Goal: Navigation & Orientation: Go to known website

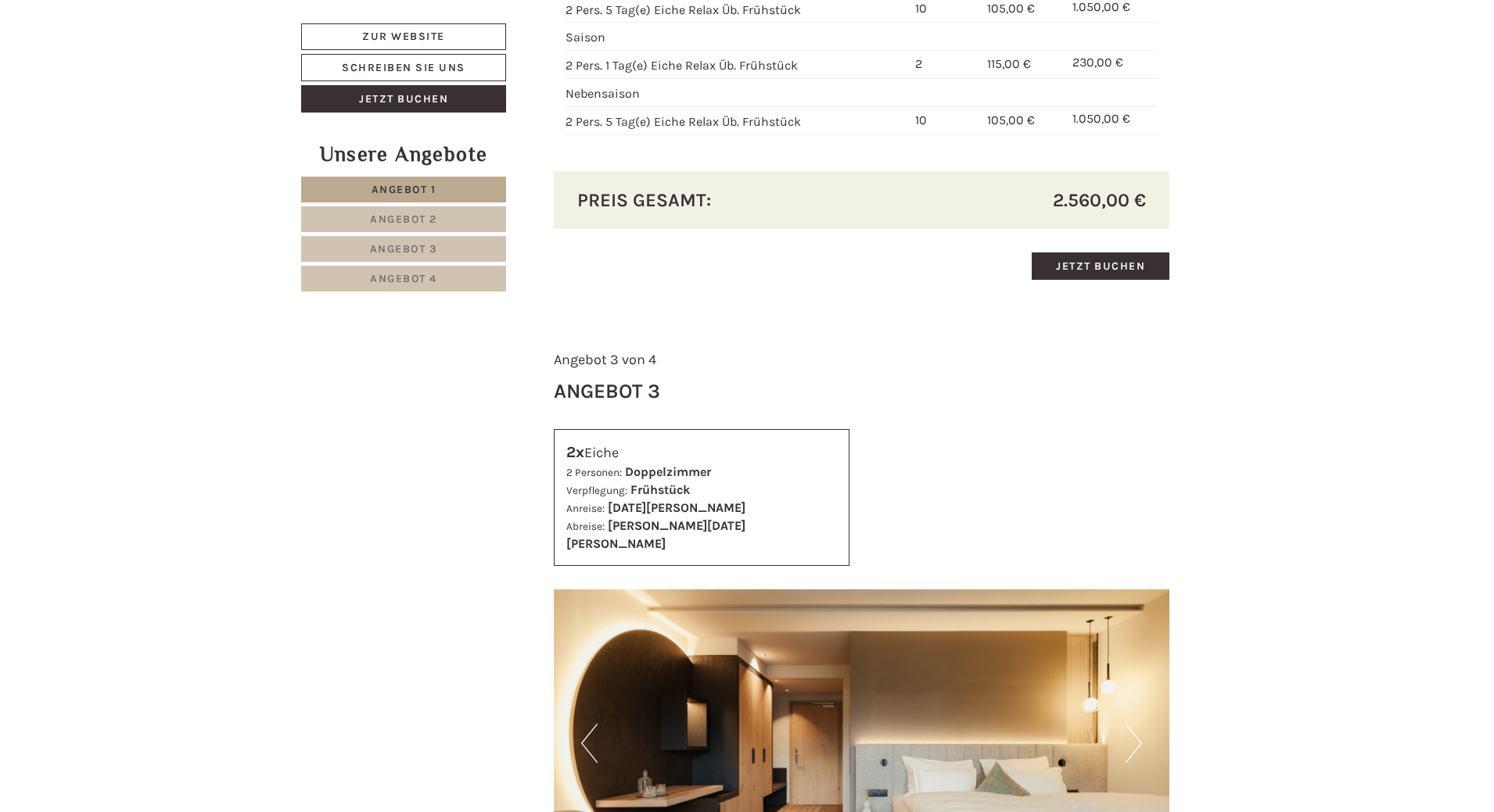
scroll to position [3127, 0]
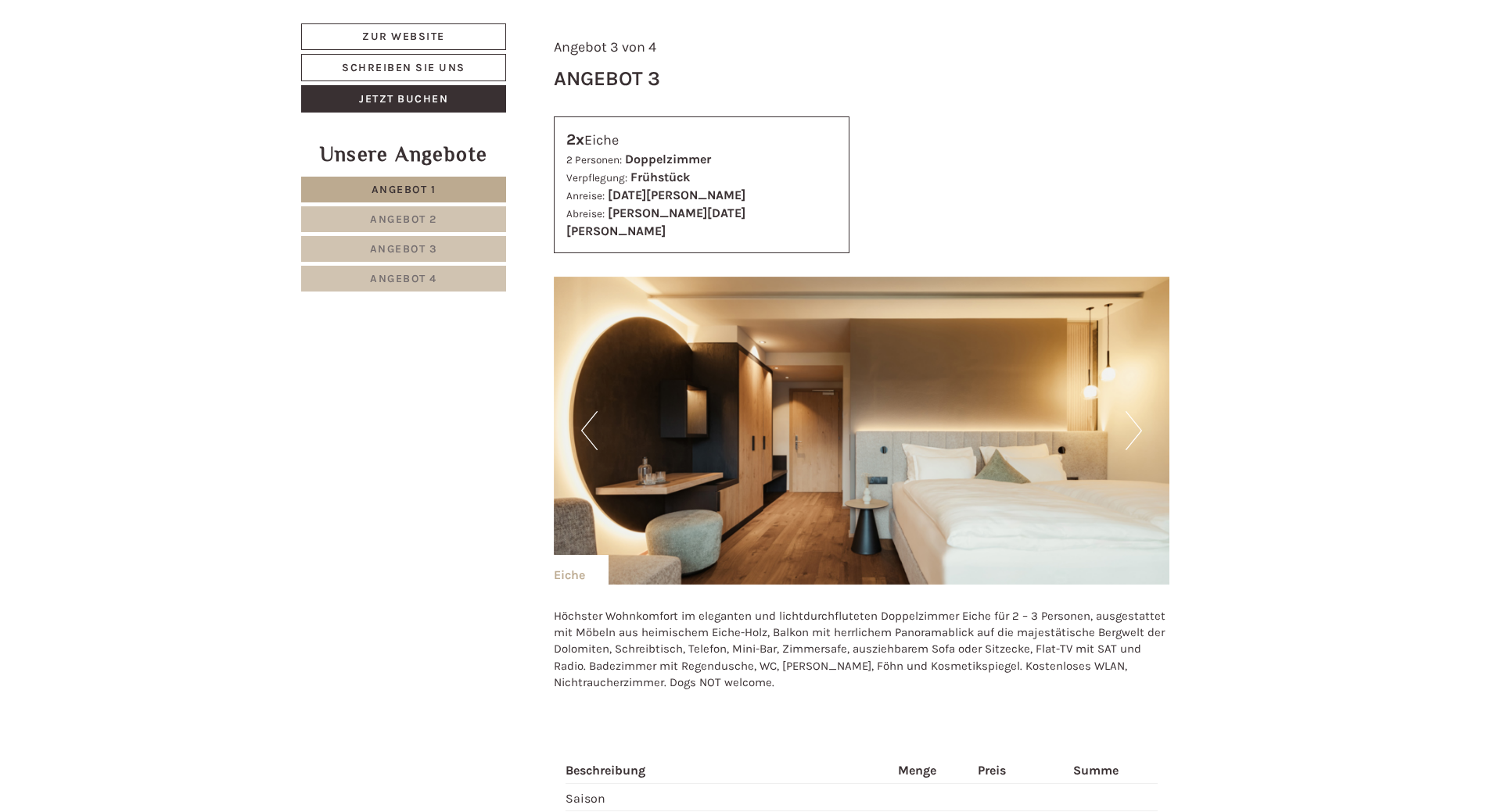
click at [1127, 412] on button "Next" at bounding box center [1133, 431] width 16 height 39
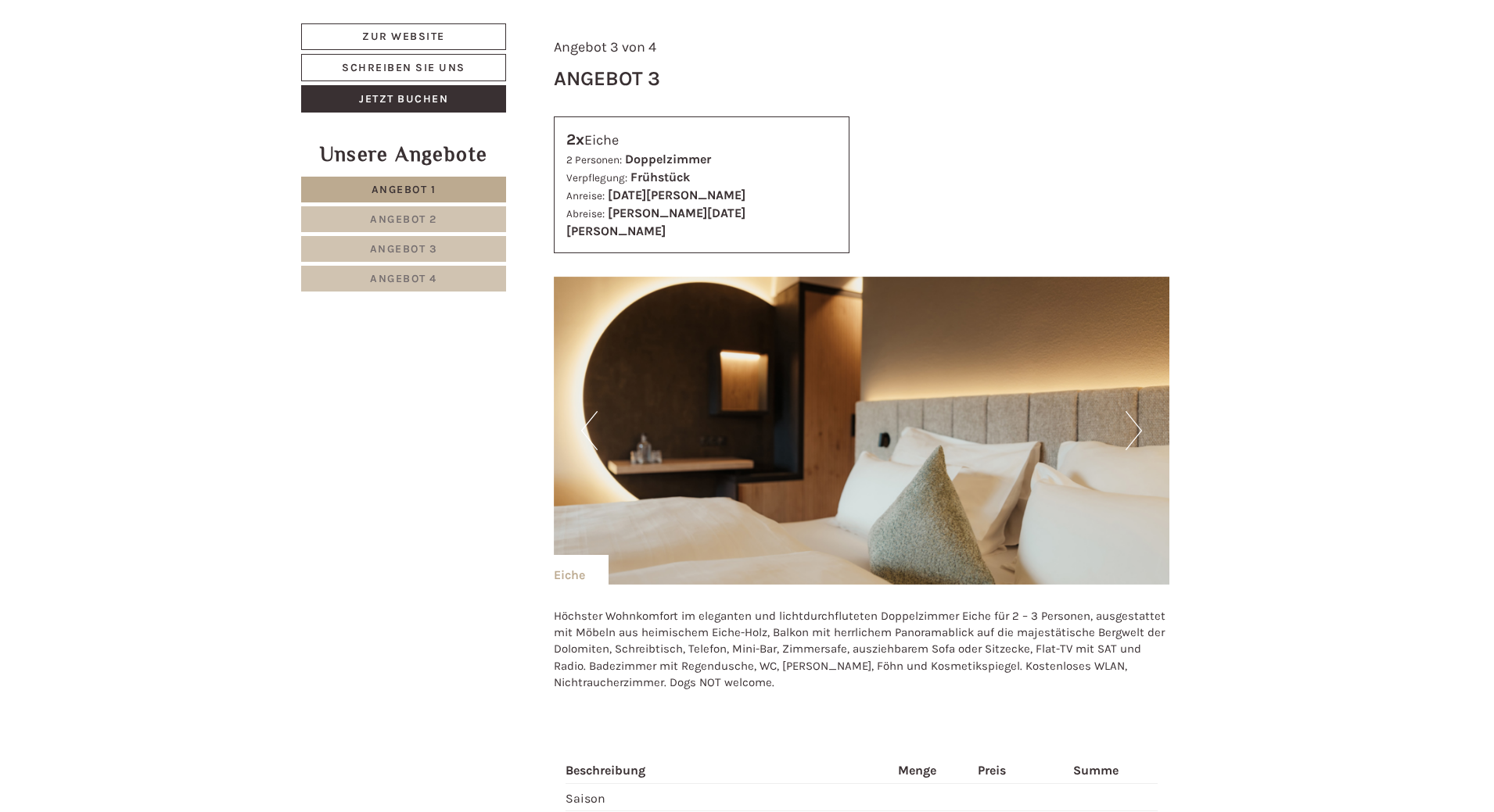
click at [1127, 412] on button "Next" at bounding box center [1133, 431] width 16 height 39
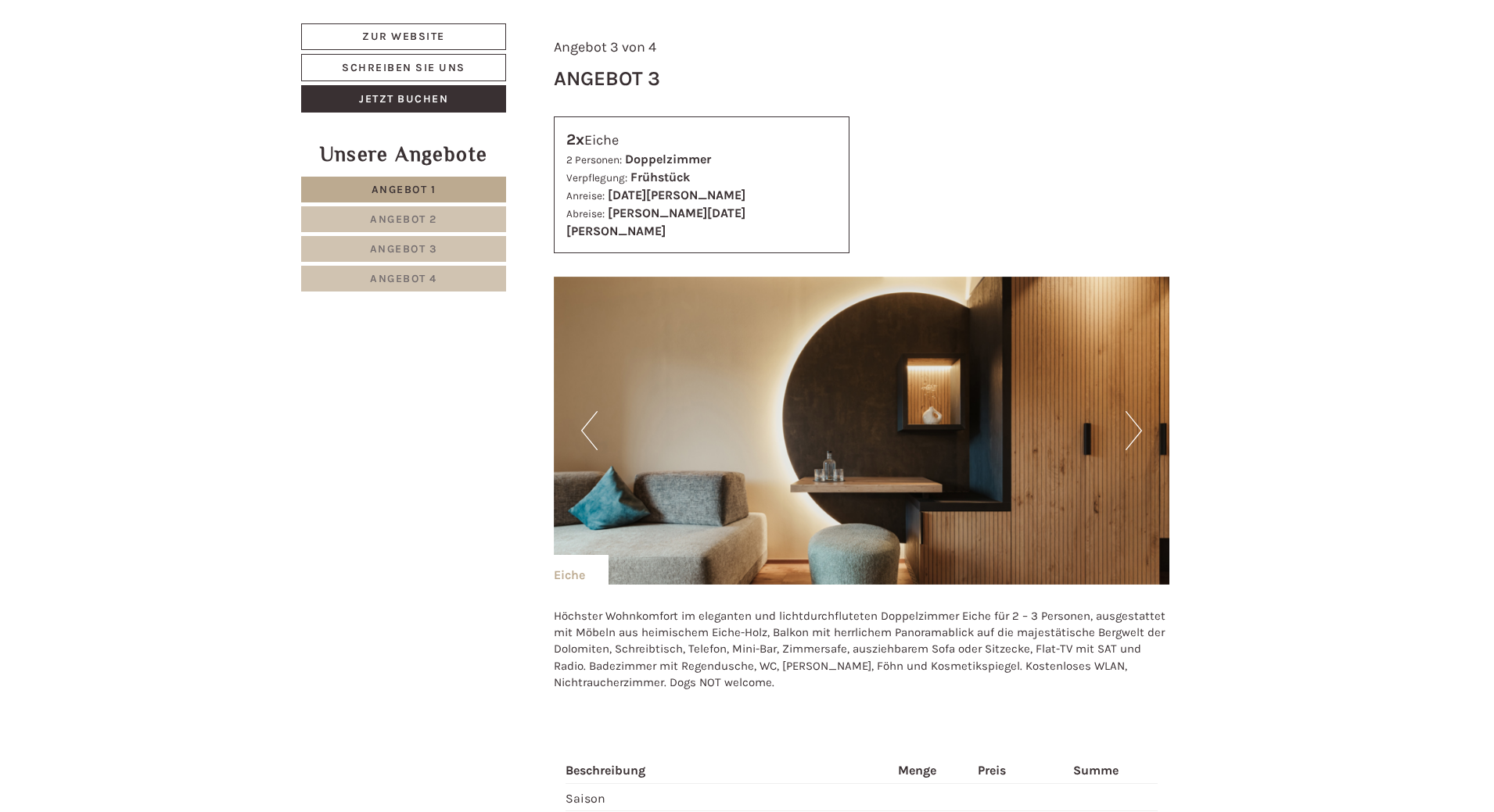
click at [1127, 412] on button "Next" at bounding box center [1133, 431] width 16 height 39
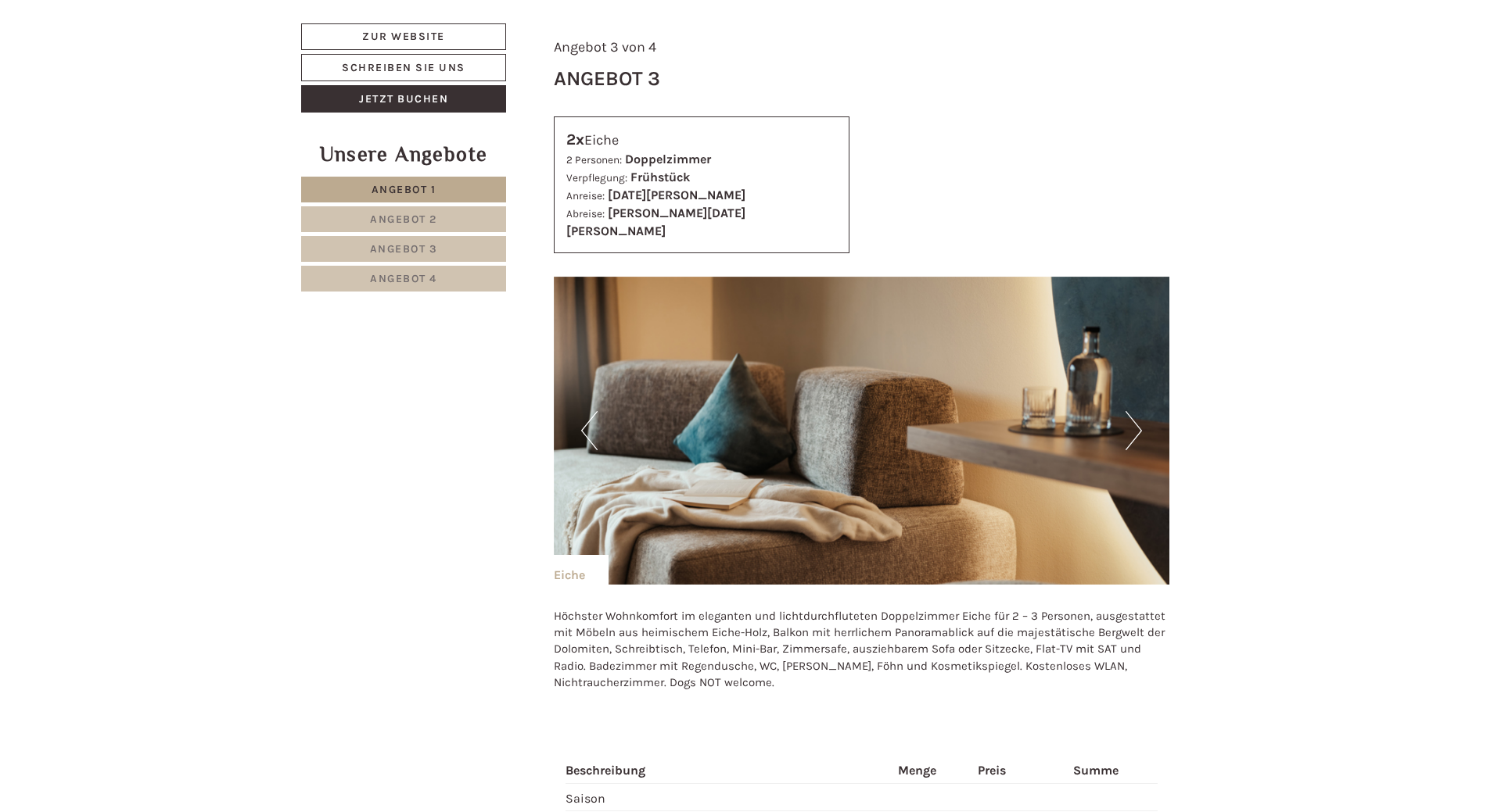
click at [1127, 412] on button "Next" at bounding box center [1133, 431] width 16 height 39
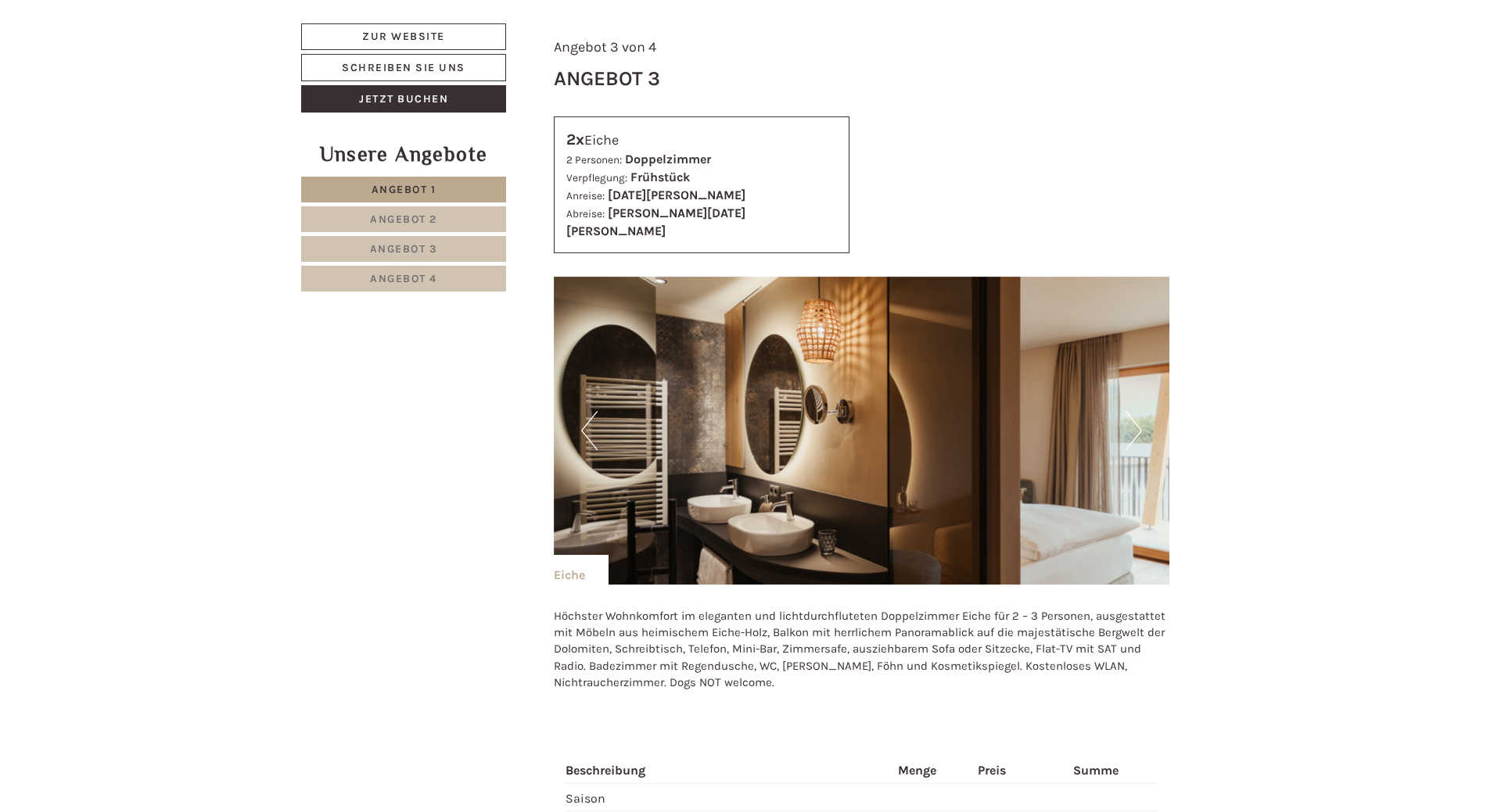
click at [1127, 412] on button "Next" at bounding box center [1133, 431] width 16 height 39
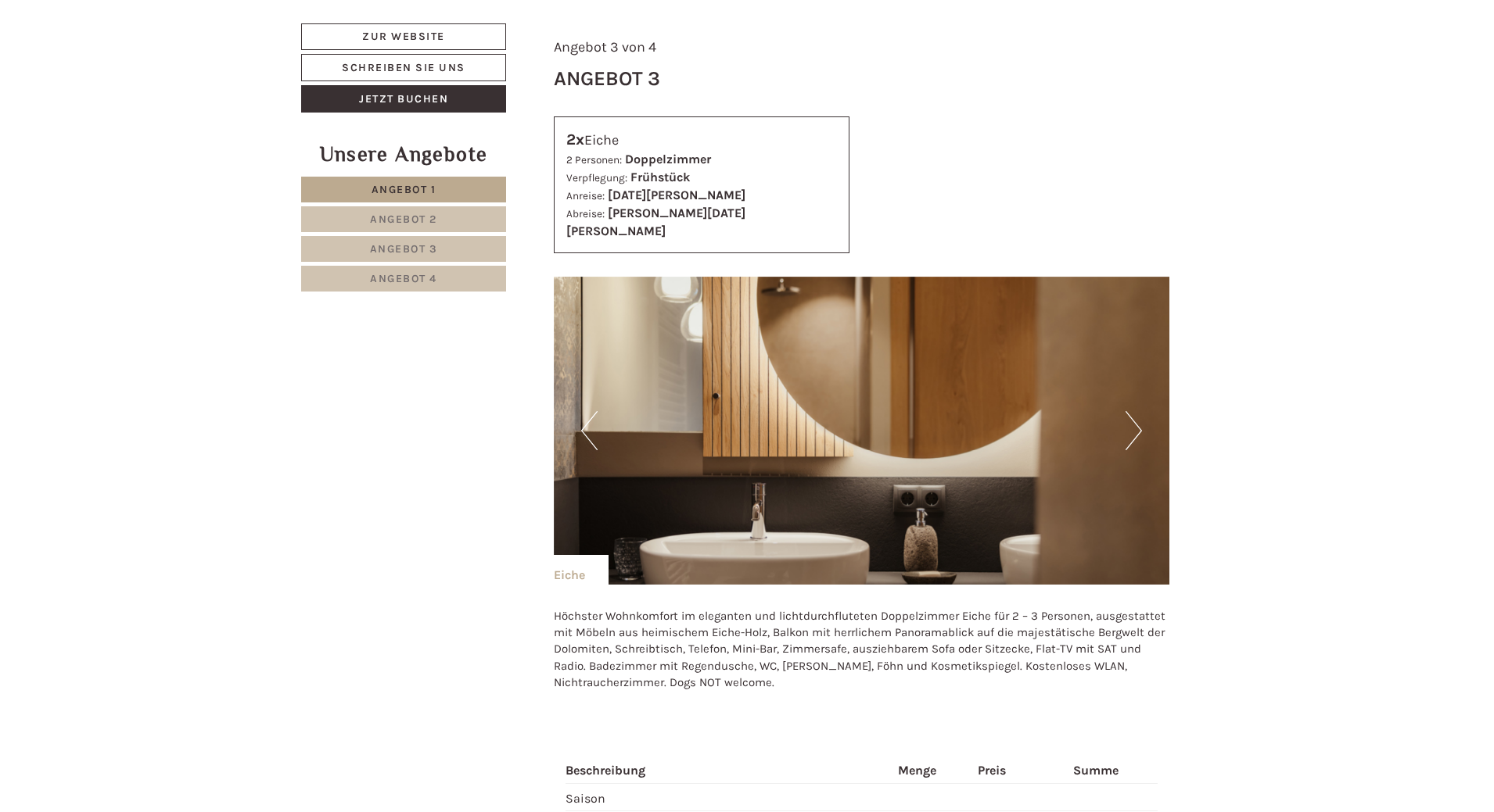
click at [1127, 412] on button "Next" at bounding box center [1133, 431] width 16 height 39
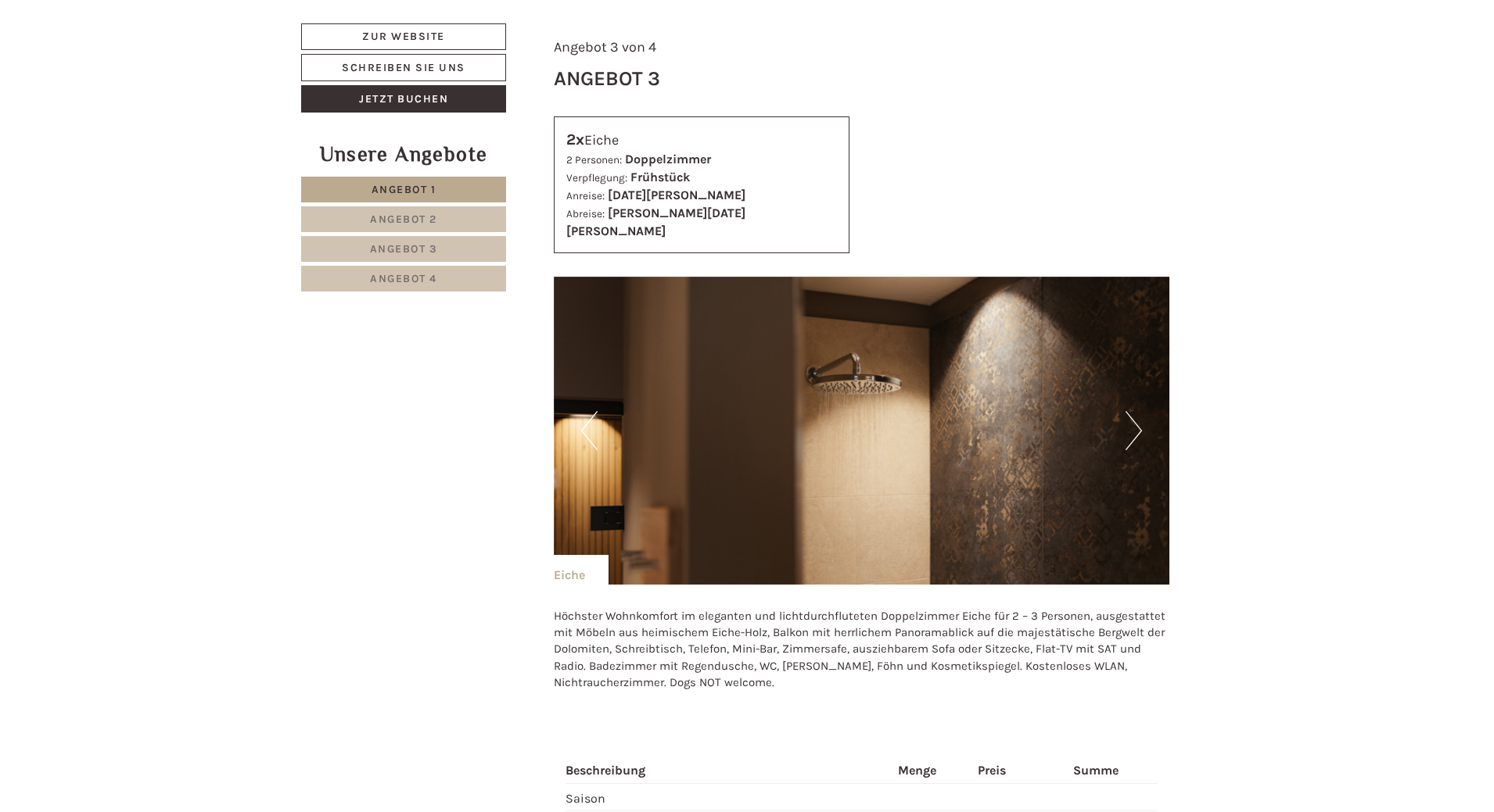
click at [1127, 412] on button "Next" at bounding box center [1133, 431] width 16 height 39
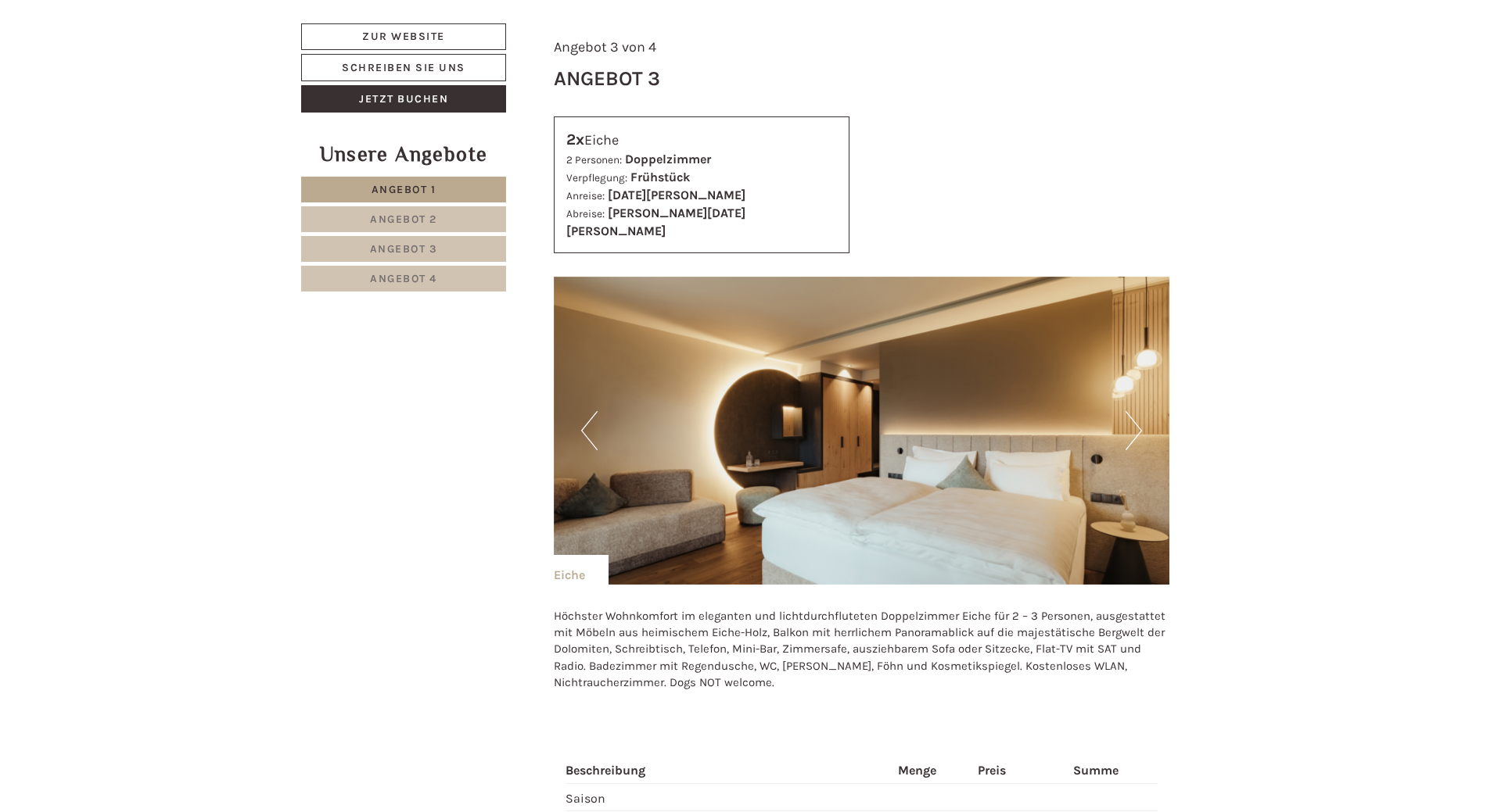
click at [1127, 412] on button "Next" at bounding box center [1133, 431] width 16 height 39
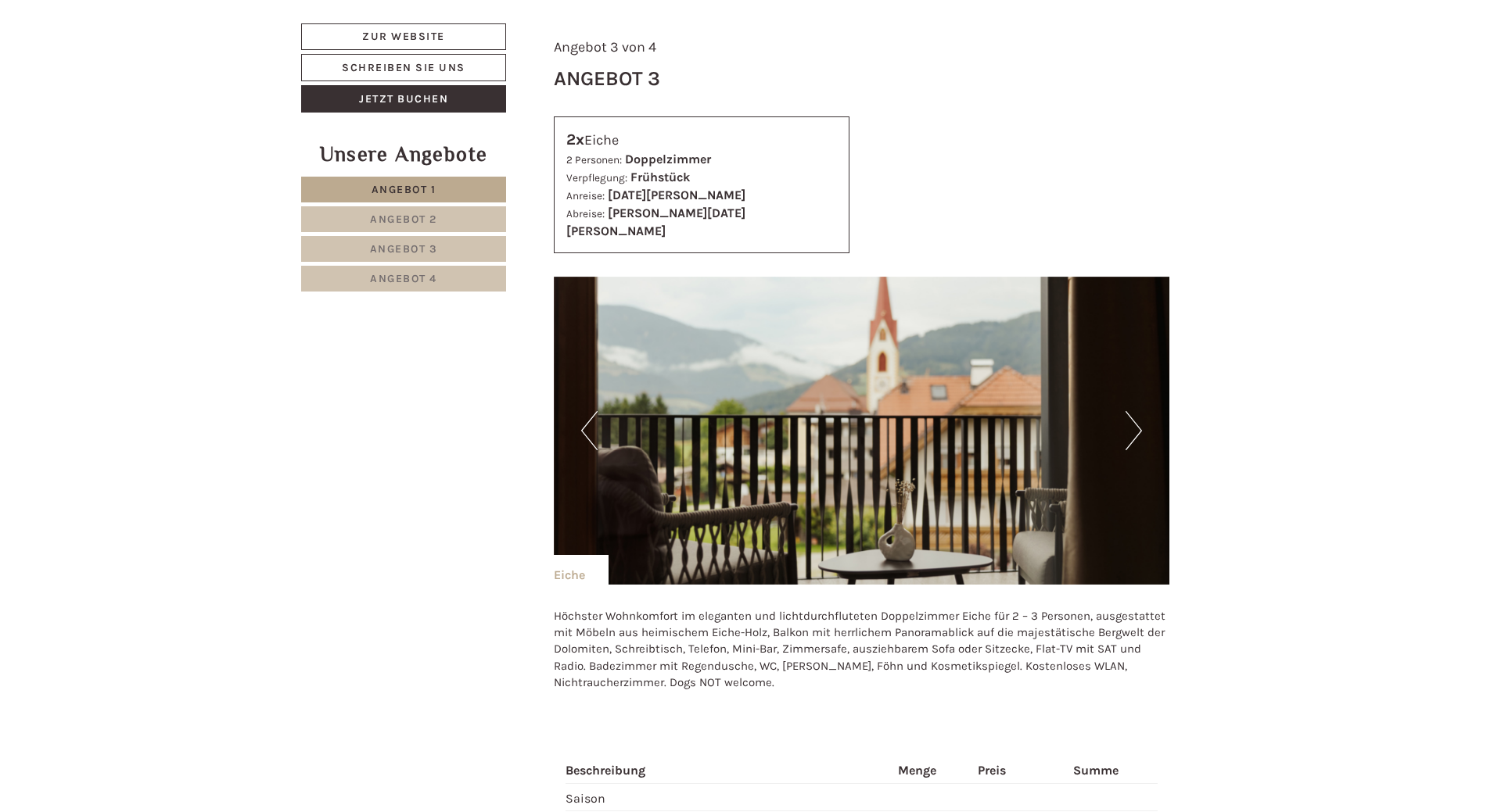
click at [1127, 412] on button "Next" at bounding box center [1133, 431] width 16 height 39
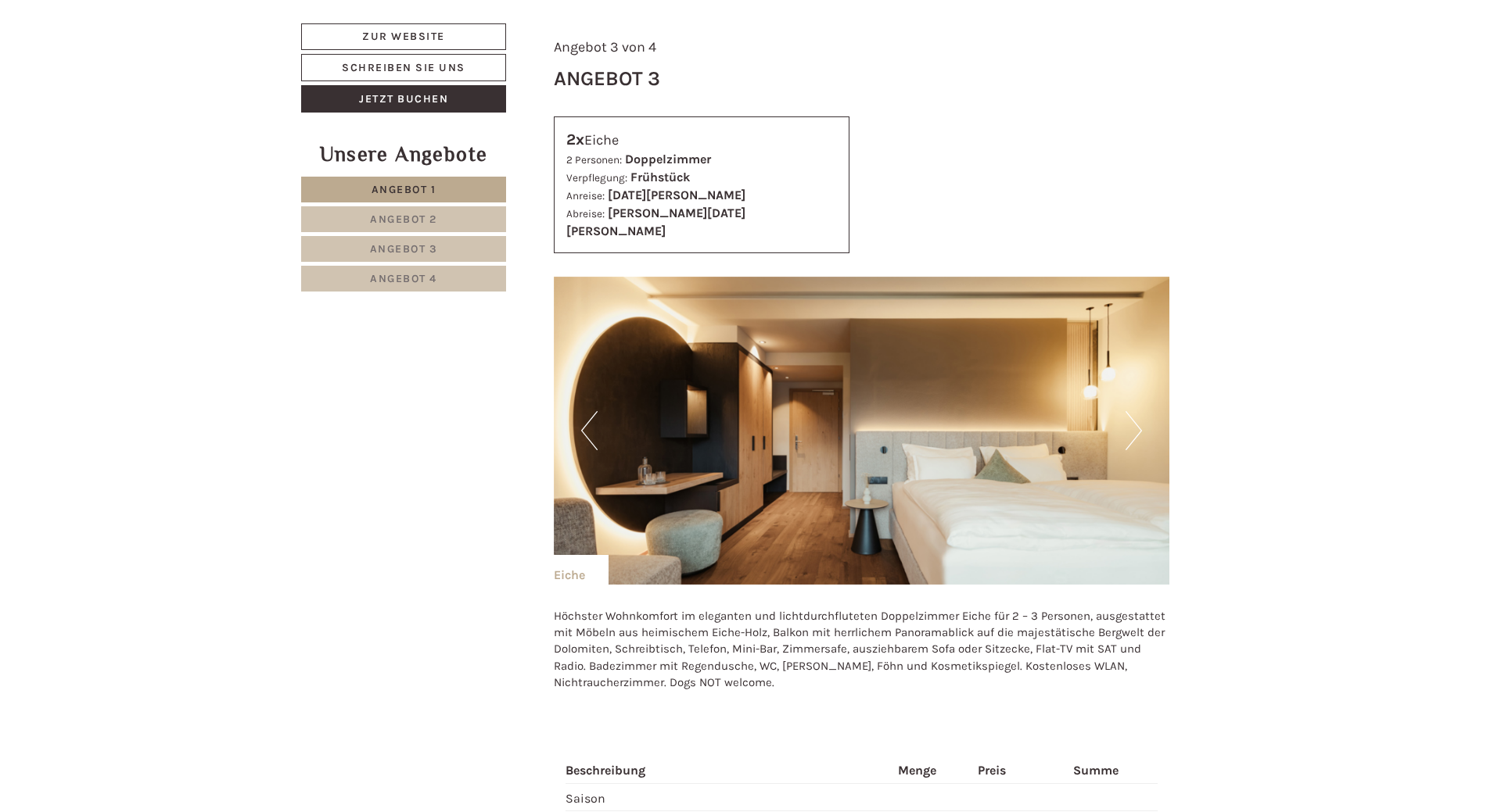
click at [1127, 412] on button "Next" at bounding box center [1133, 431] width 16 height 39
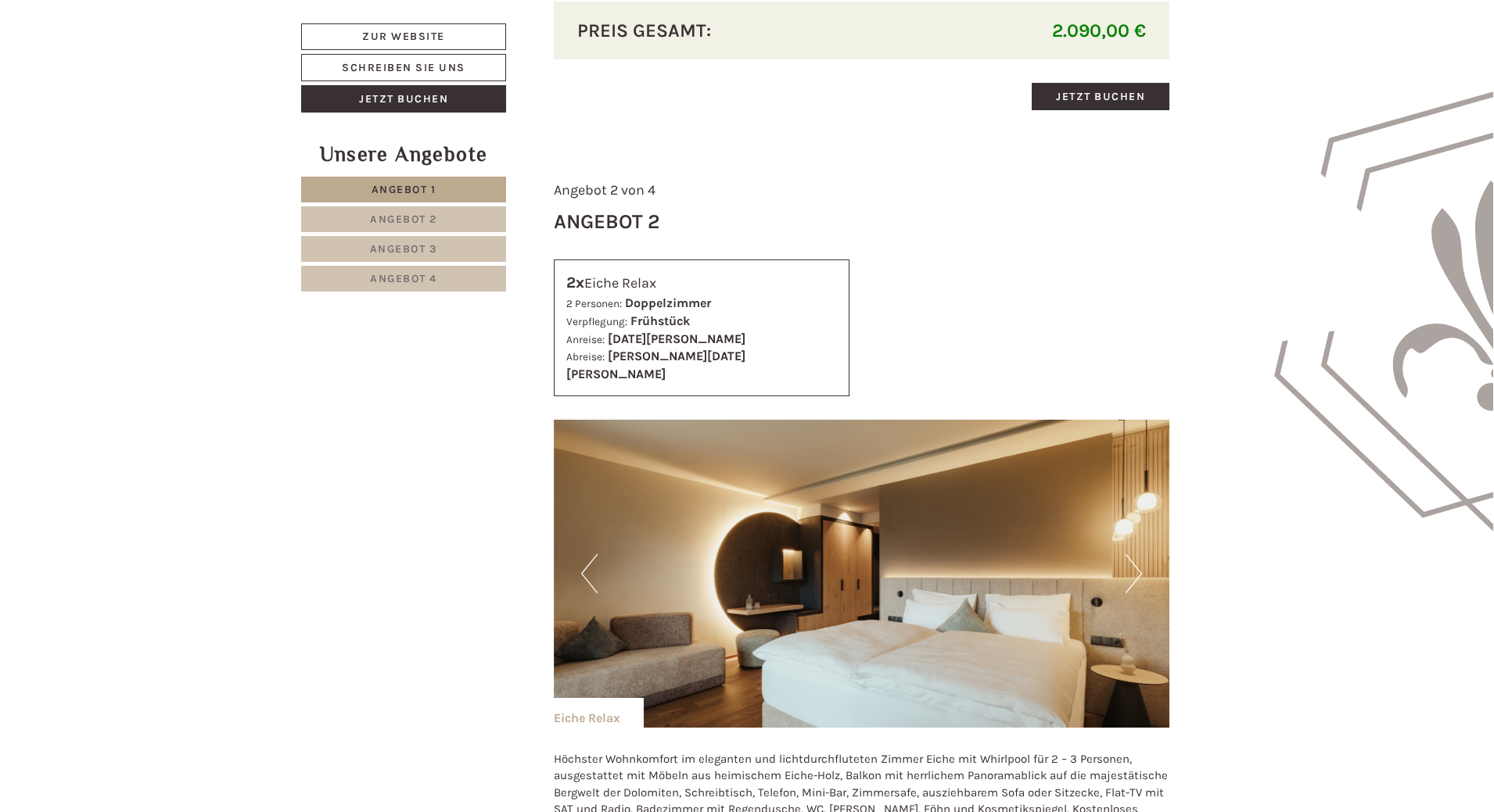
scroll to position [2267, 0]
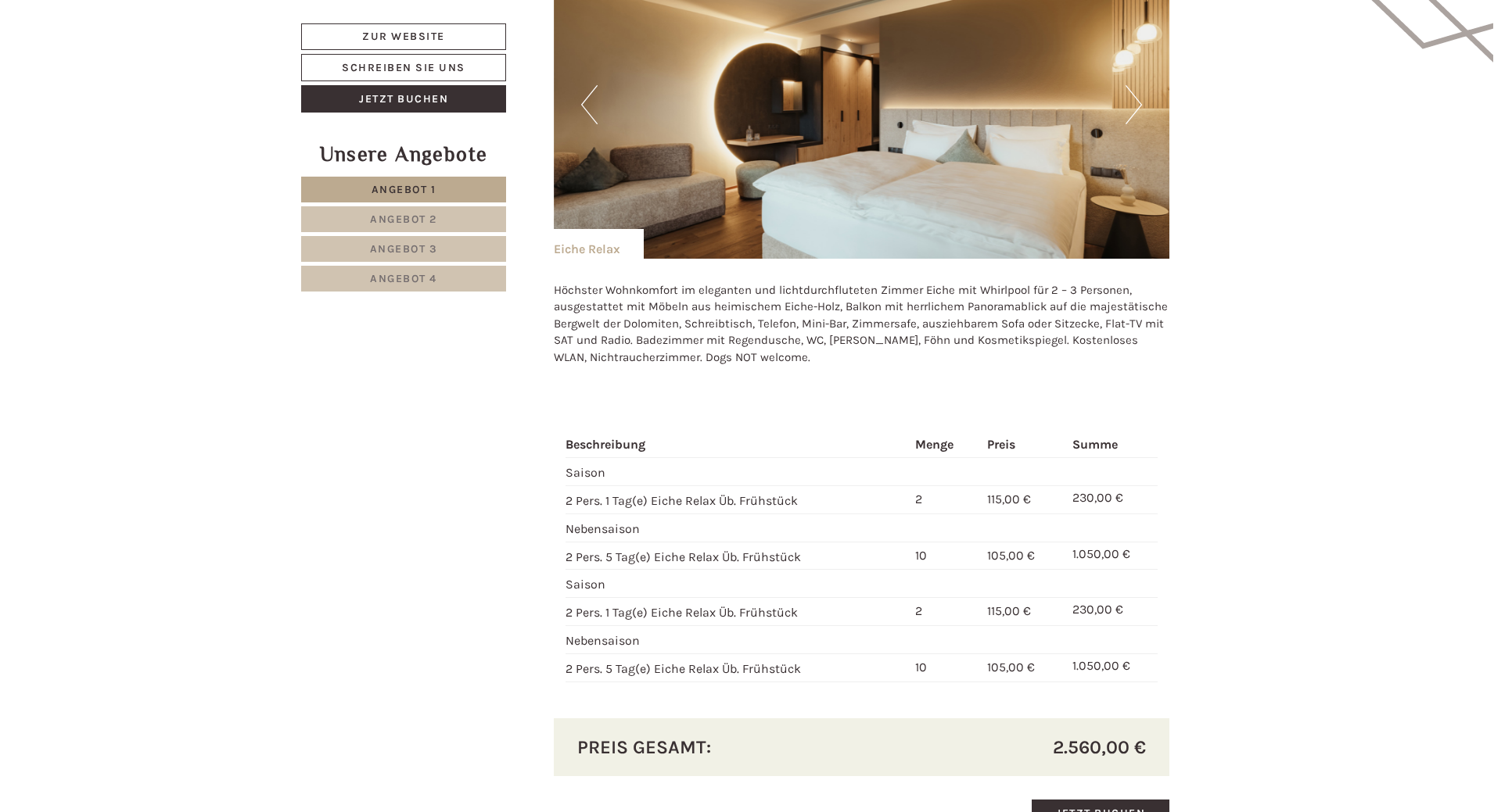
click at [462, 244] on link "Angebot 3" at bounding box center [403, 248] width 205 height 25
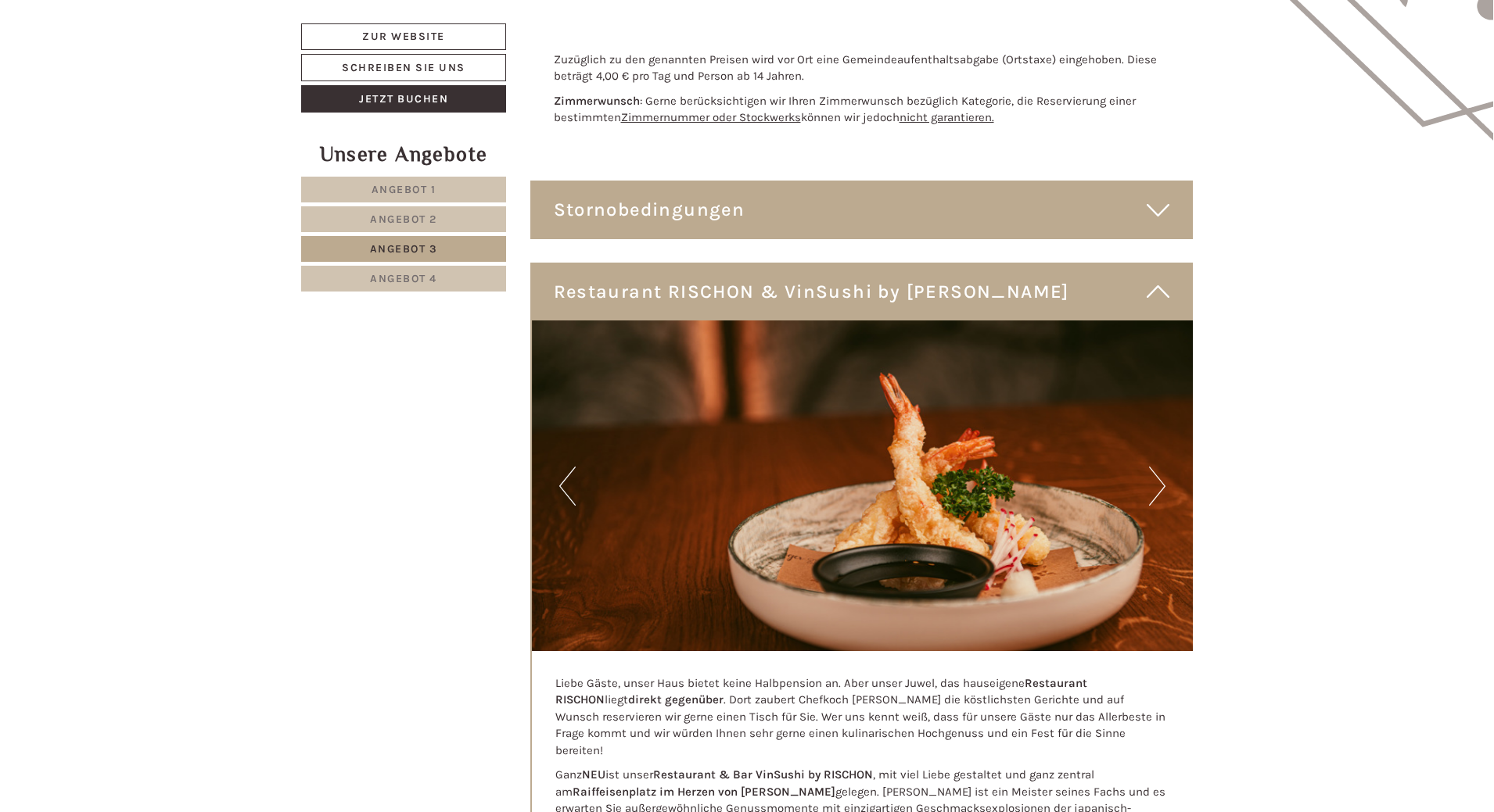
scroll to position [1876, 0]
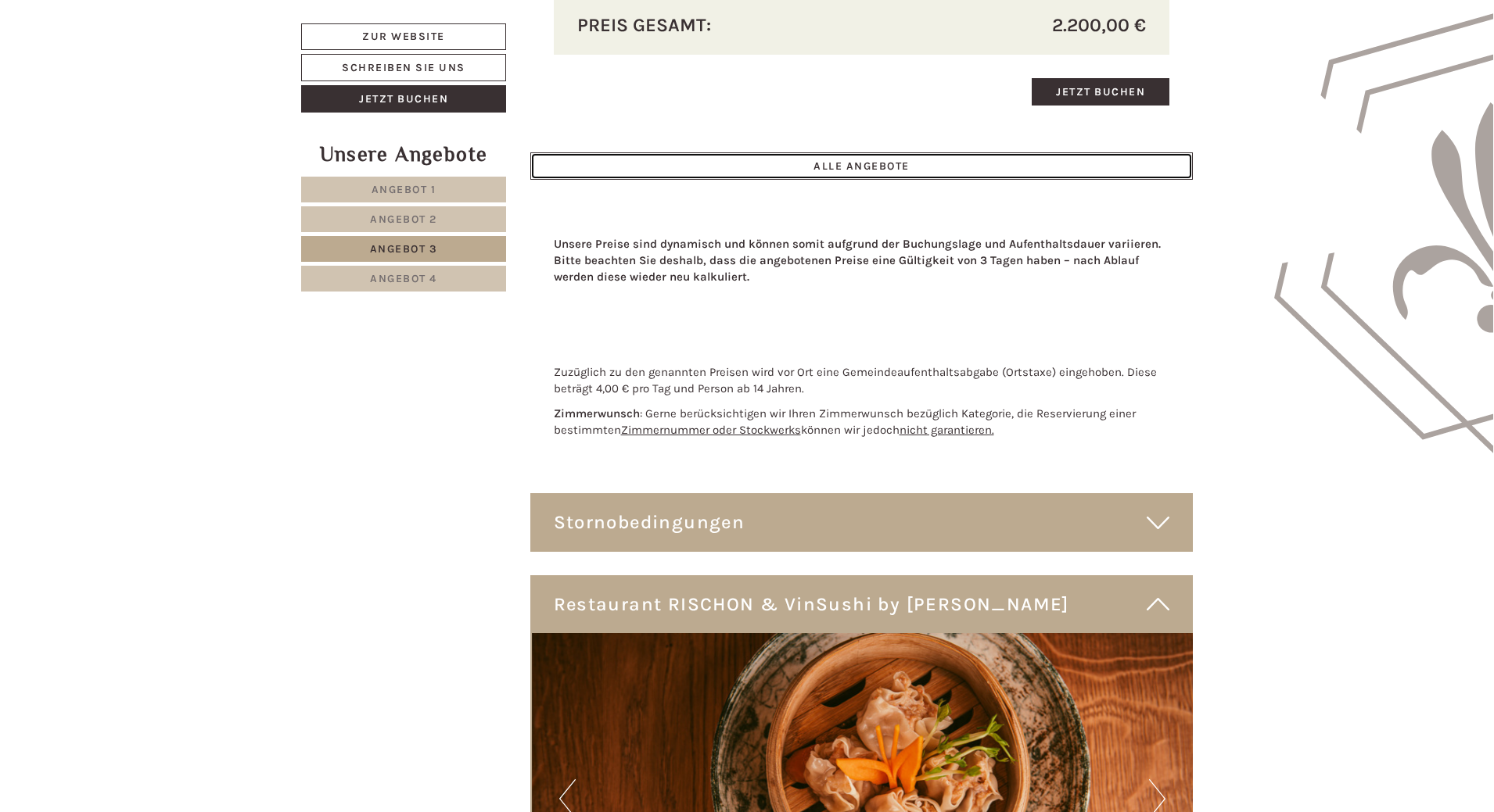
click at [951, 152] on link "ALLE ANGEBOTE" at bounding box center [861, 165] width 663 height 27
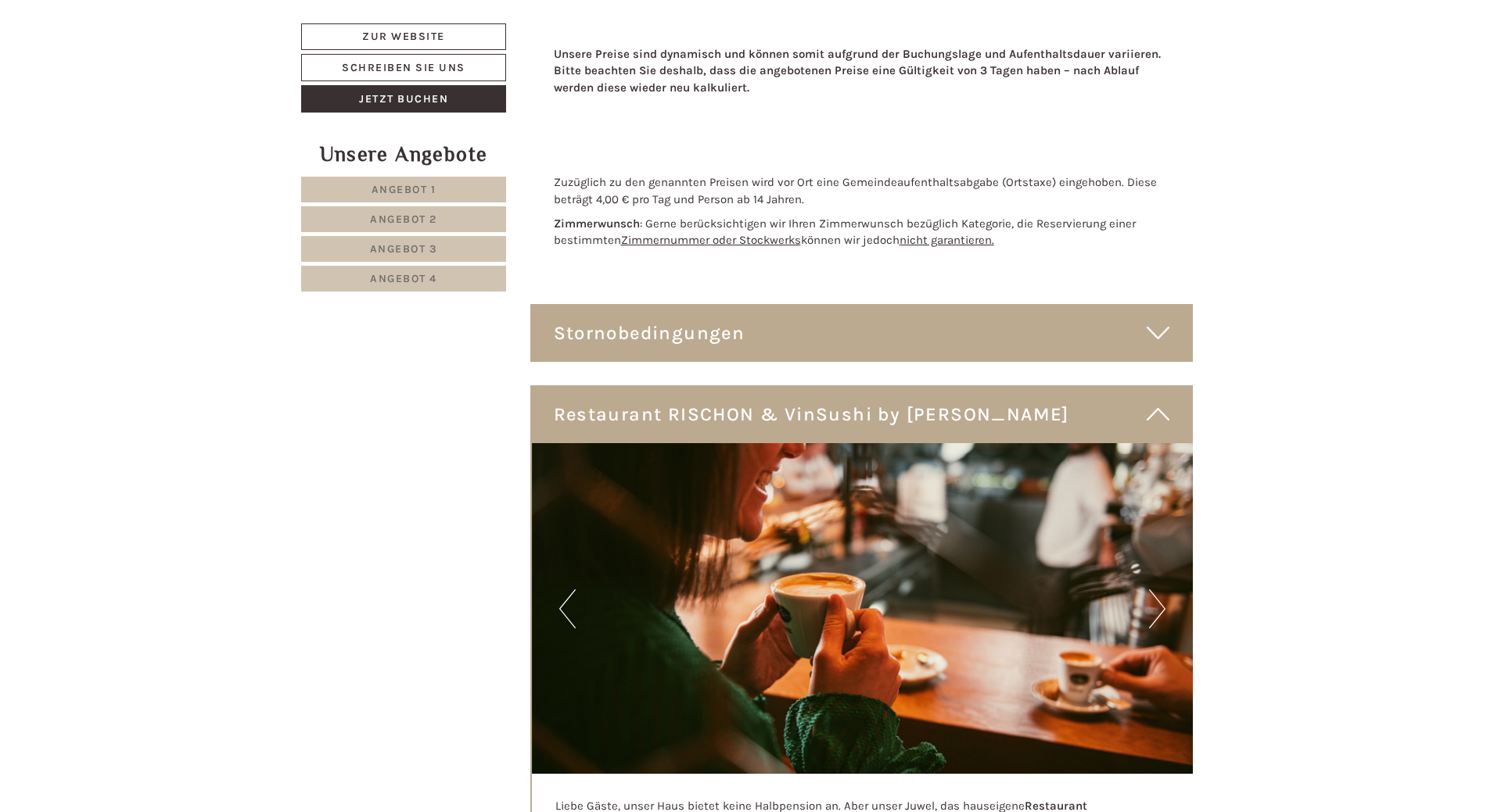
scroll to position [5768, 0]
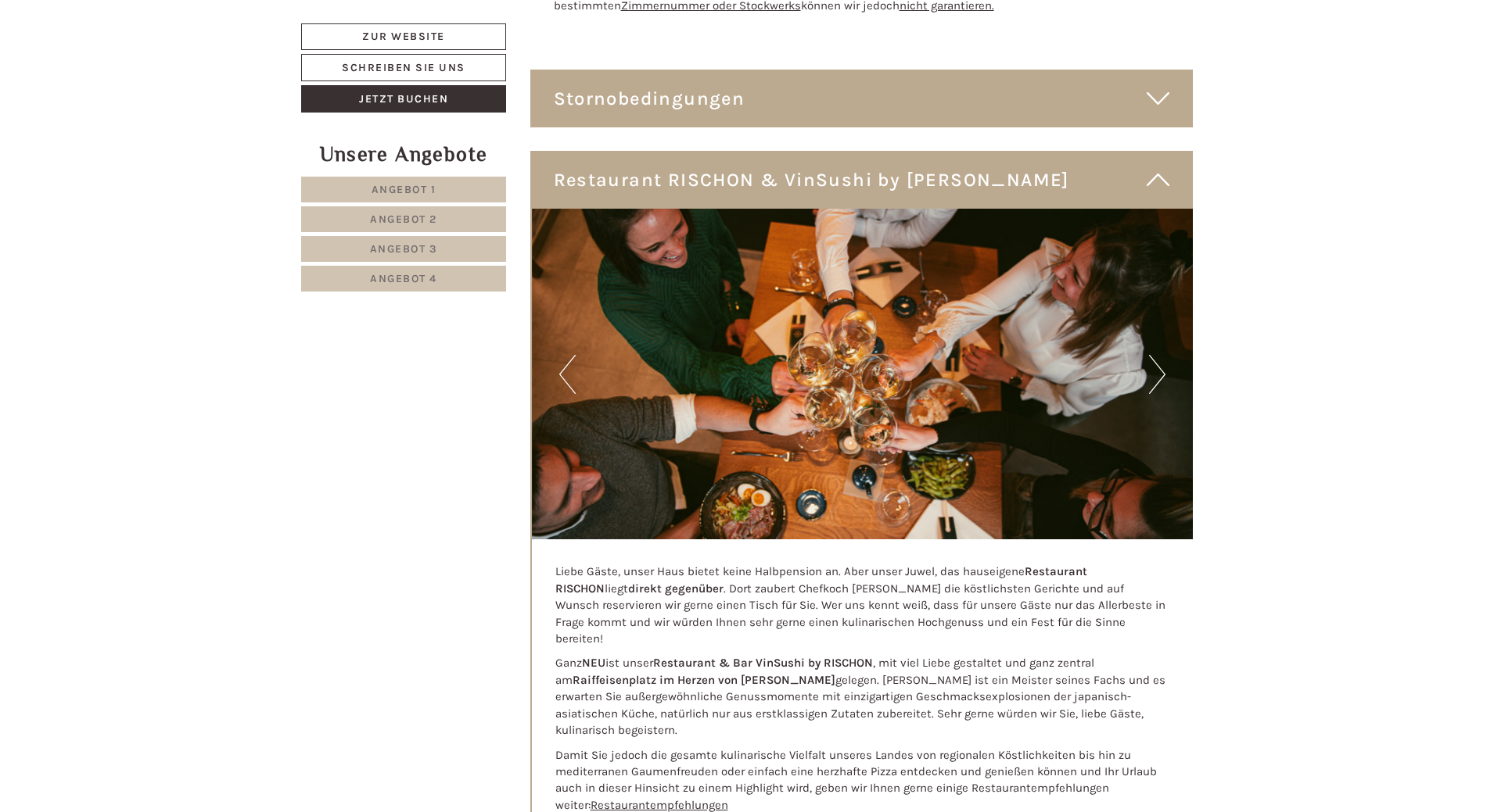
click at [1159, 86] on icon at bounding box center [1157, 99] width 23 height 26
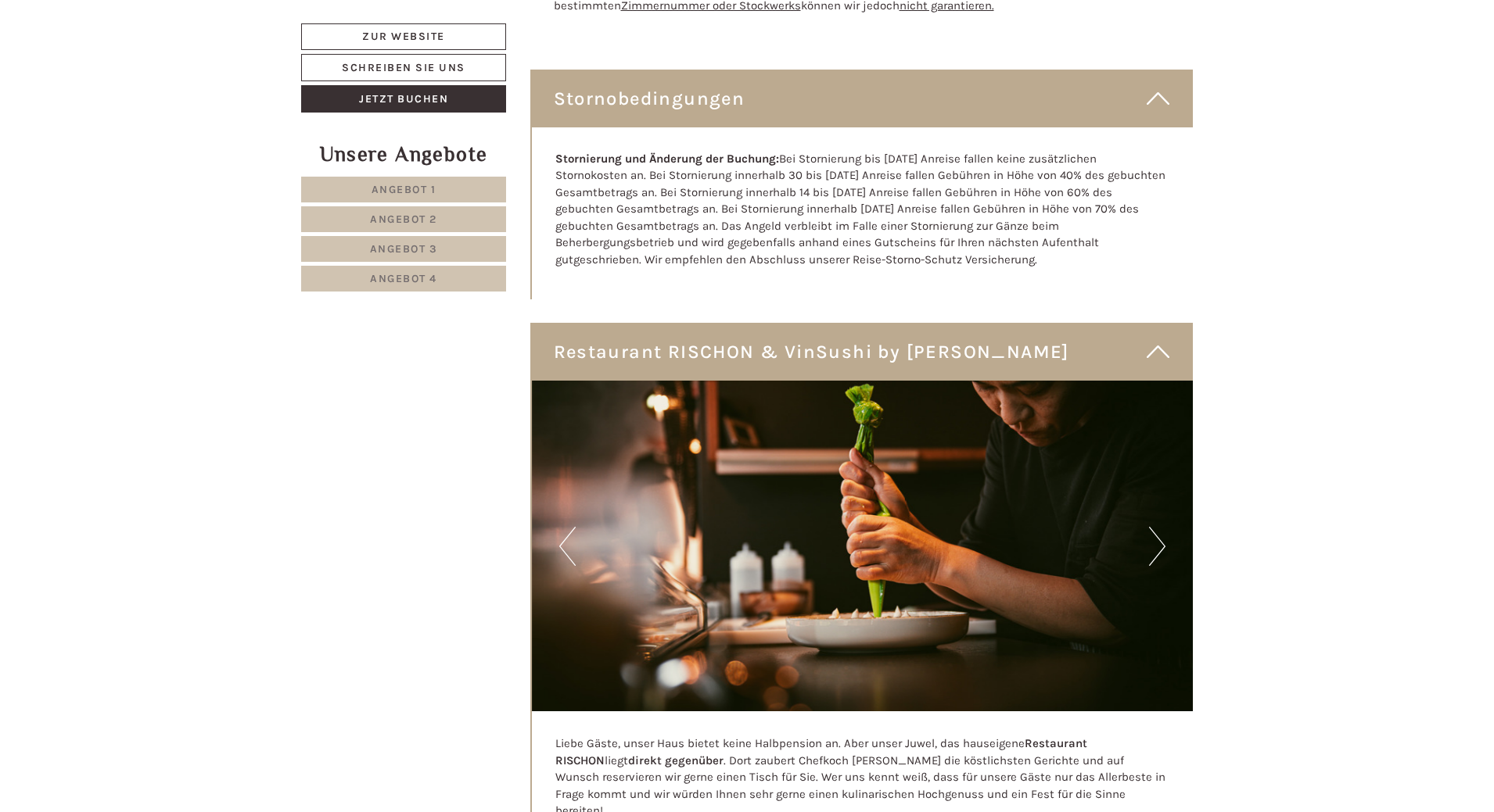
click at [1159, 86] on icon at bounding box center [1157, 99] width 23 height 26
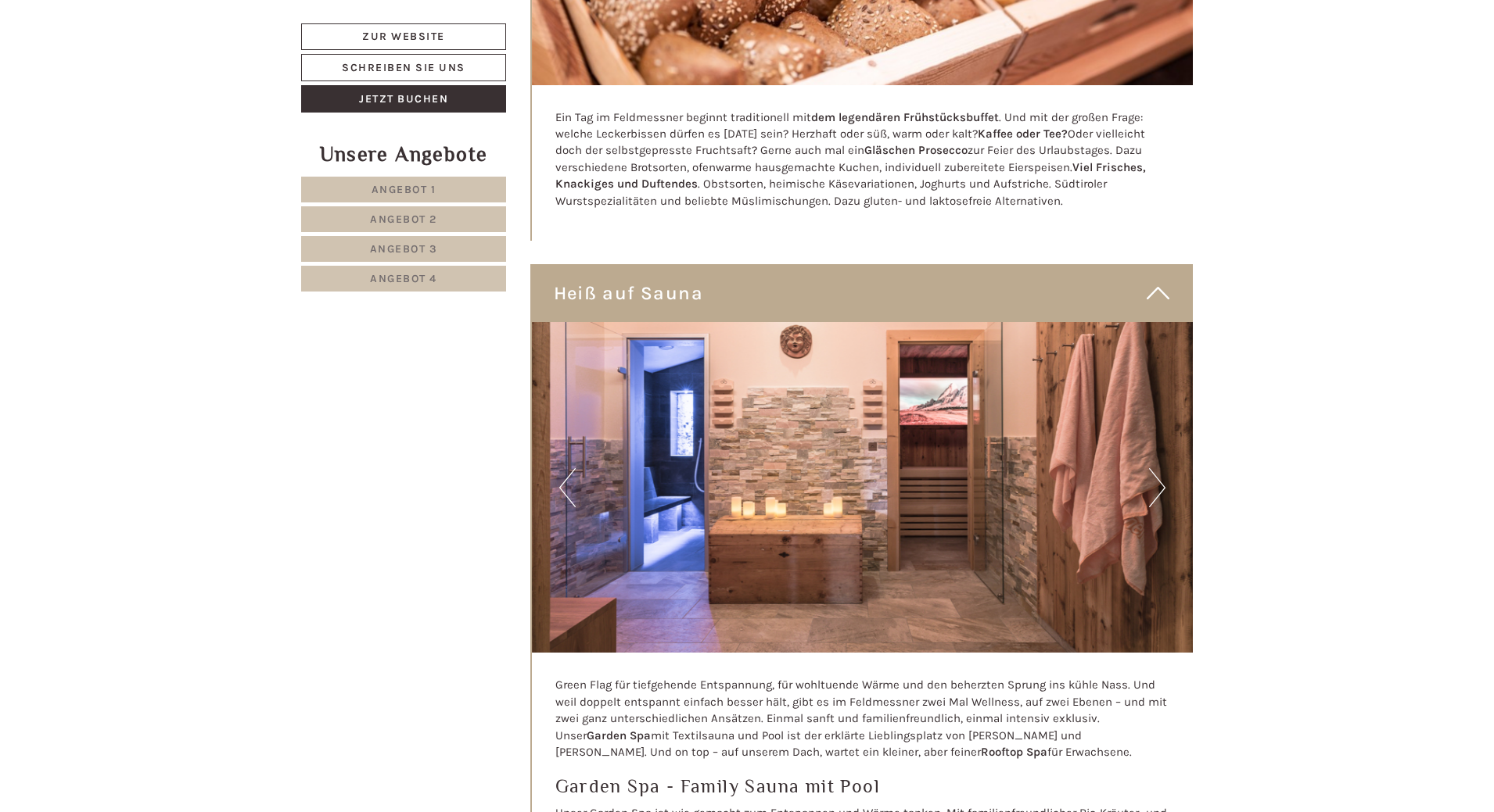
scroll to position [7018, 0]
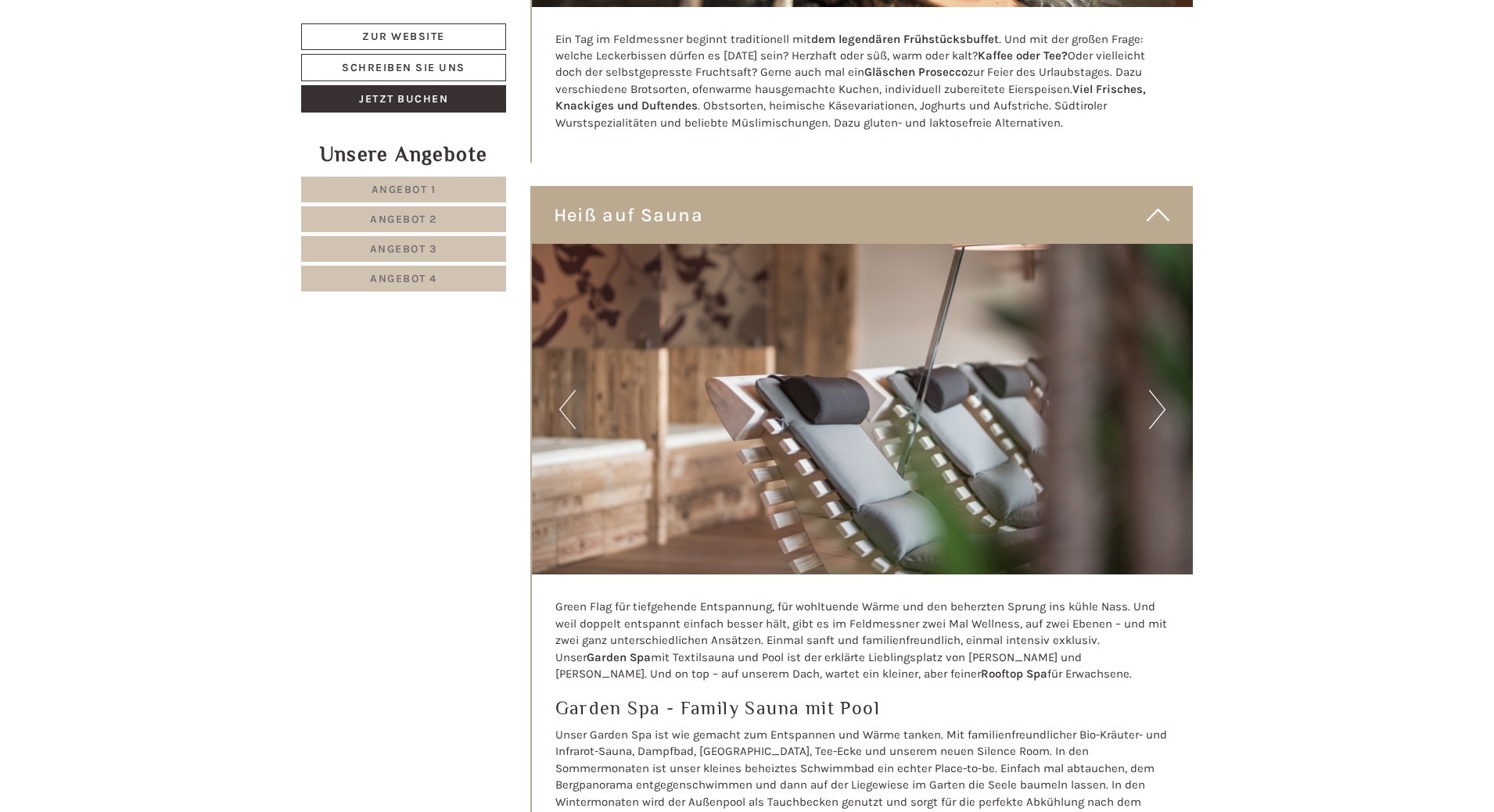
click at [1155, 390] on button "Next" at bounding box center [1156, 410] width 16 height 39
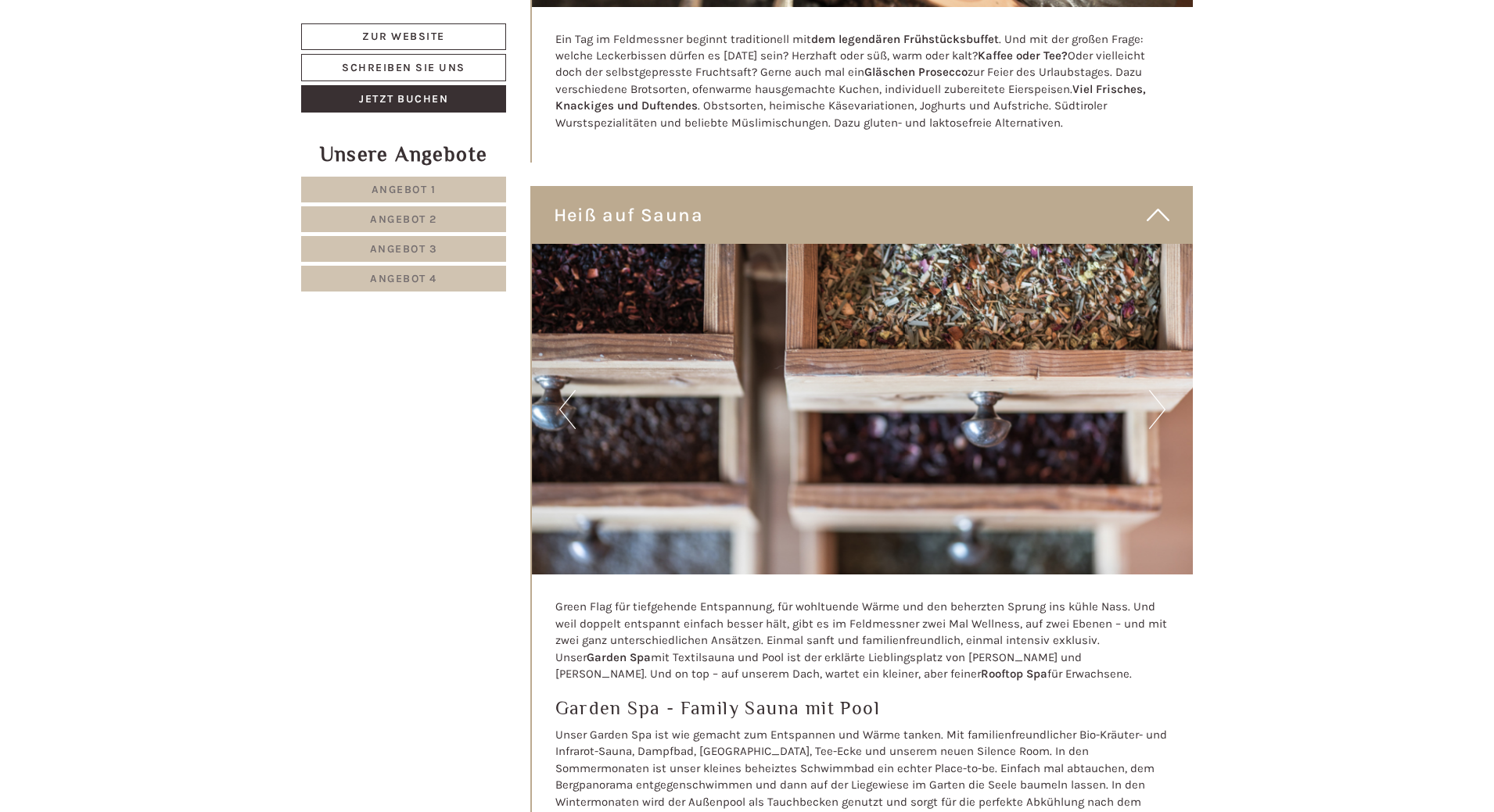
click at [1155, 390] on button "Next" at bounding box center [1156, 410] width 16 height 39
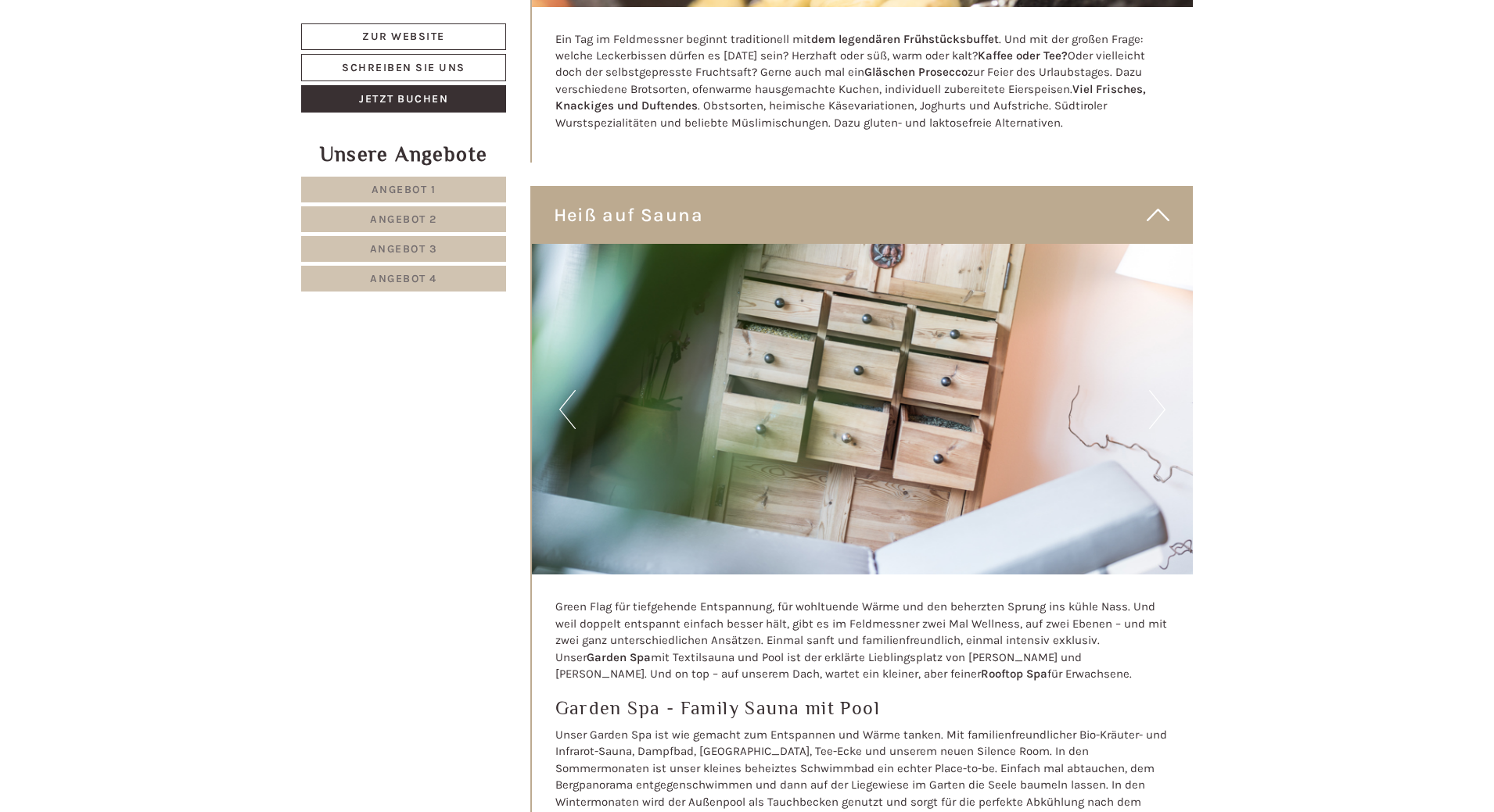
click at [1155, 390] on button "Next" at bounding box center [1156, 410] width 16 height 39
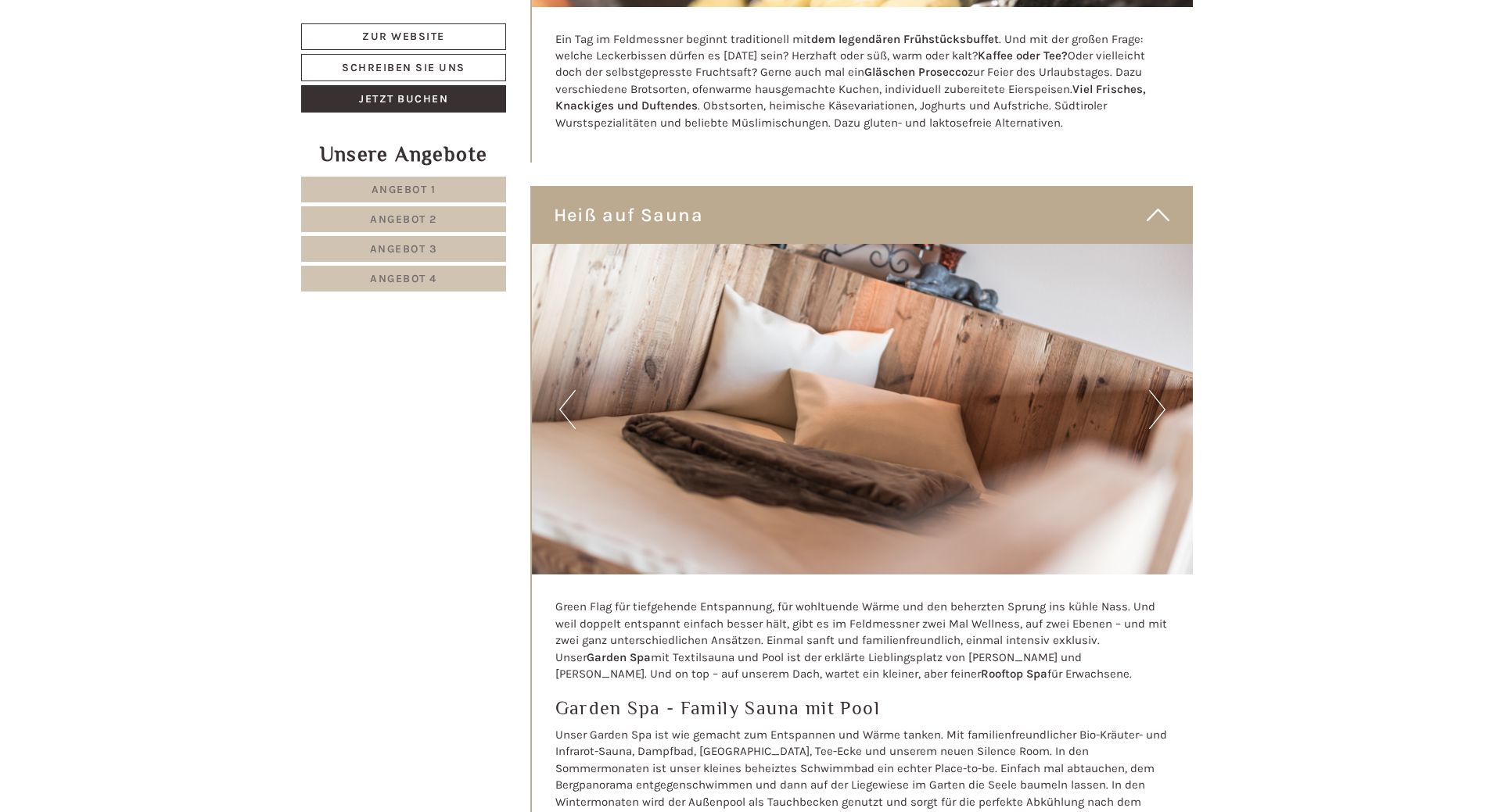
click at [1155, 390] on button "Next" at bounding box center [1156, 410] width 16 height 39
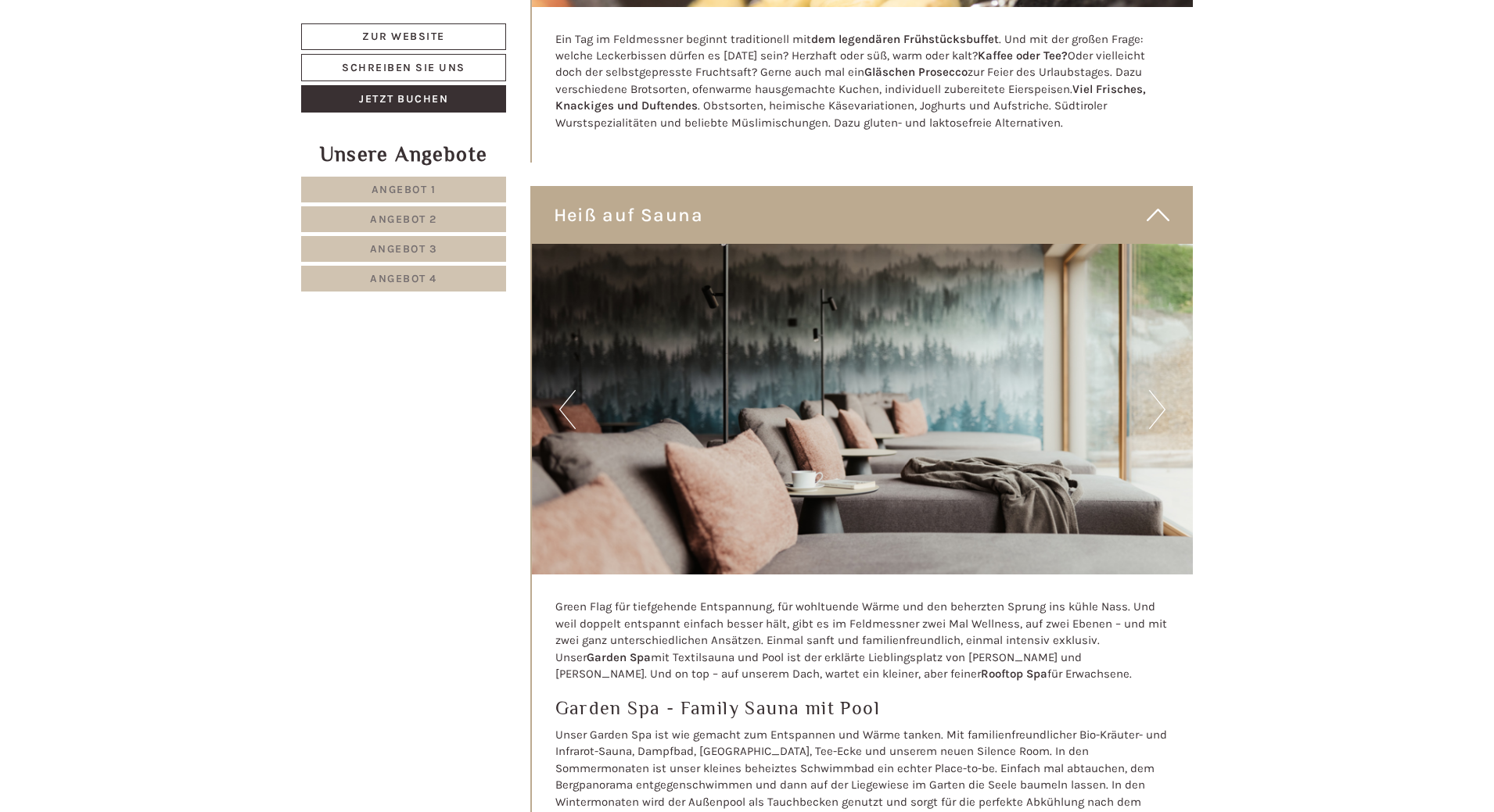
click at [1155, 390] on button "Next" at bounding box center [1156, 410] width 16 height 39
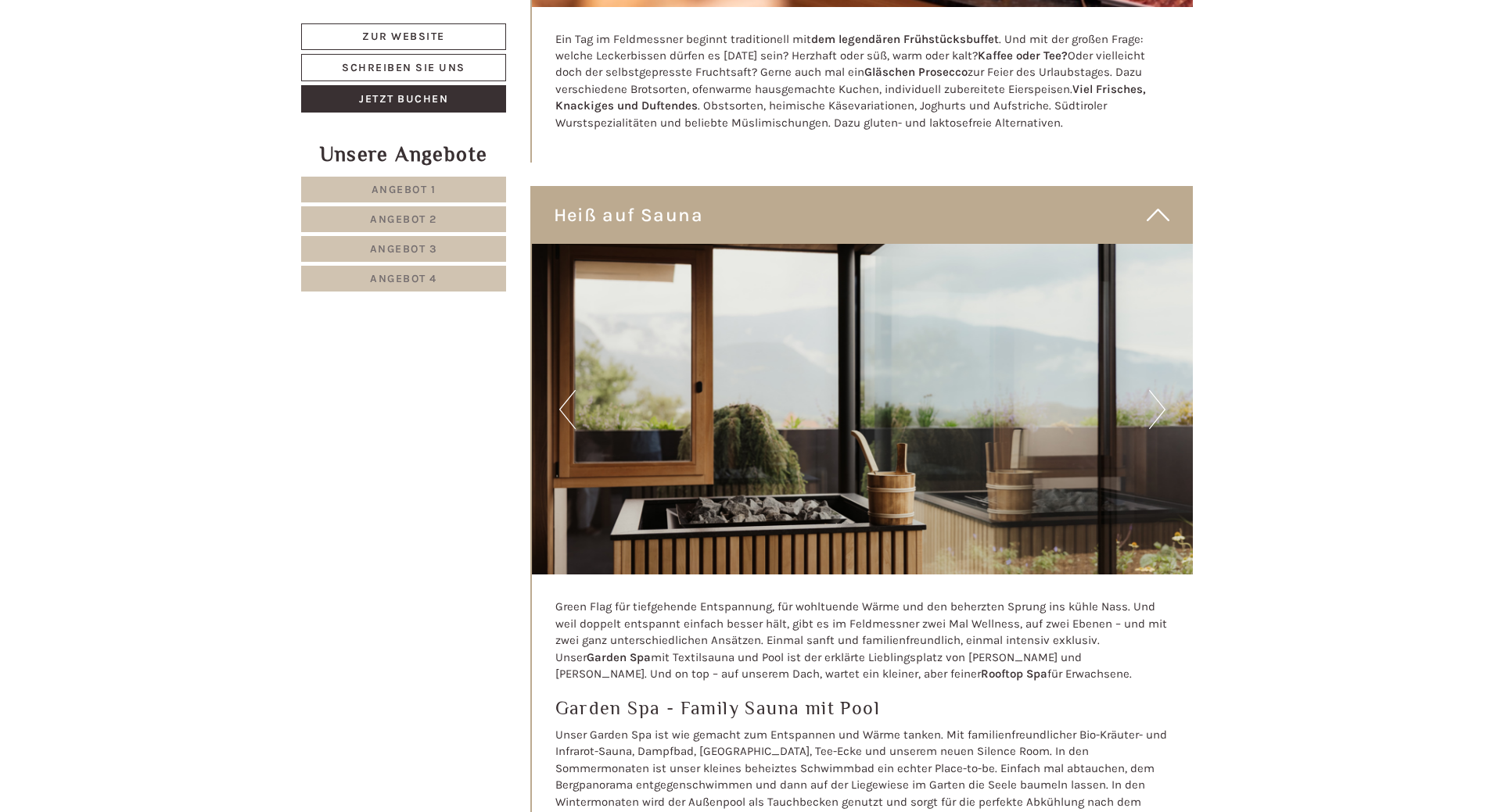
click at [1155, 390] on button "Next" at bounding box center [1156, 410] width 16 height 39
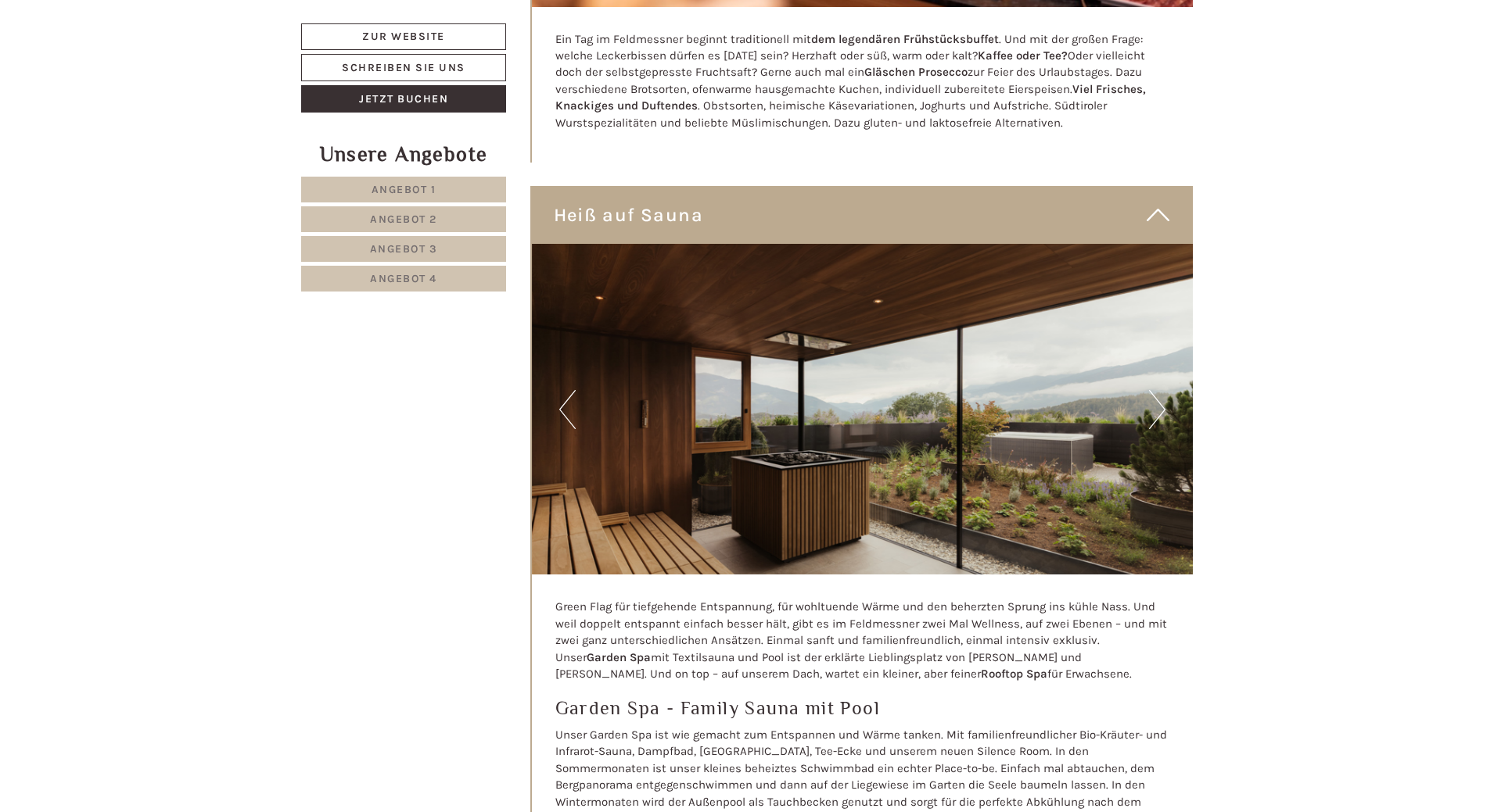
click at [1155, 390] on button "Next" at bounding box center [1156, 410] width 16 height 39
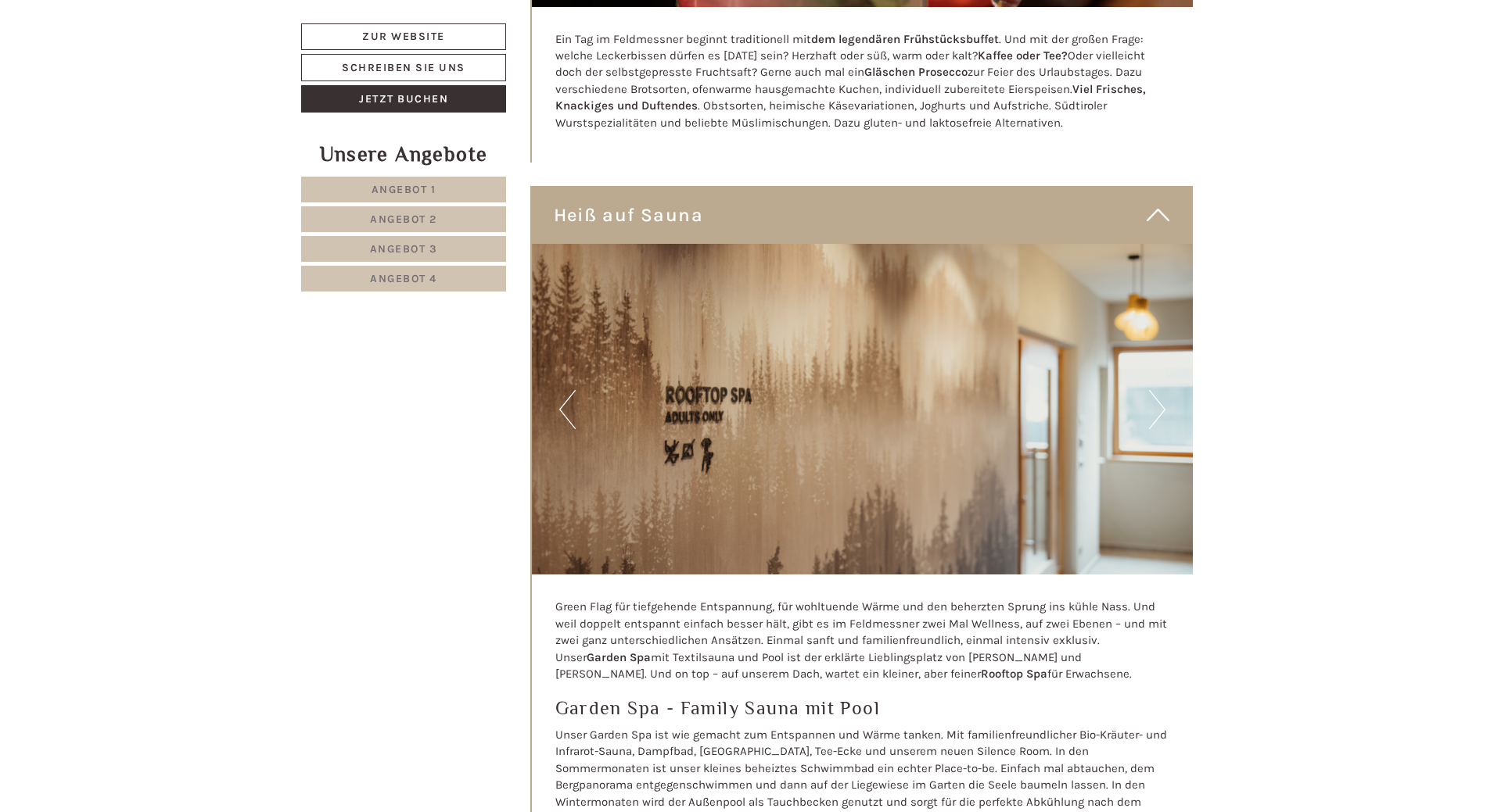
click at [1155, 390] on button "Next" at bounding box center [1156, 410] width 16 height 39
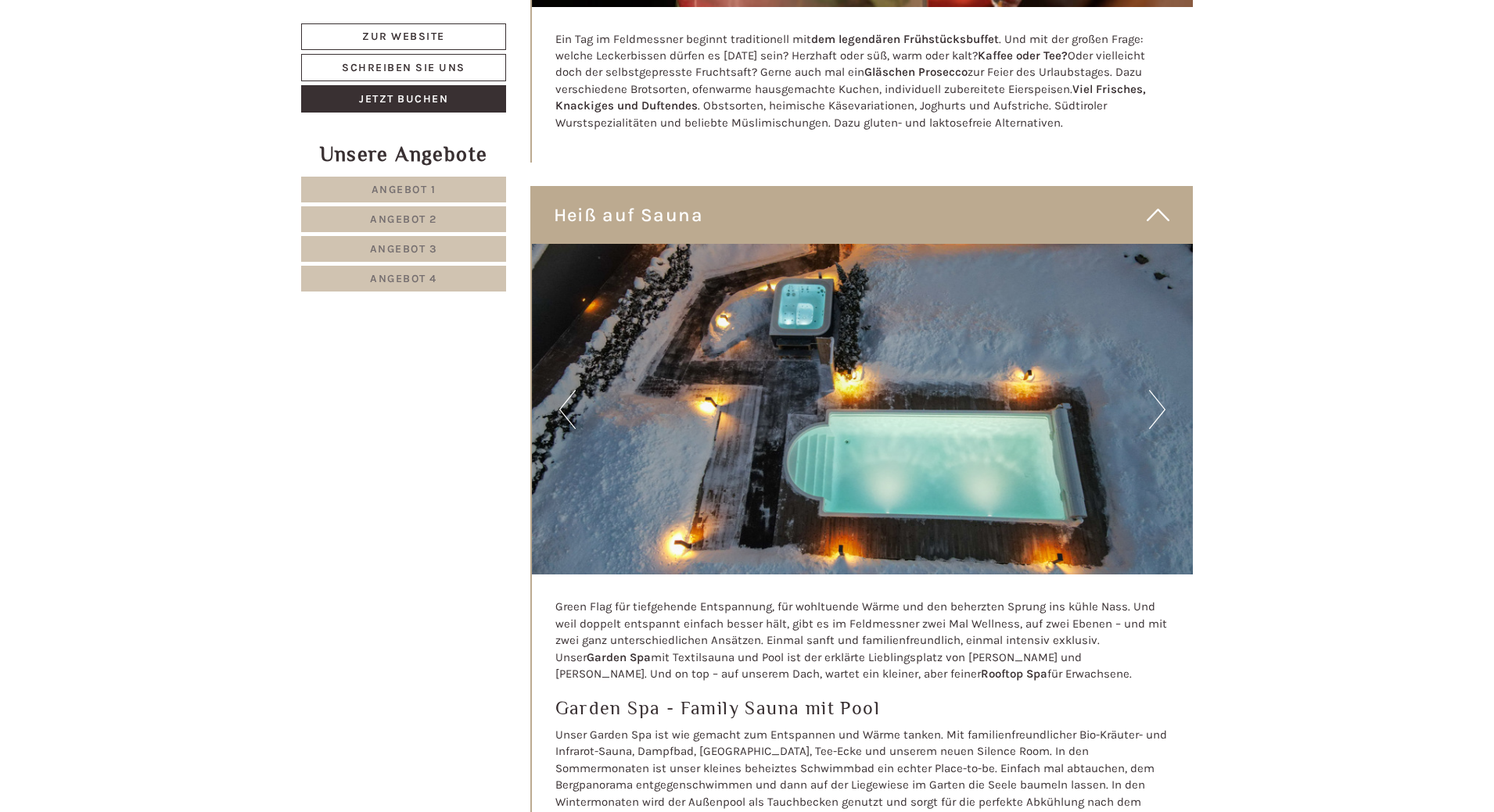
click at [1155, 390] on button "Next" at bounding box center [1156, 410] width 16 height 39
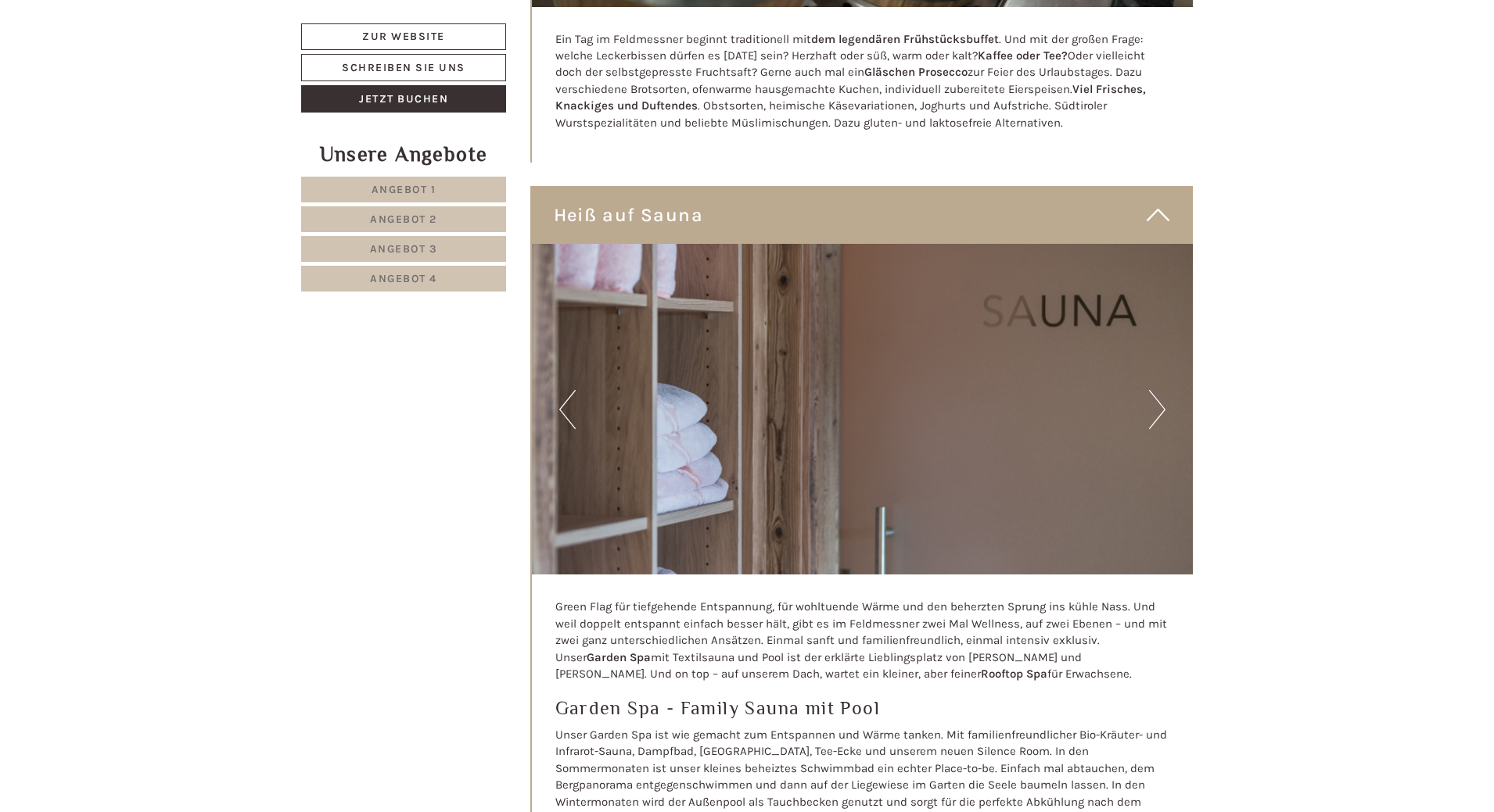
click at [1155, 390] on button "Next" at bounding box center [1156, 410] width 16 height 39
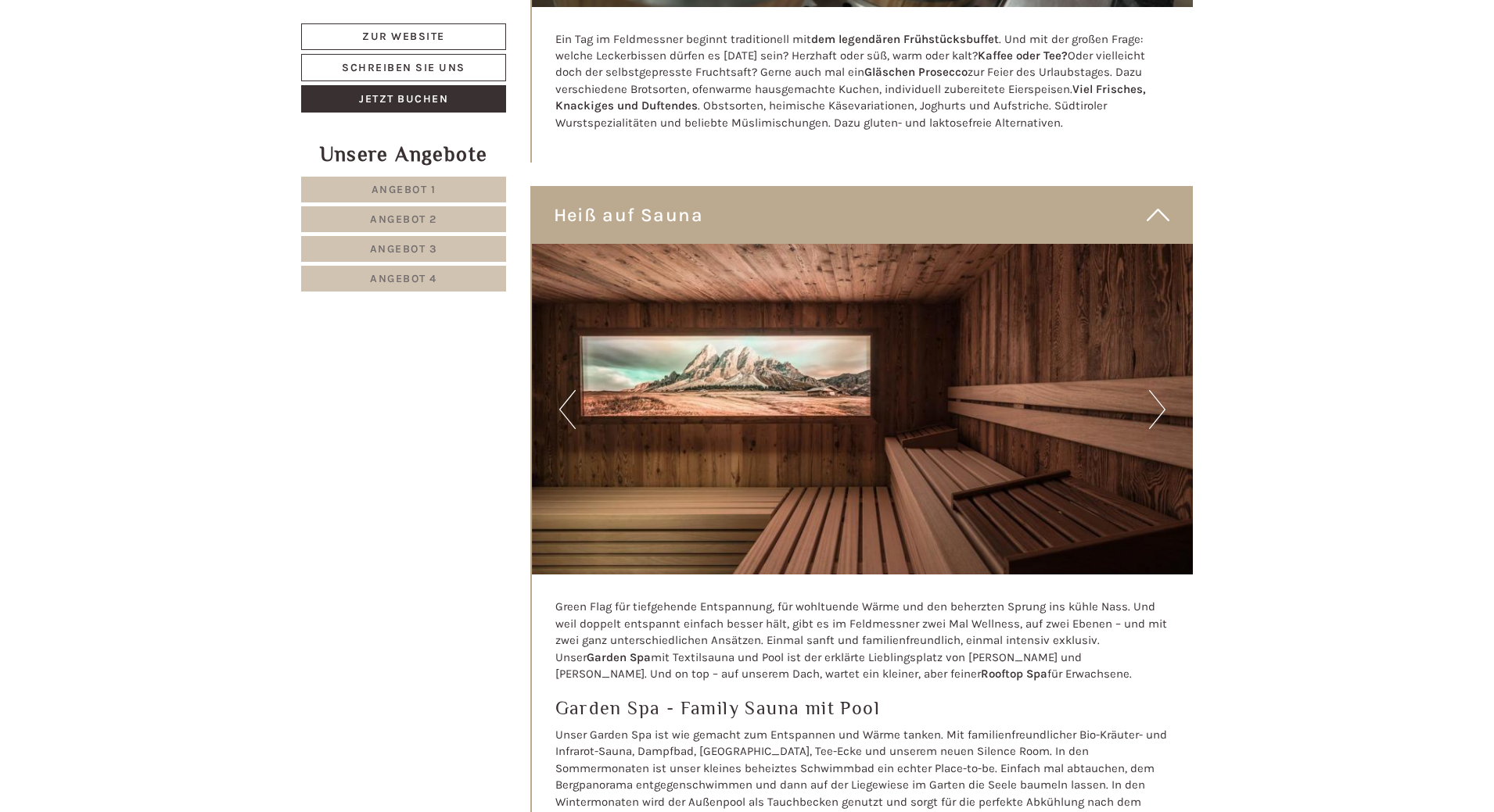
click at [1155, 390] on button "Next" at bounding box center [1156, 410] width 16 height 39
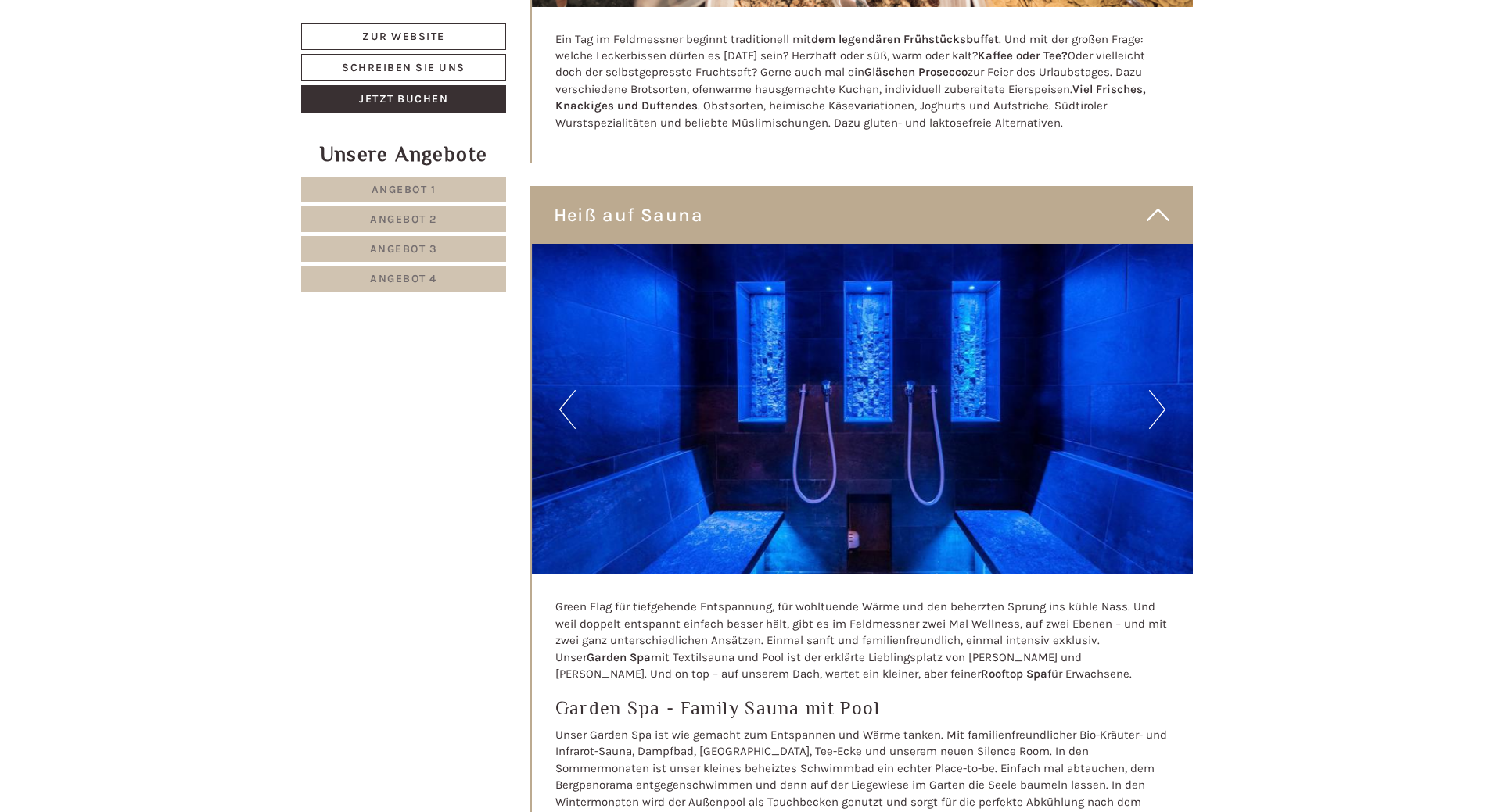
click at [1155, 390] on button "Next" at bounding box center [1156, 410] width 16 height 39
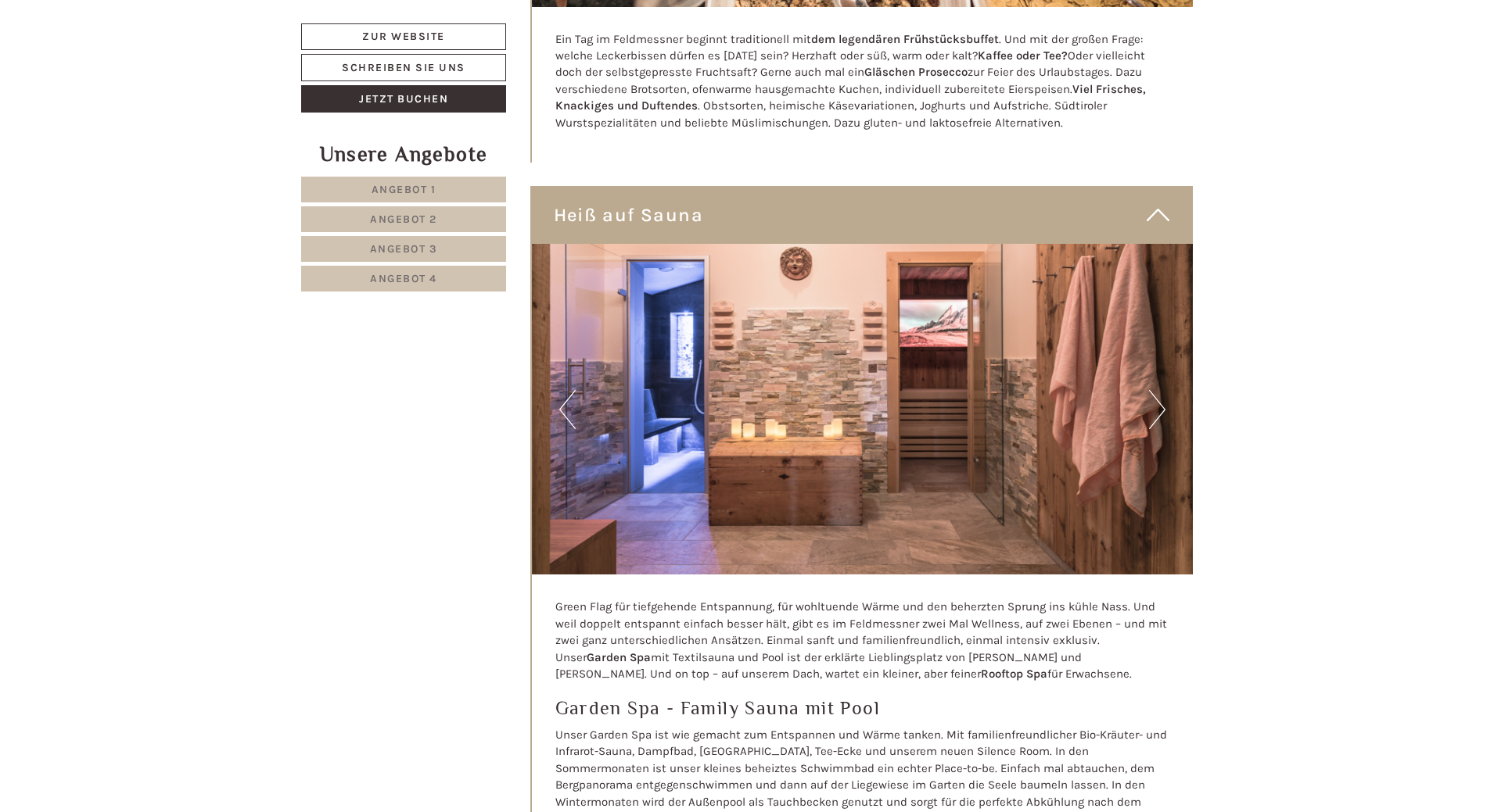
click at [1155, 390] on button "Next" at bounding box center [1156, 410] width 16 height 39
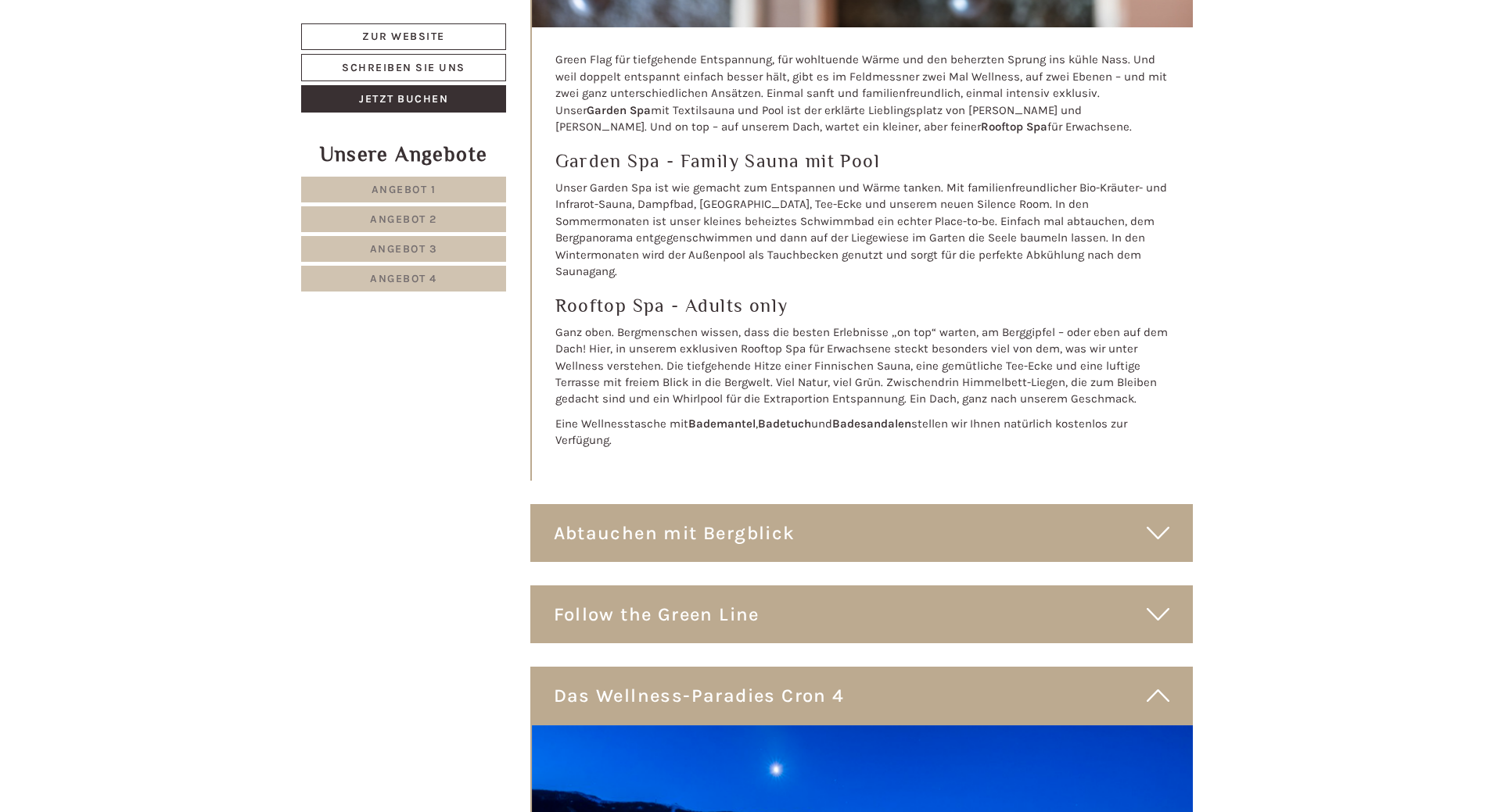
scroll to position [7722, 0]
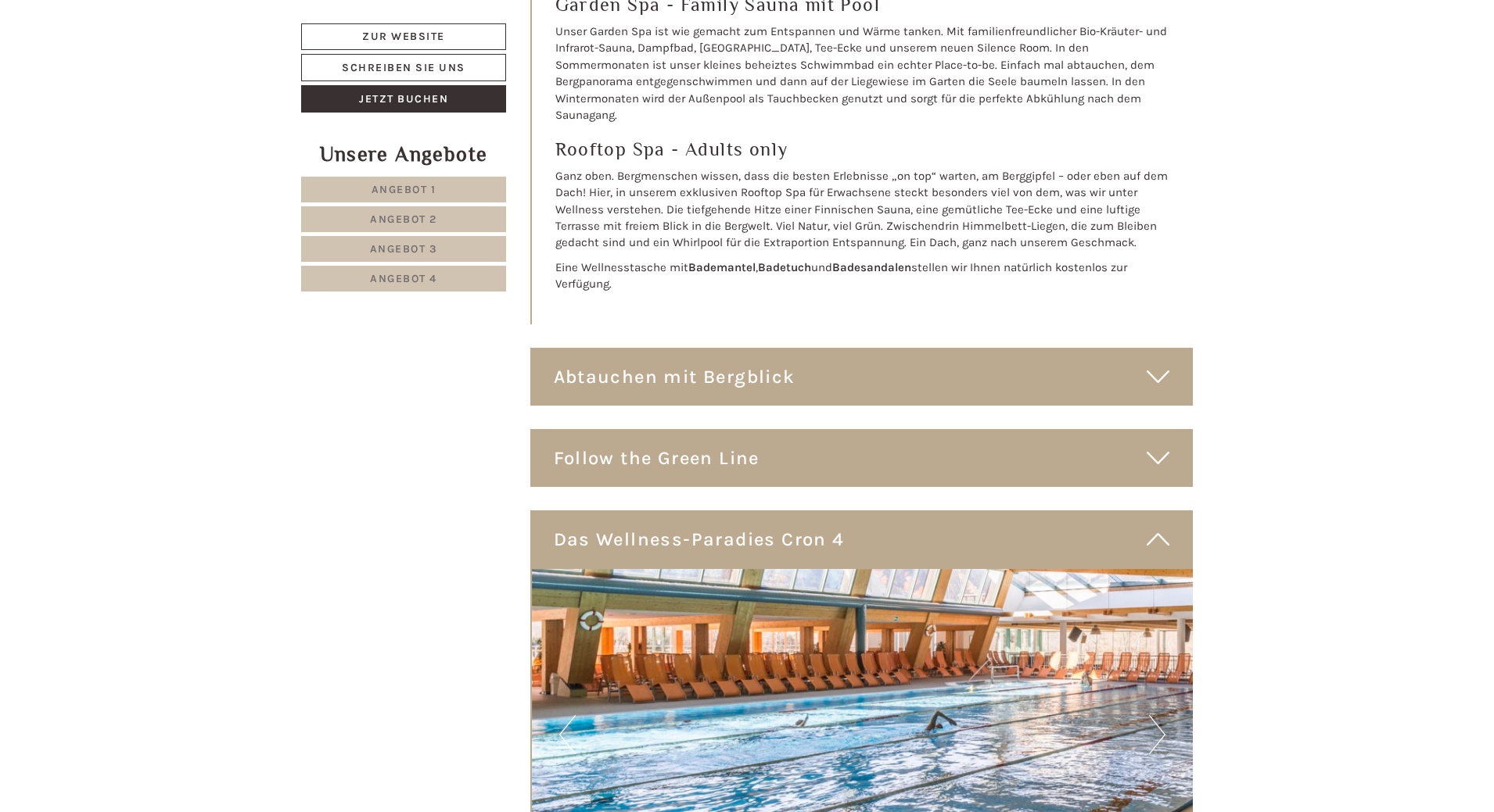
click at [1156, 364] on icon at bounding box center [1157, 377] width 23 height 26
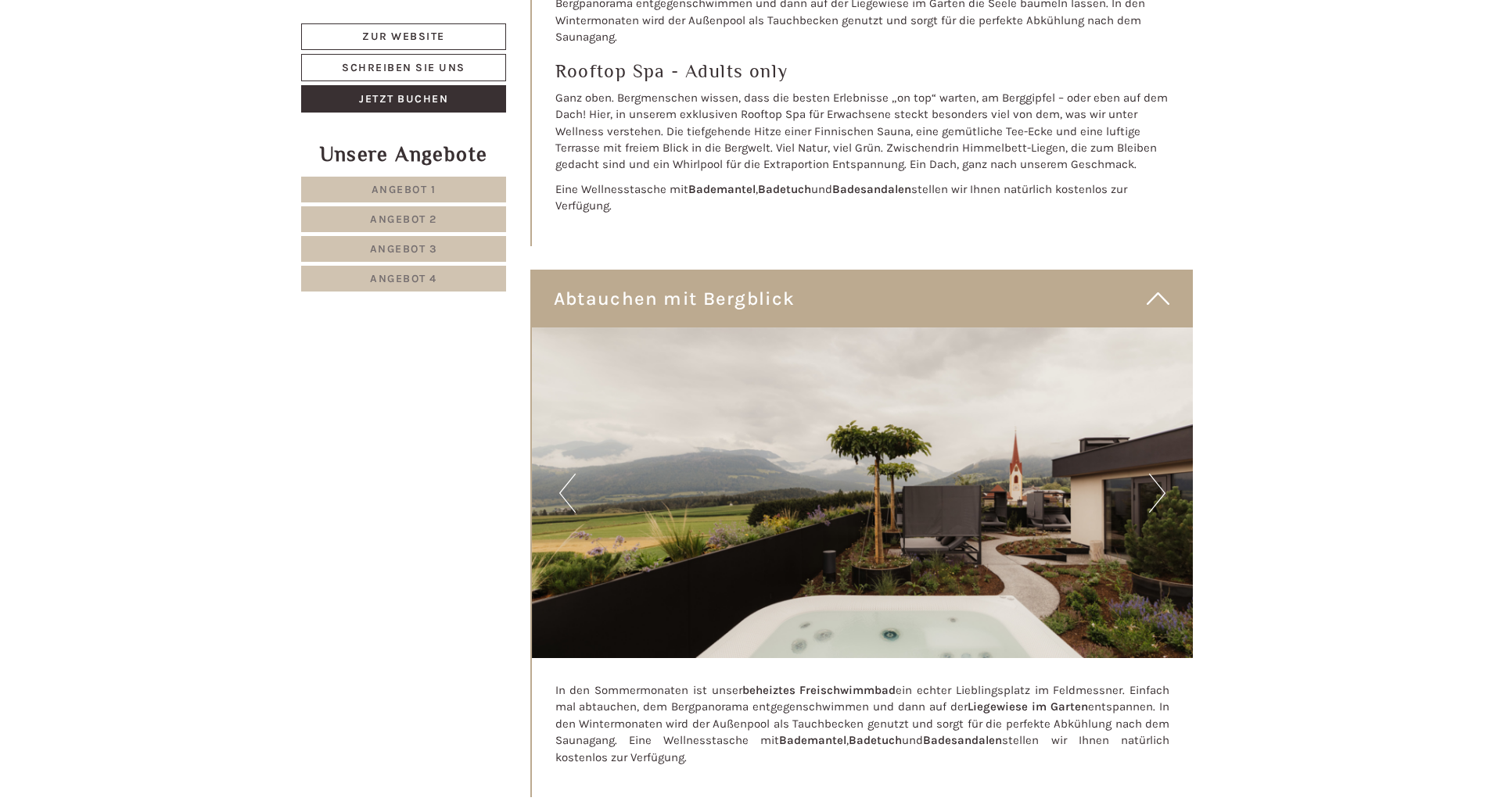
scroll to position [7956, 0]
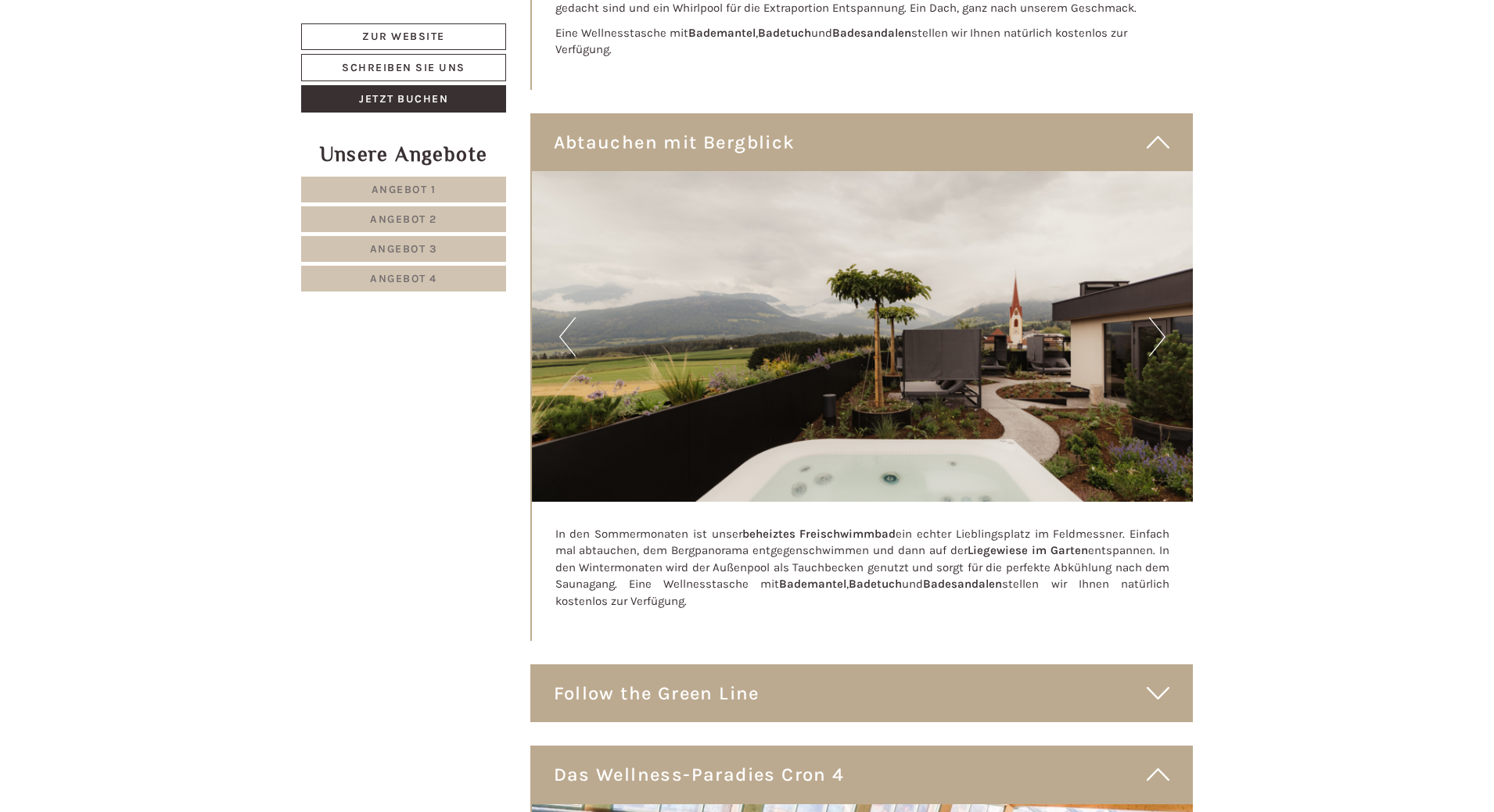
click at [1154, 318] on button "Next" at bounding box center [1156, 337] width 16 height 39
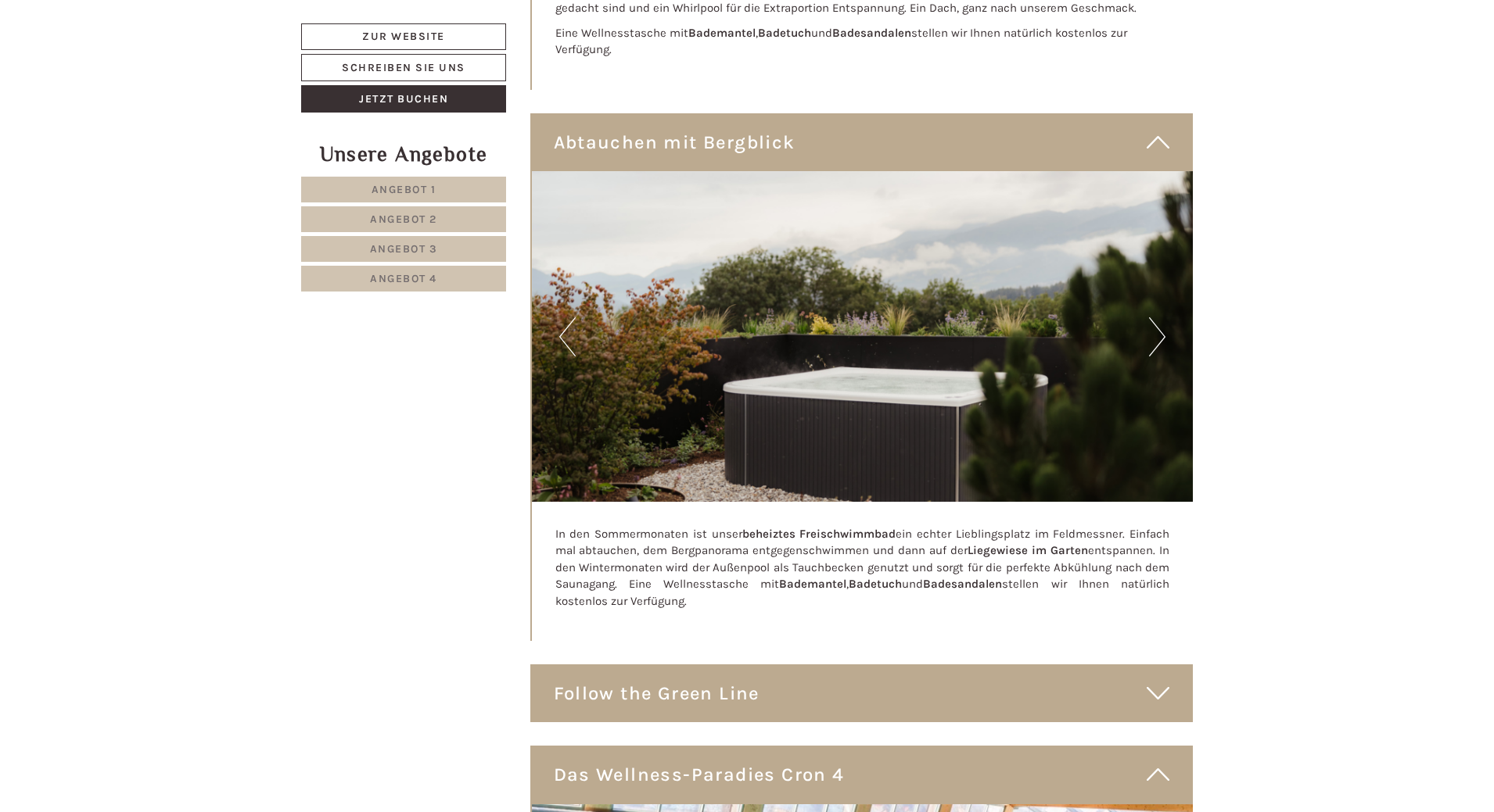
click at [1154, 318] on button "Next" at bounding box center [1156, 337] width 16 height 39
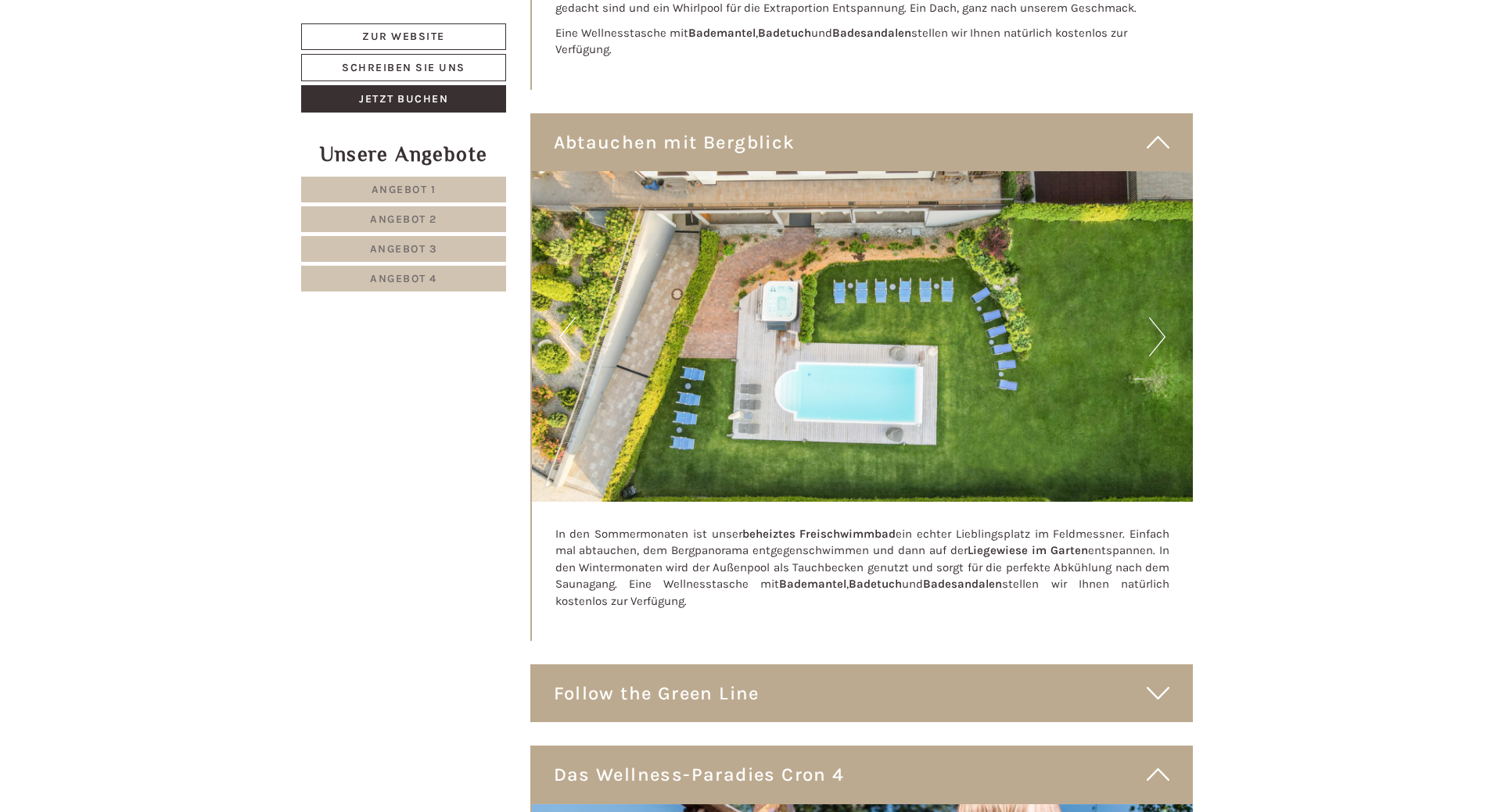
click at [1154, 318] on button "Next" at bounding box center [1156, 337] width 16 height 39
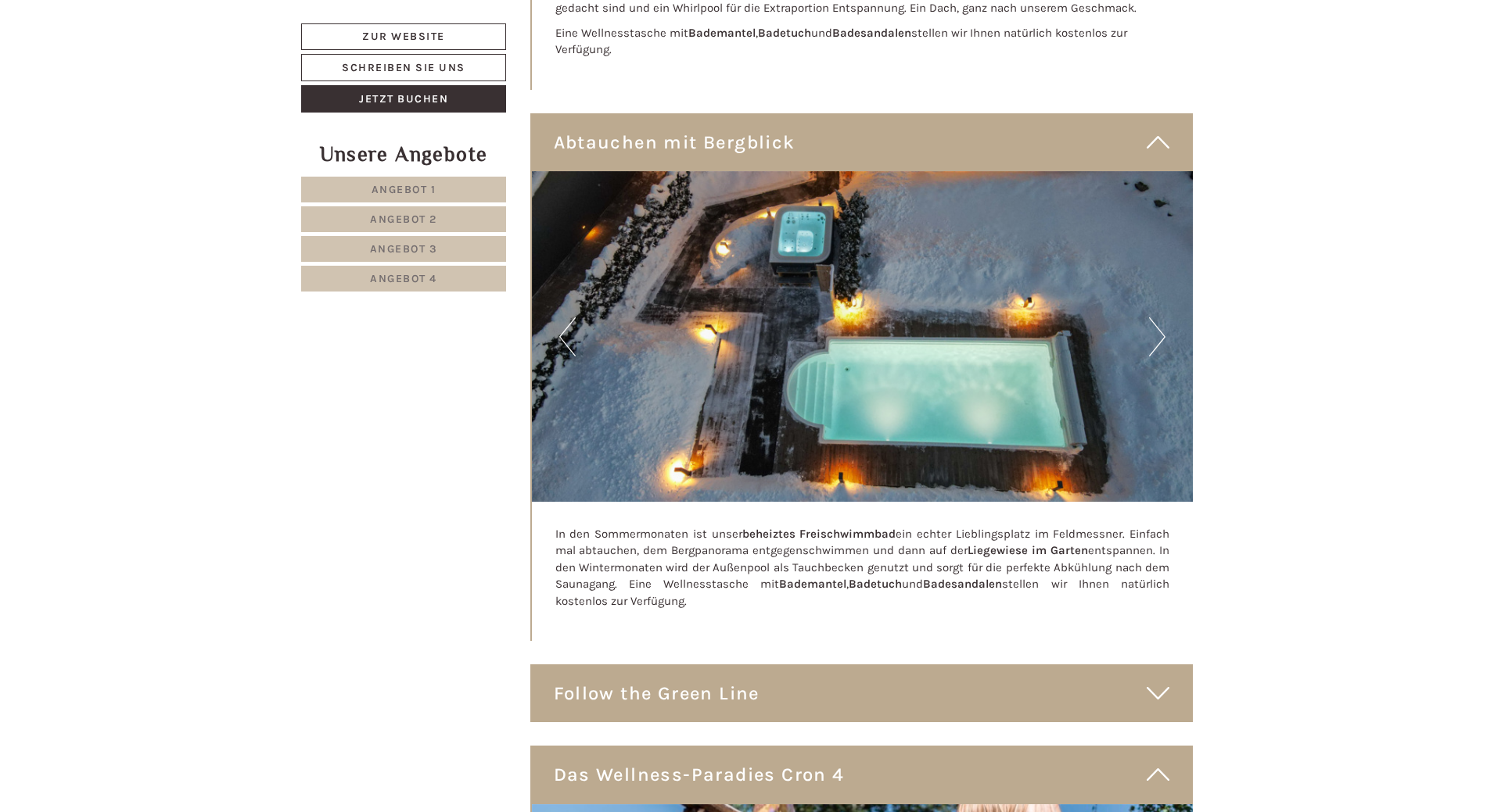
click at [1154, 318] on button "Next" at bounding box center [1156, 337] width 16 height 39
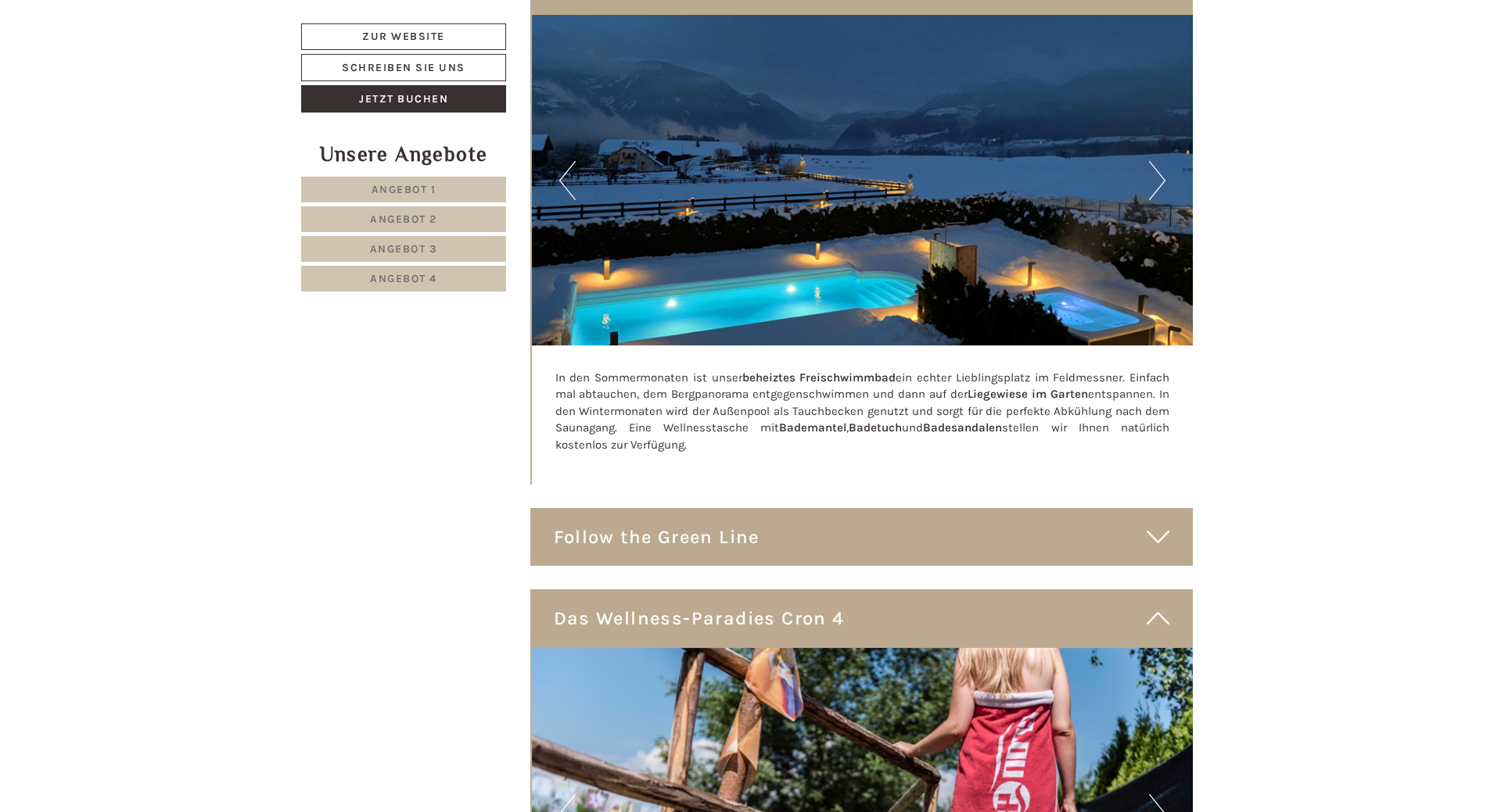
scroll to position [8190, 0]
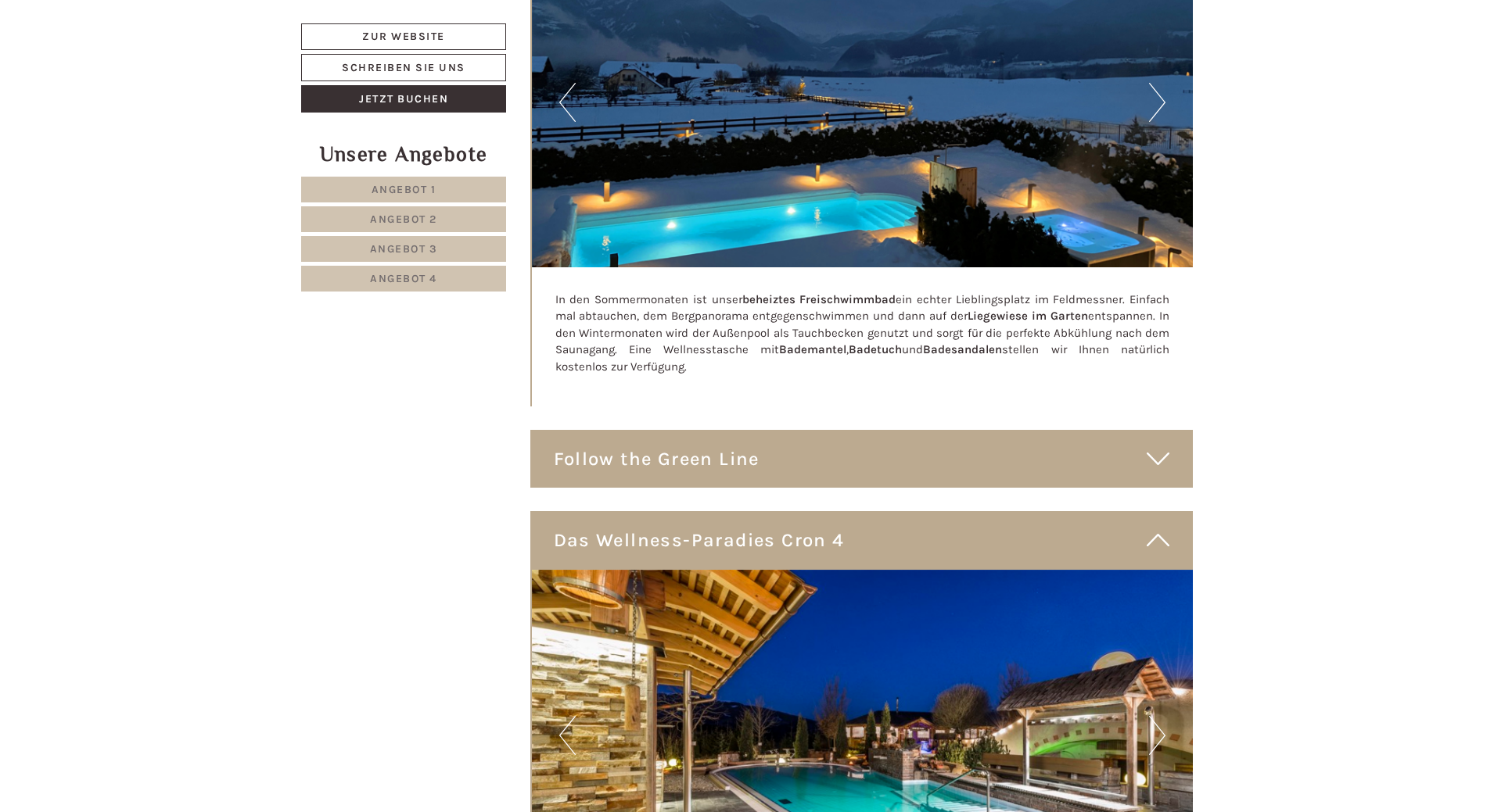
click at [1156, 445] on icon at bounding box center [1157, 459] width 23 height 26
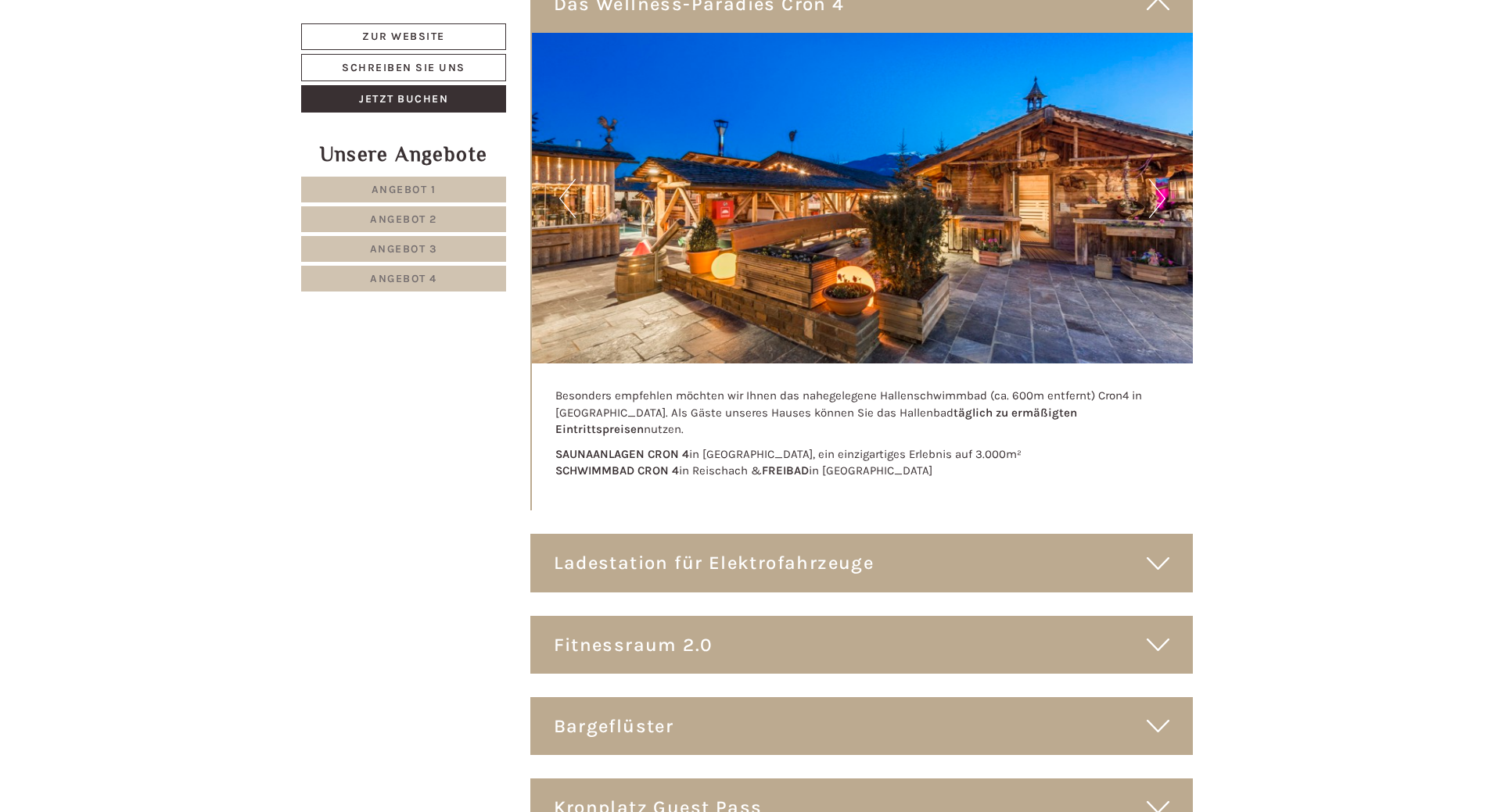
scroll to position [9910, 0]
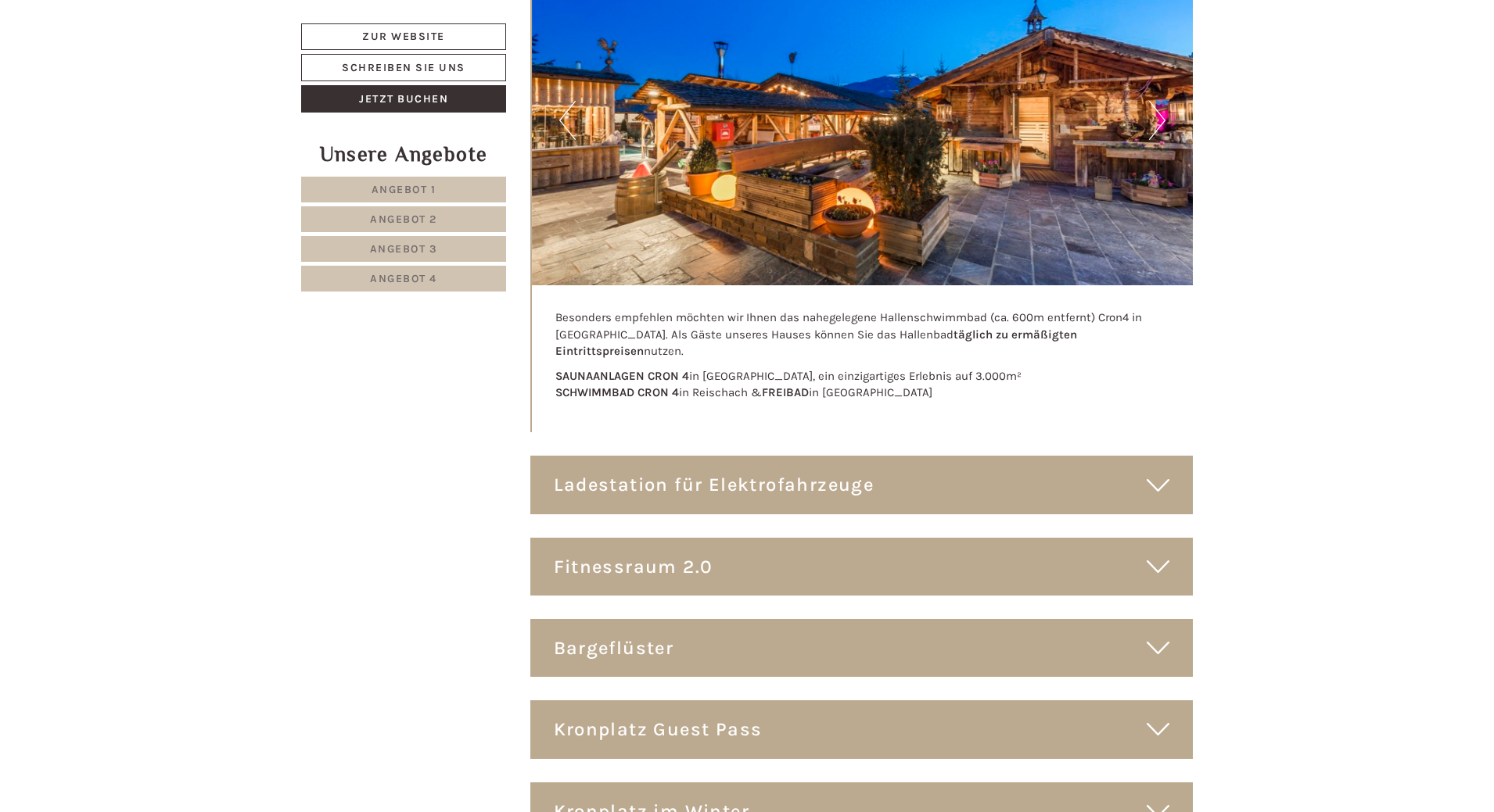
click at [1153, 472] on icon at bounding box center [1157, 485] width 23 height 26
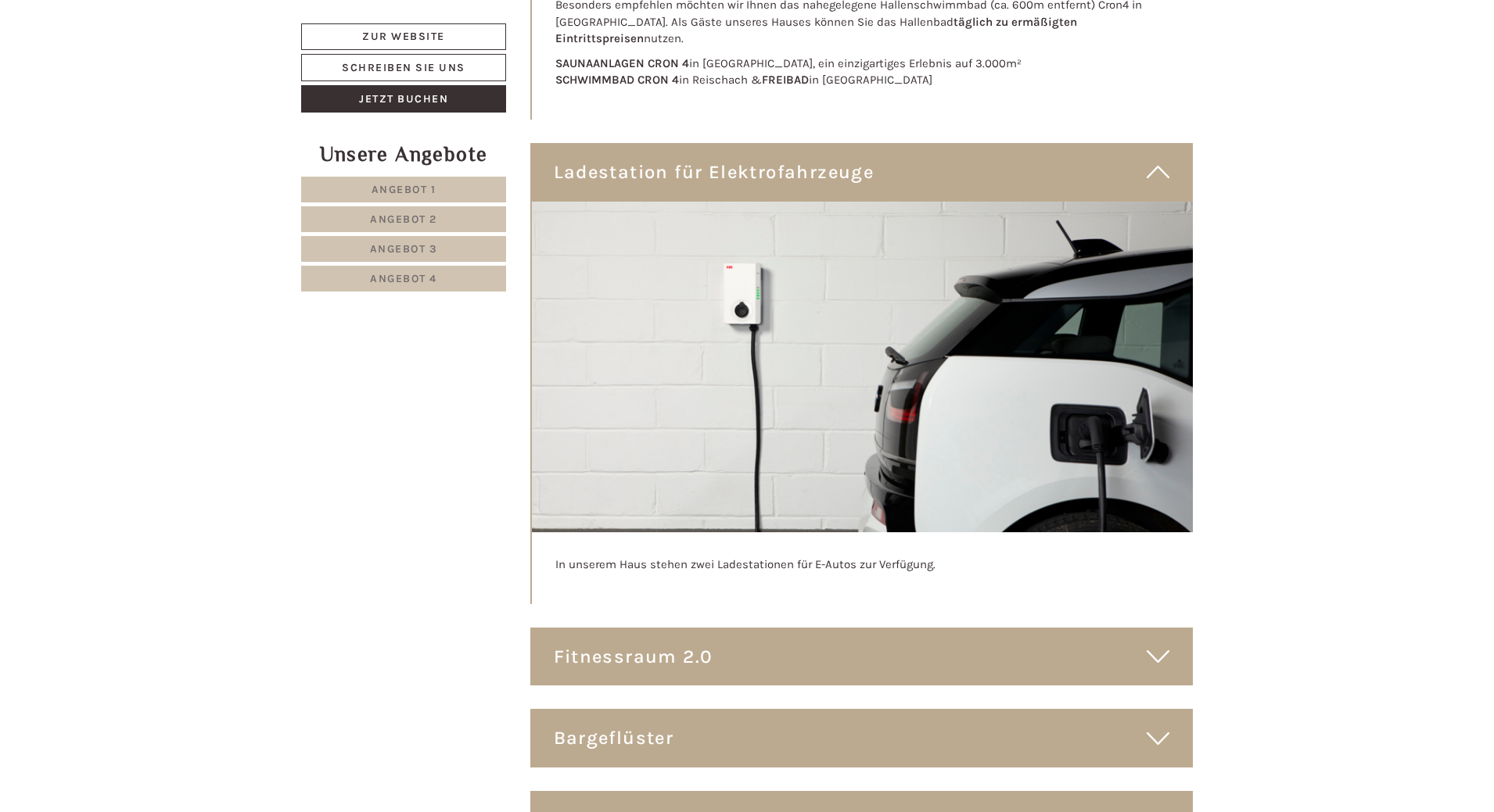
scroll to position [10379, 0]
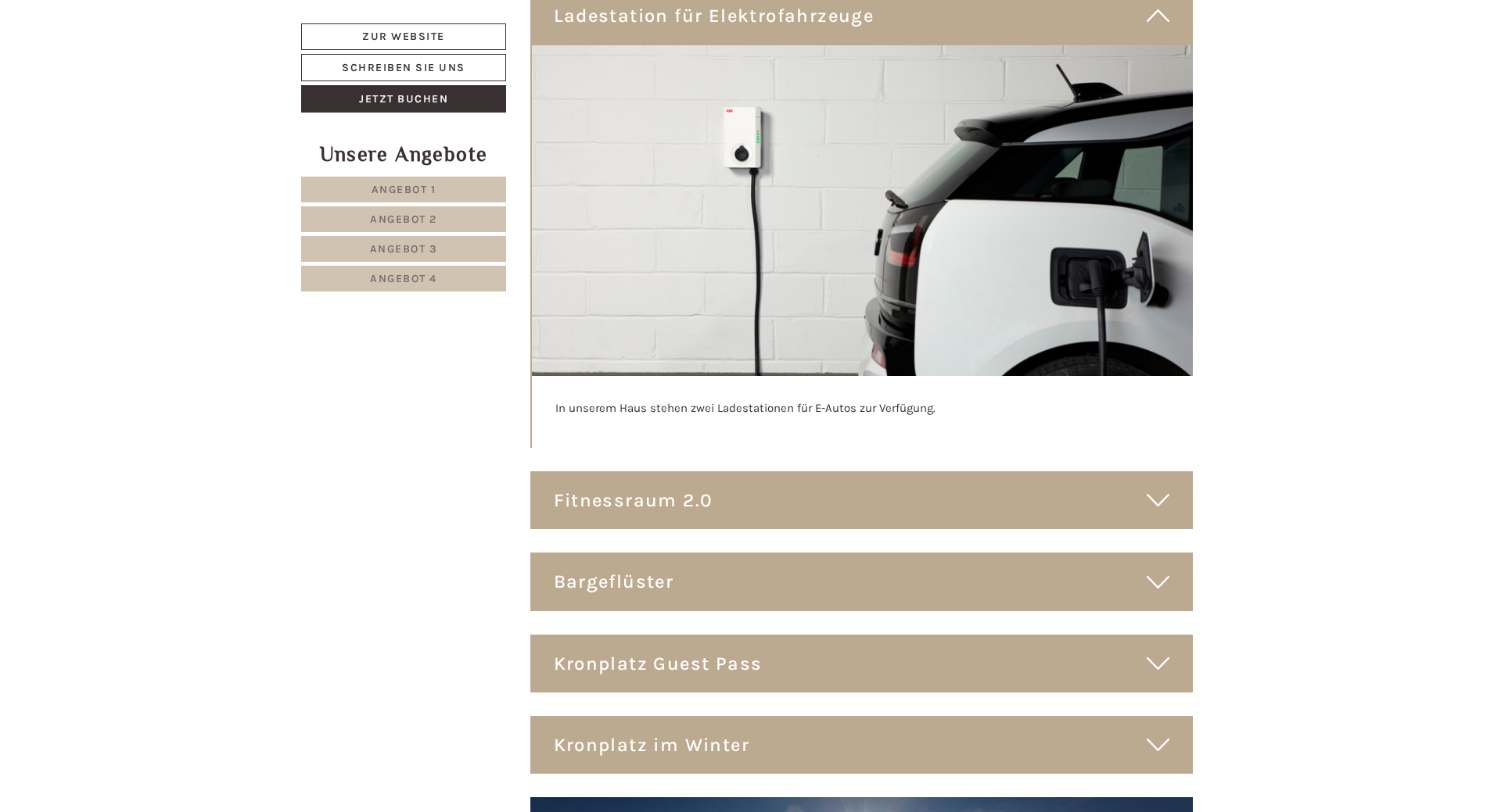
click at [1156, 487] on icon at bounding box center [1157, 500] width 23 height 26
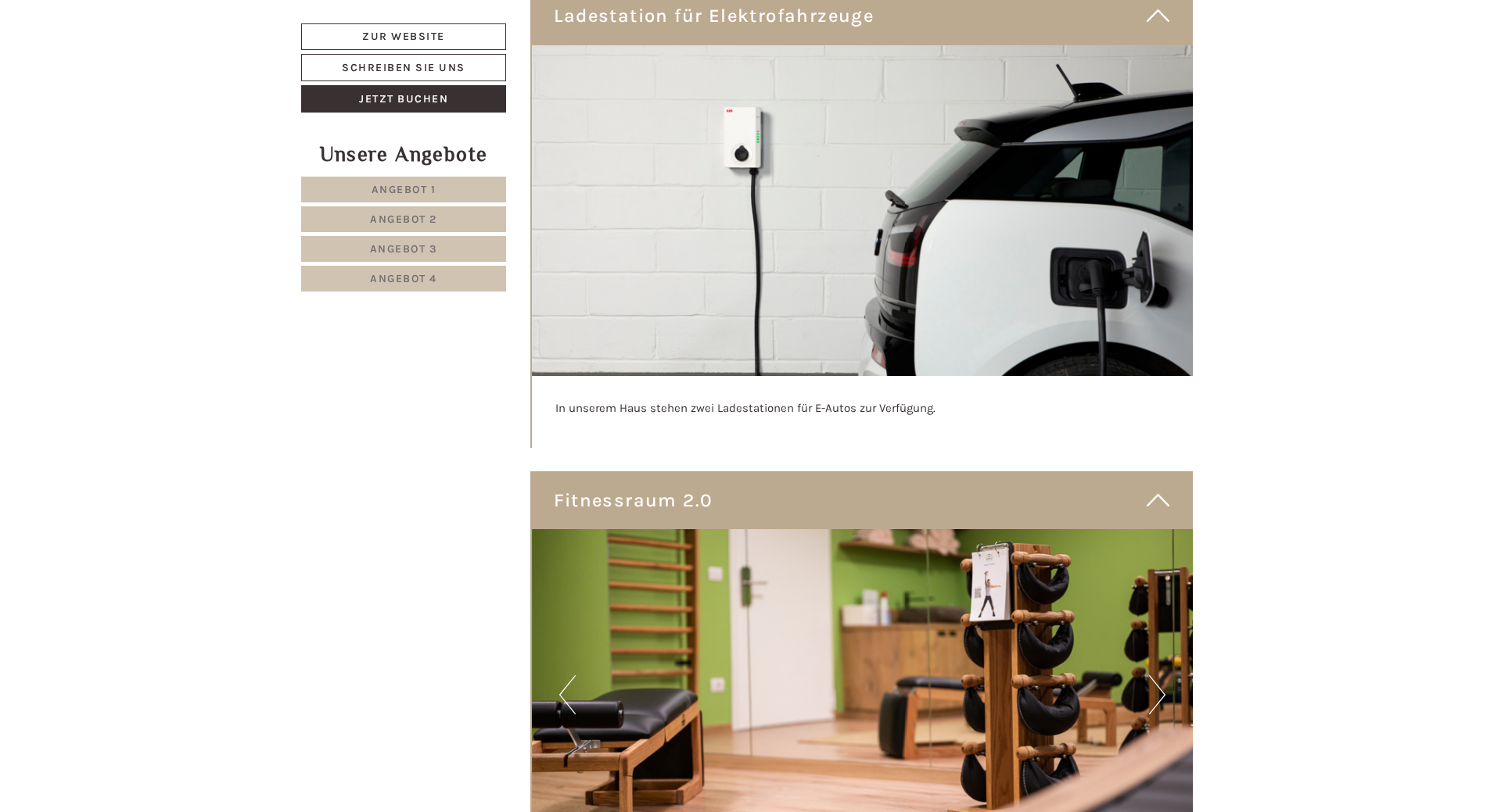
scroll to position [10692, 0]
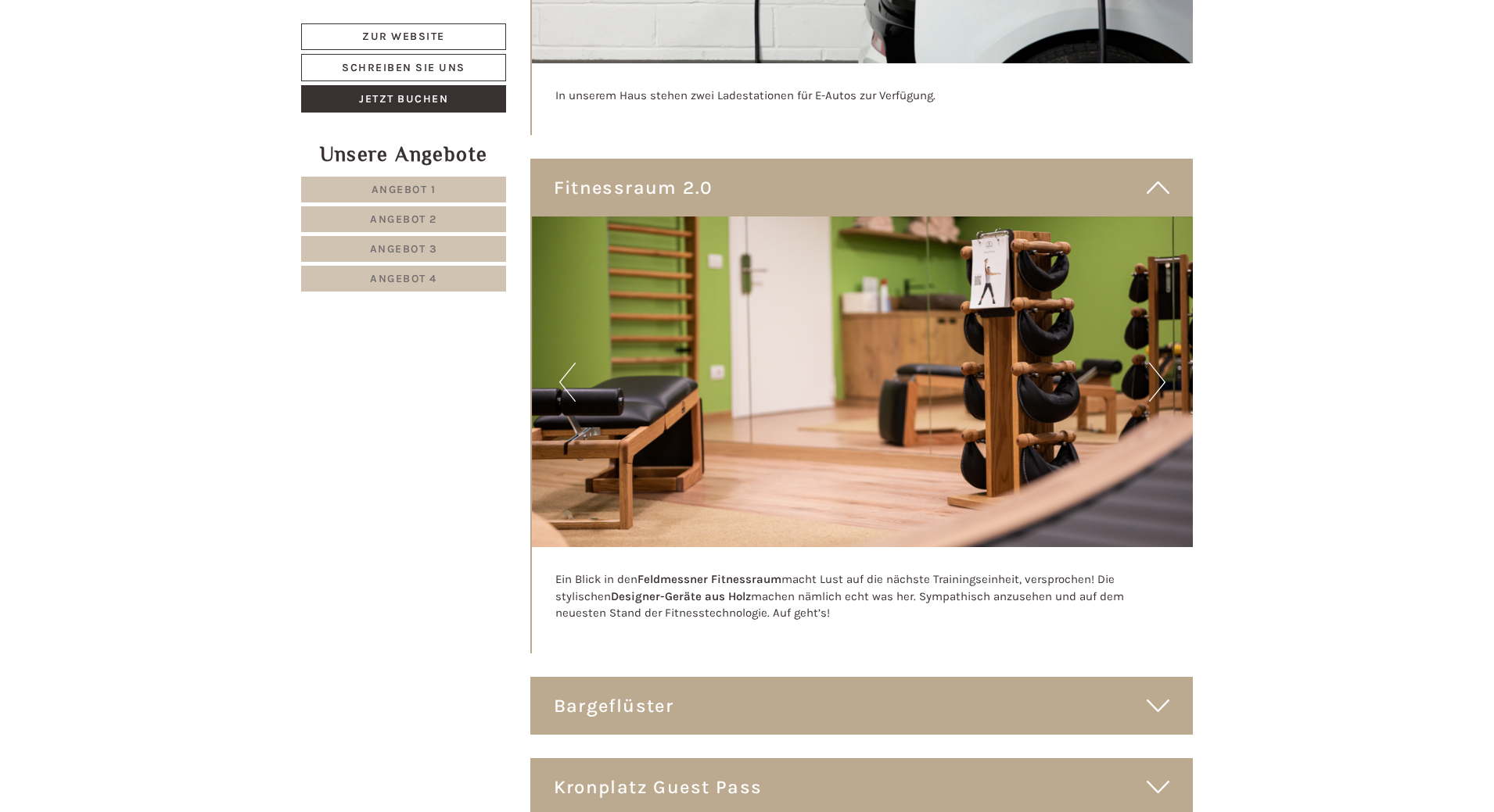
click at [1158, 363] on button "Next" at bounding box center [1156, 383] width 16 height 39
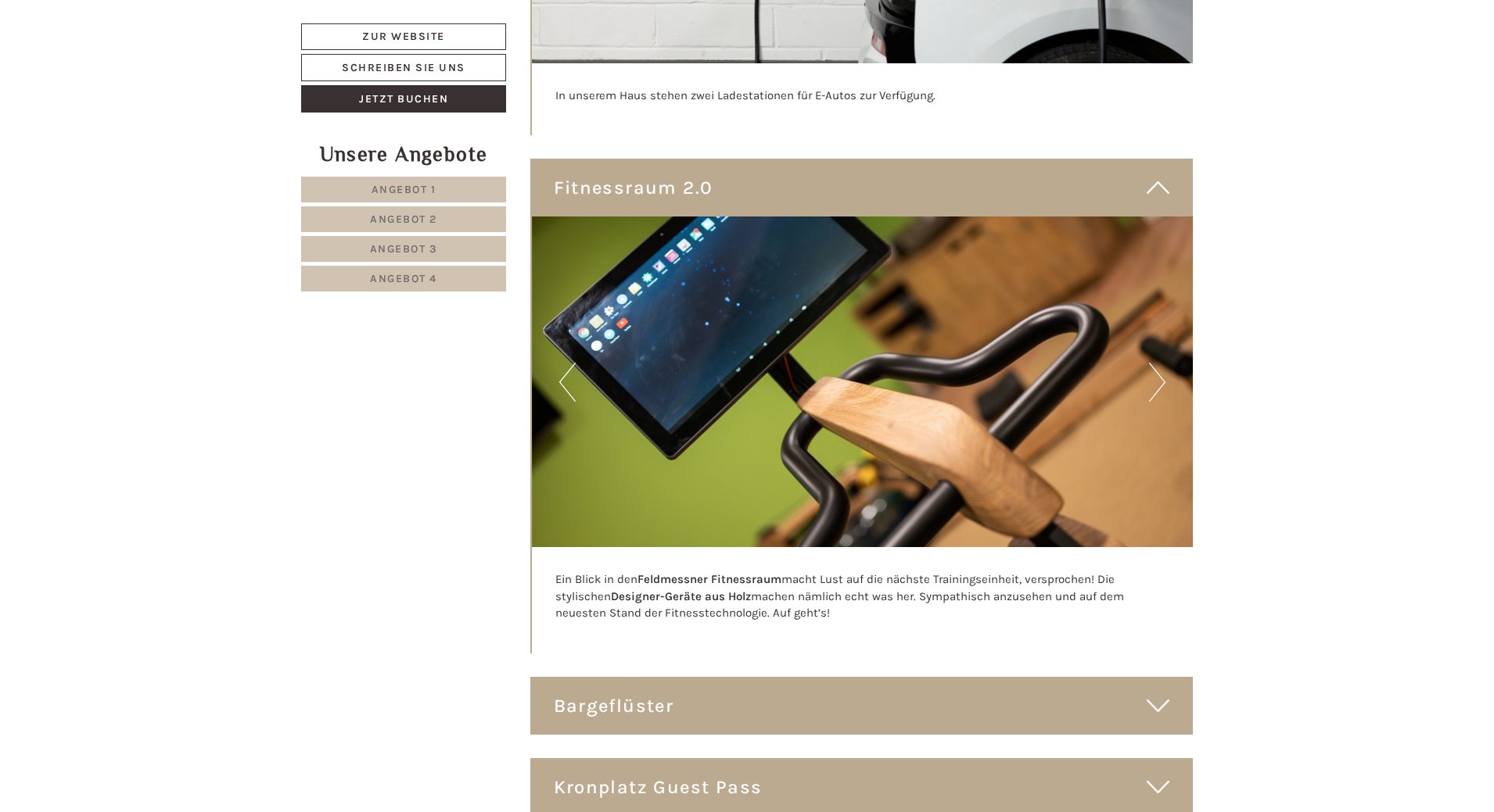
click at [1158, 363] on button "Next" at bounding box center [1156, 383] width 16 height 39
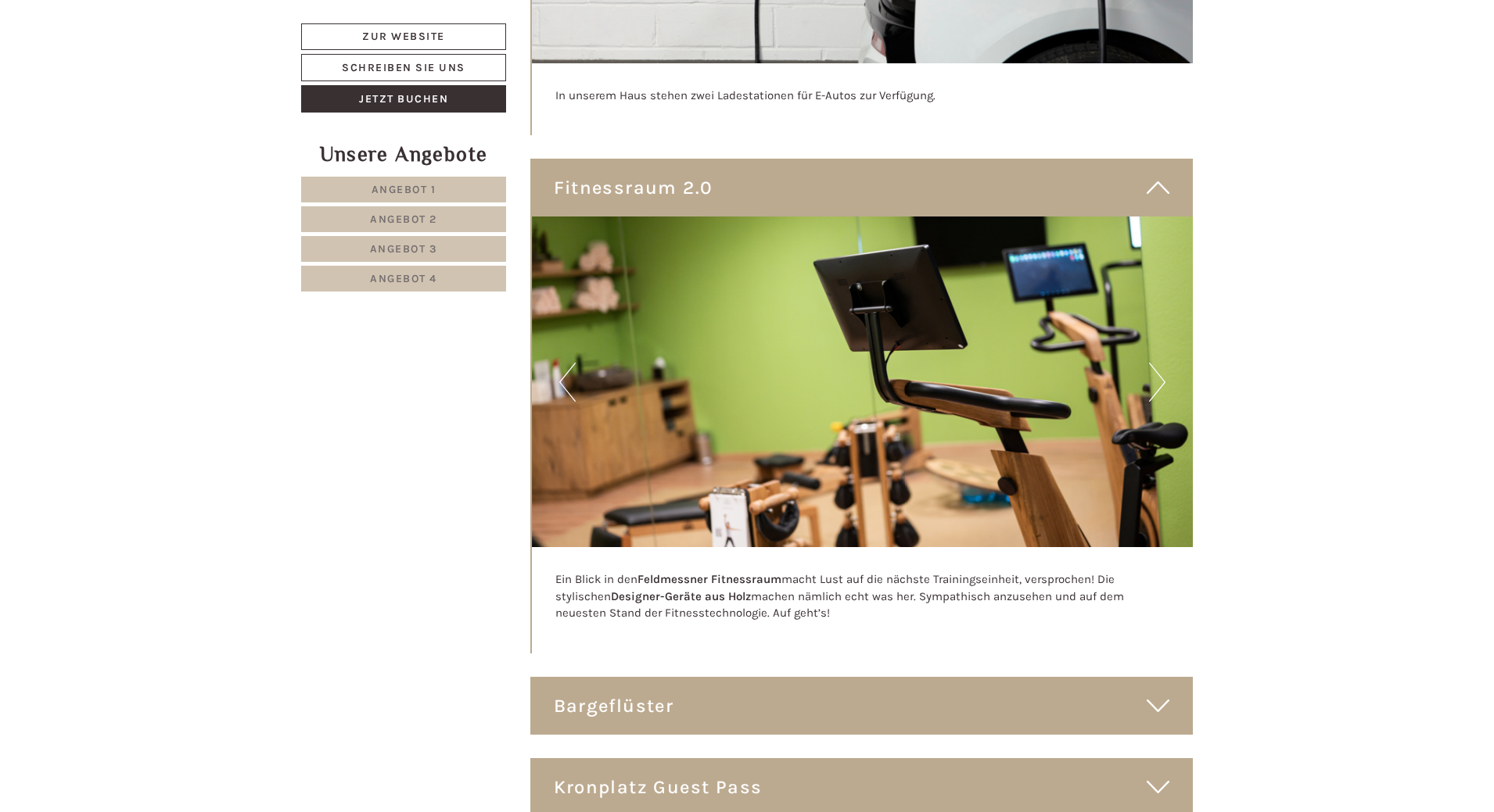
click at [1158, 363] on button "Next" at bounding box center [1156, 383] width 16 height 39
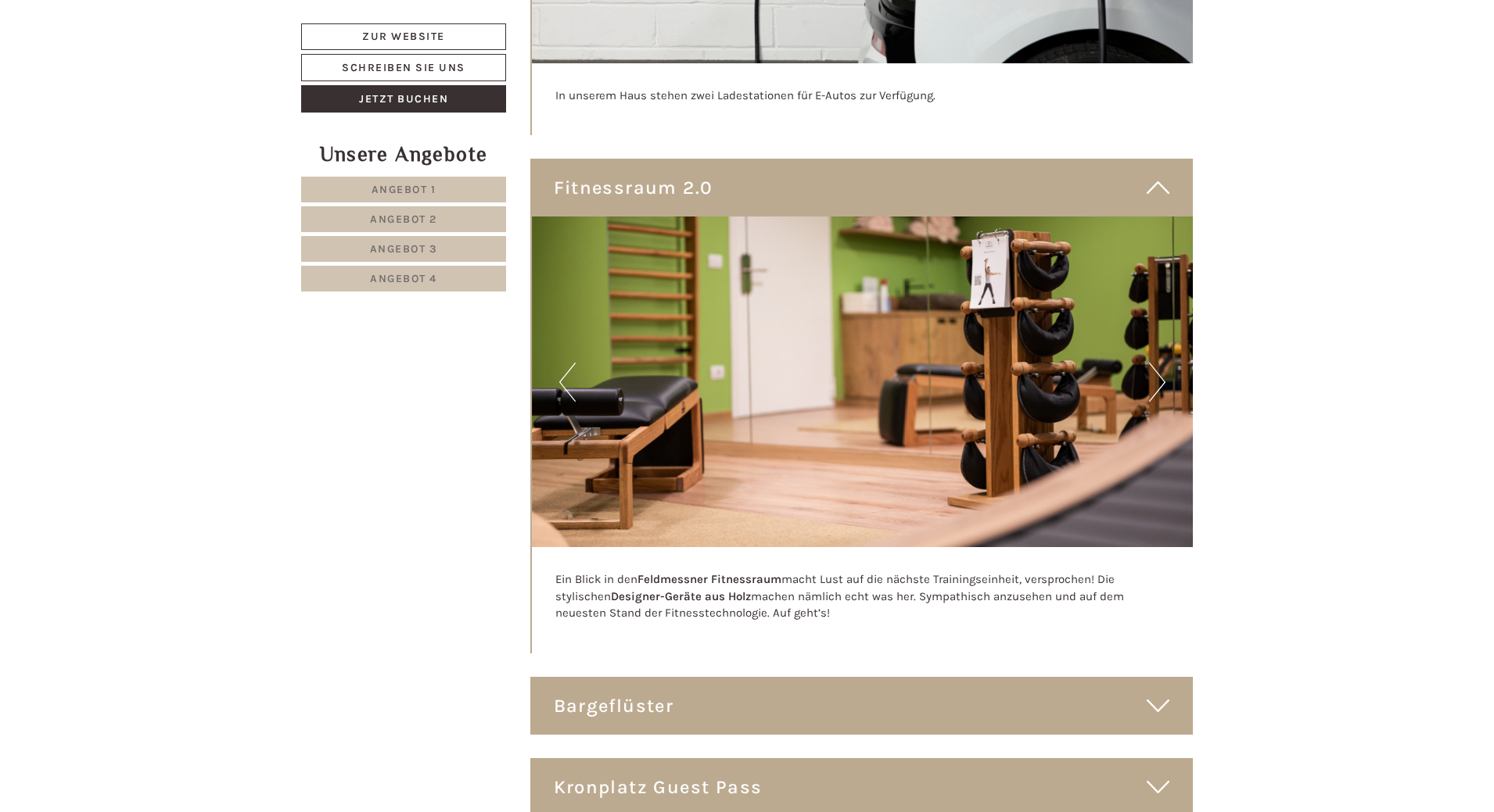
click at [1158, 363] on button "Next" at bounding box center [1156, 383] width 16 height 39
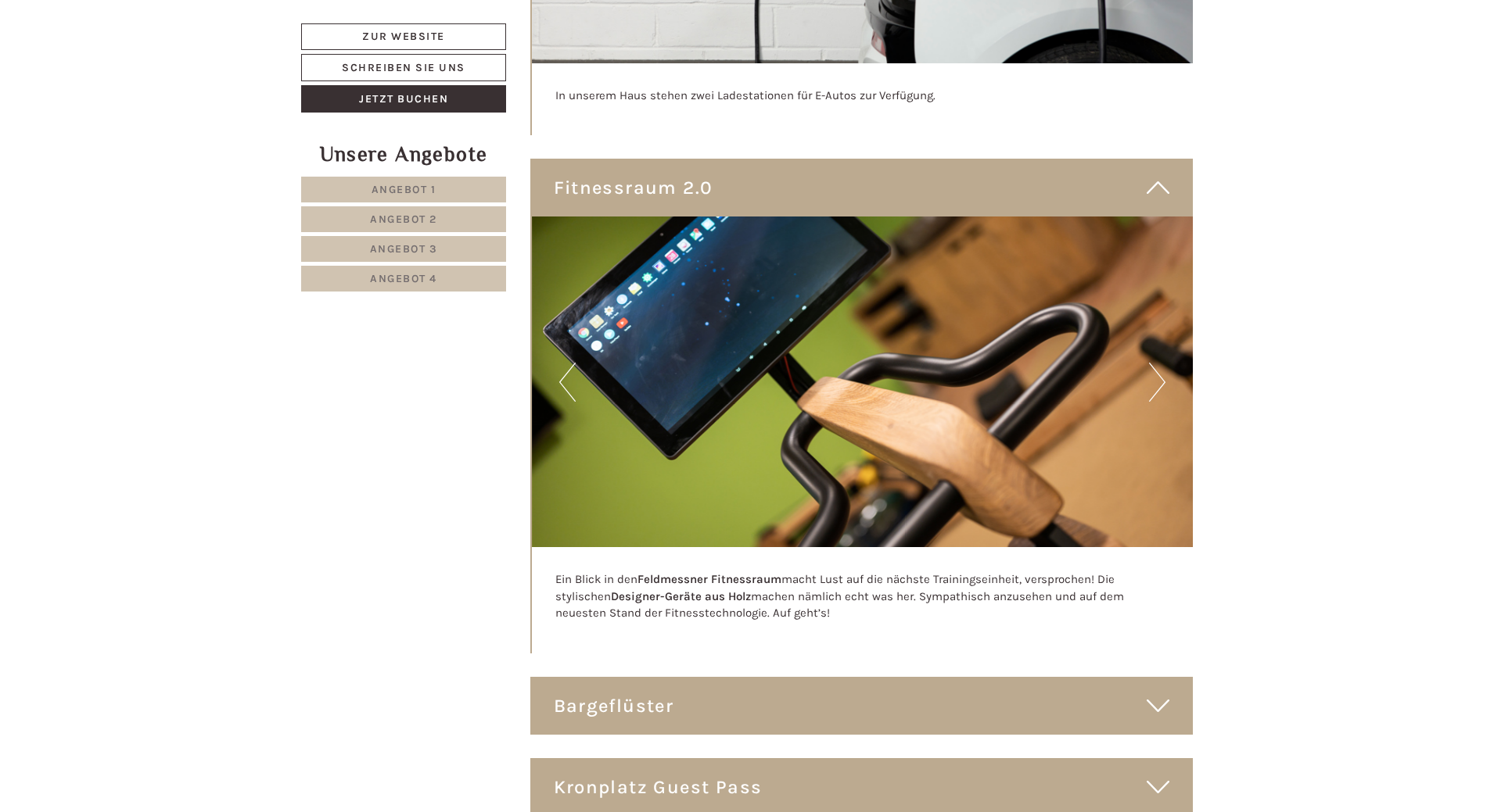
click at [1158, 363] on button "Next" at bounding box center [1156, 383] width 16 height 39
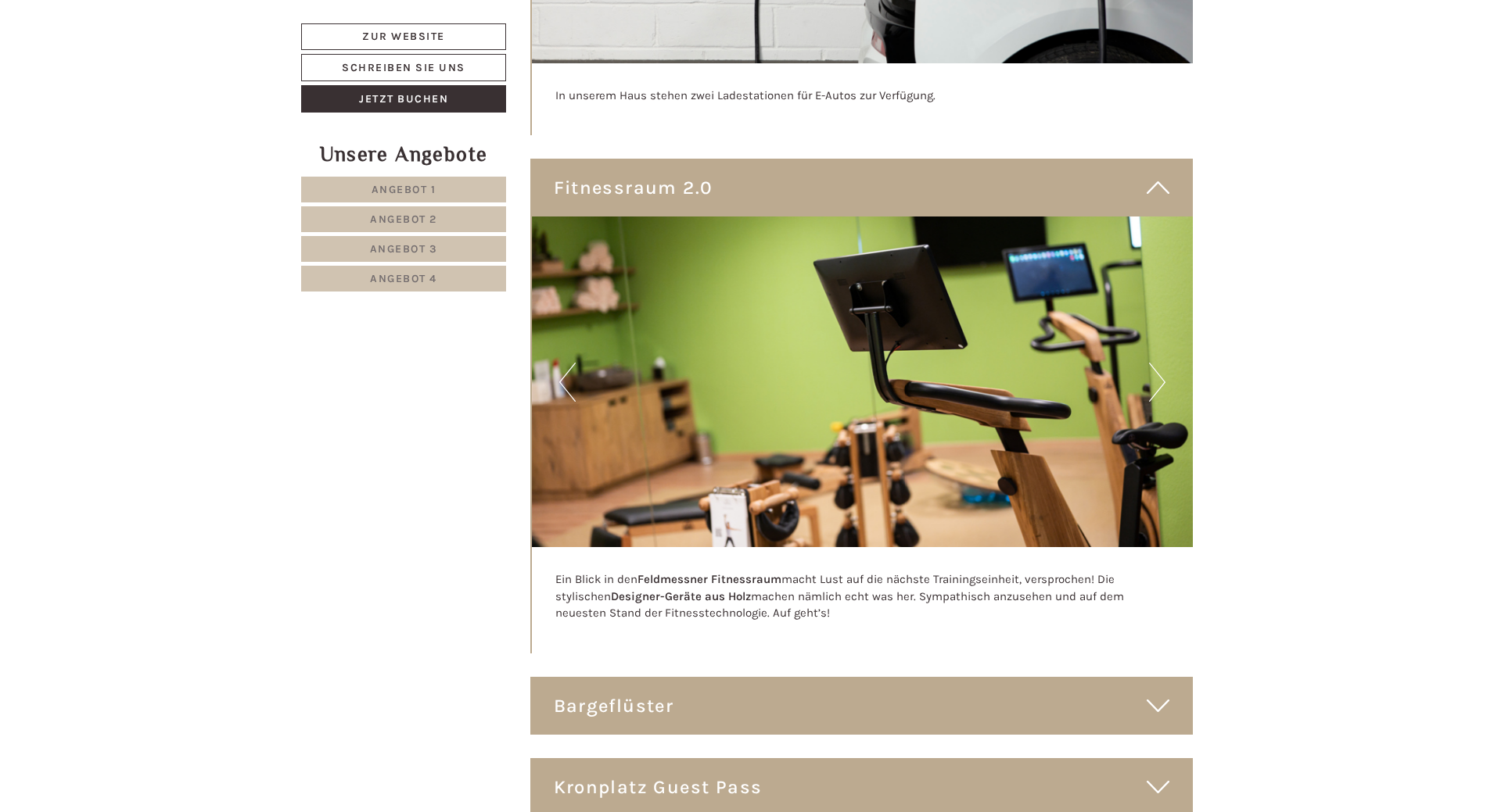
click at [1159, 174] on icon at bounding box center [1157, 187] width 23 height 26
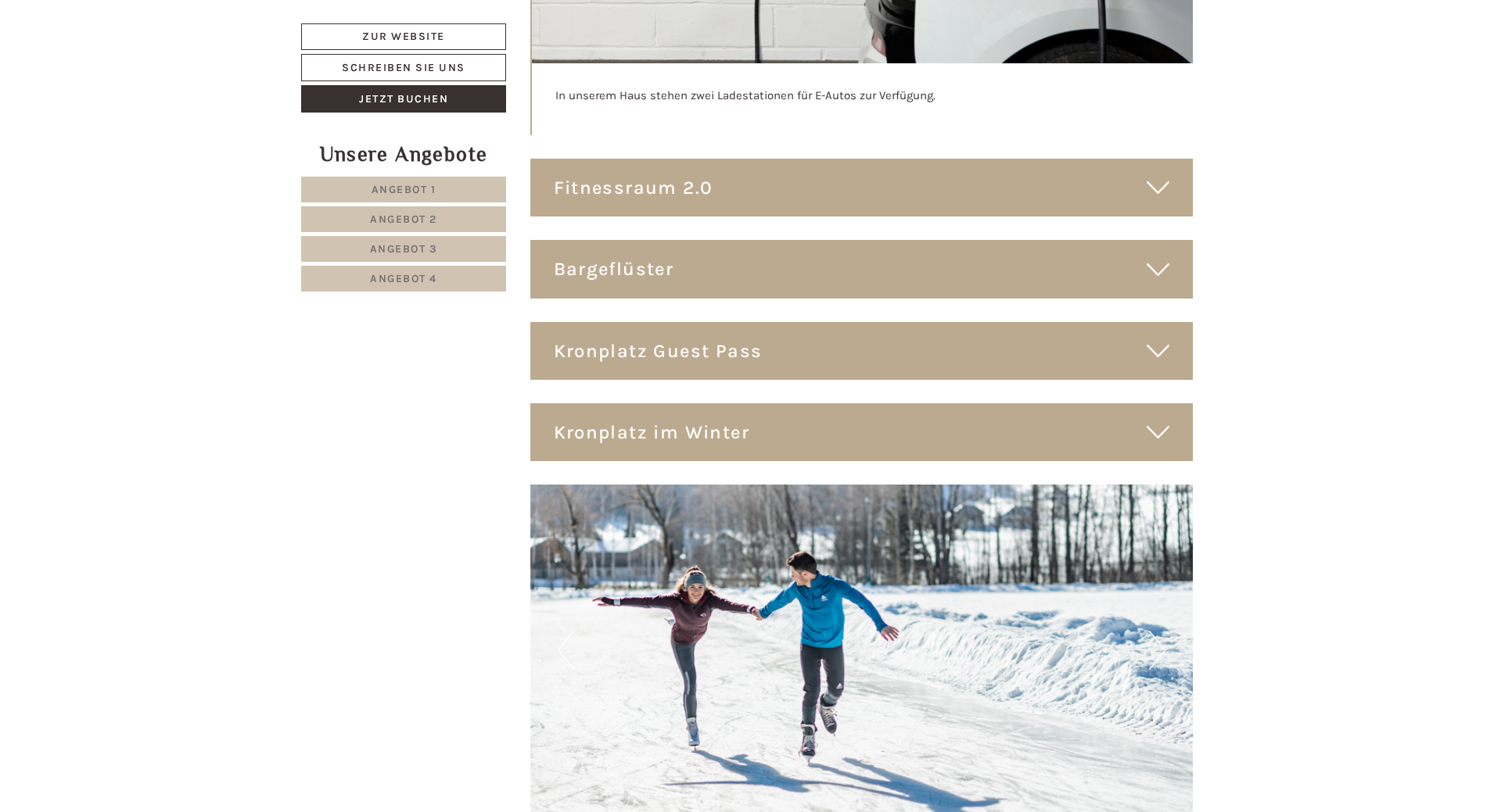
click at [1151, 256] on icon at bounding box center [1157, 269] width 23 height 26
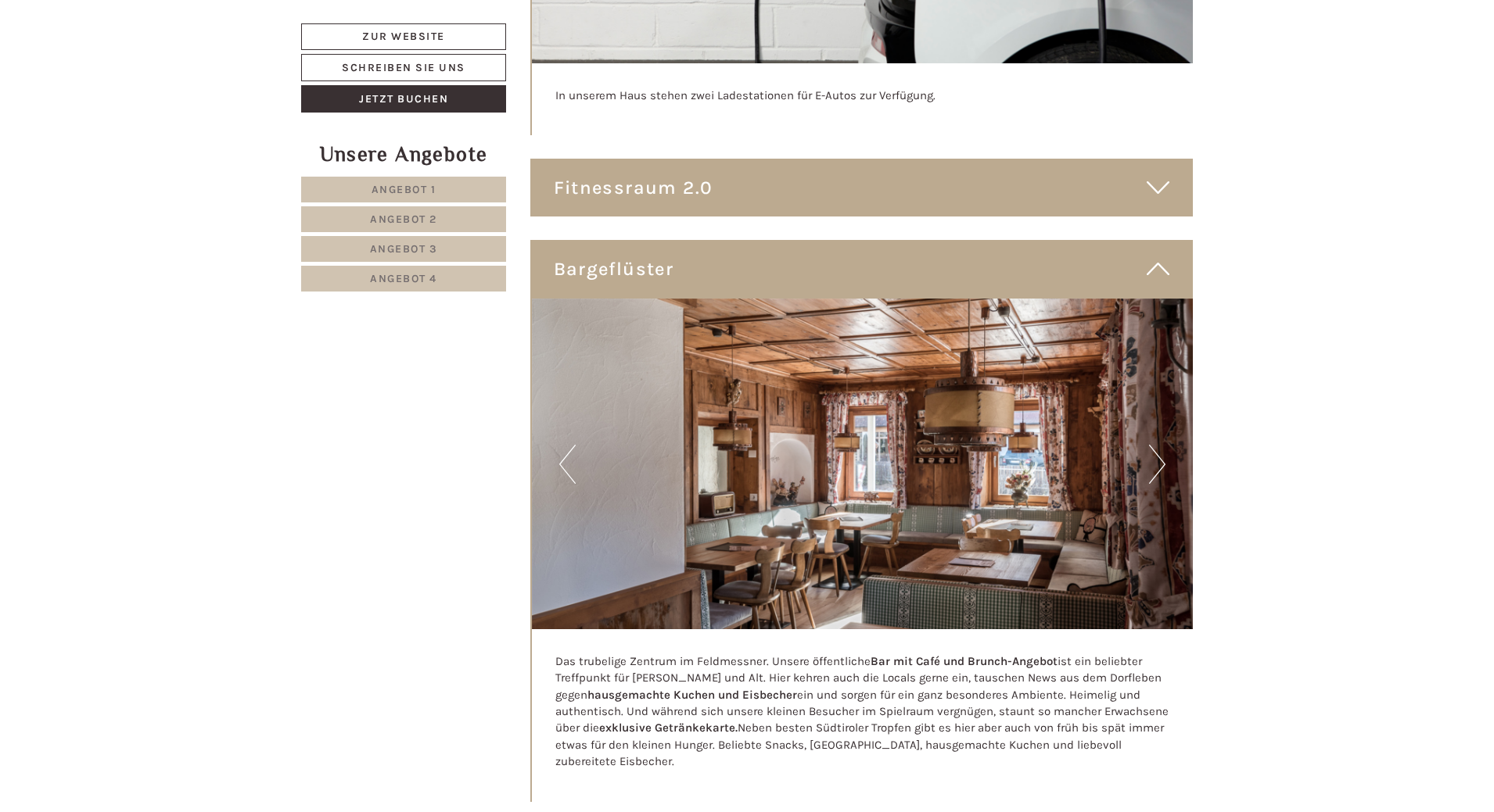
click at [1163, 445] on button "Next" at bounding box center [1156, 464] width 16 height 39
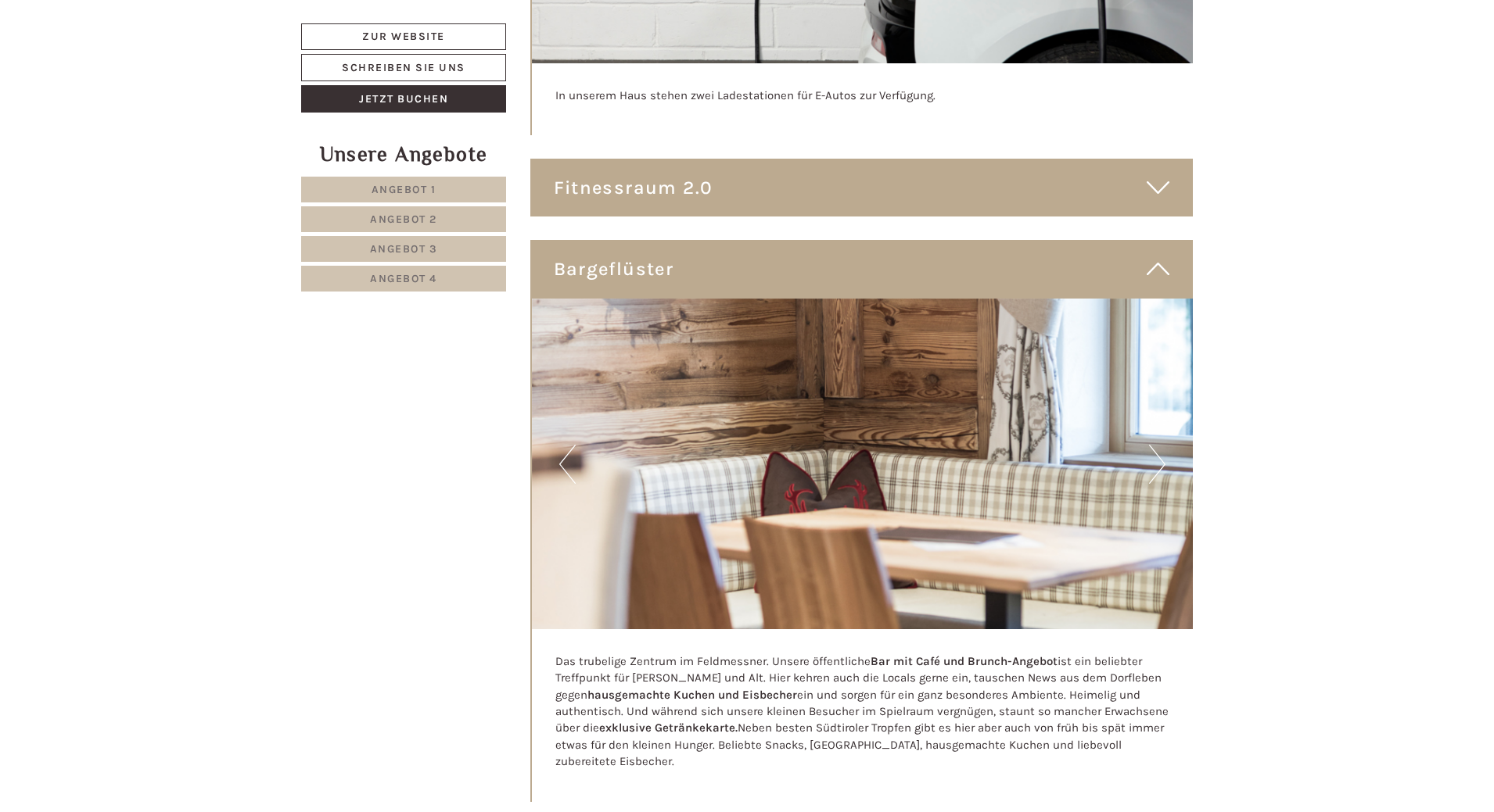
click at [1163, 445] on button "Next" at bounding box center [1156, 464] width 16 height 39
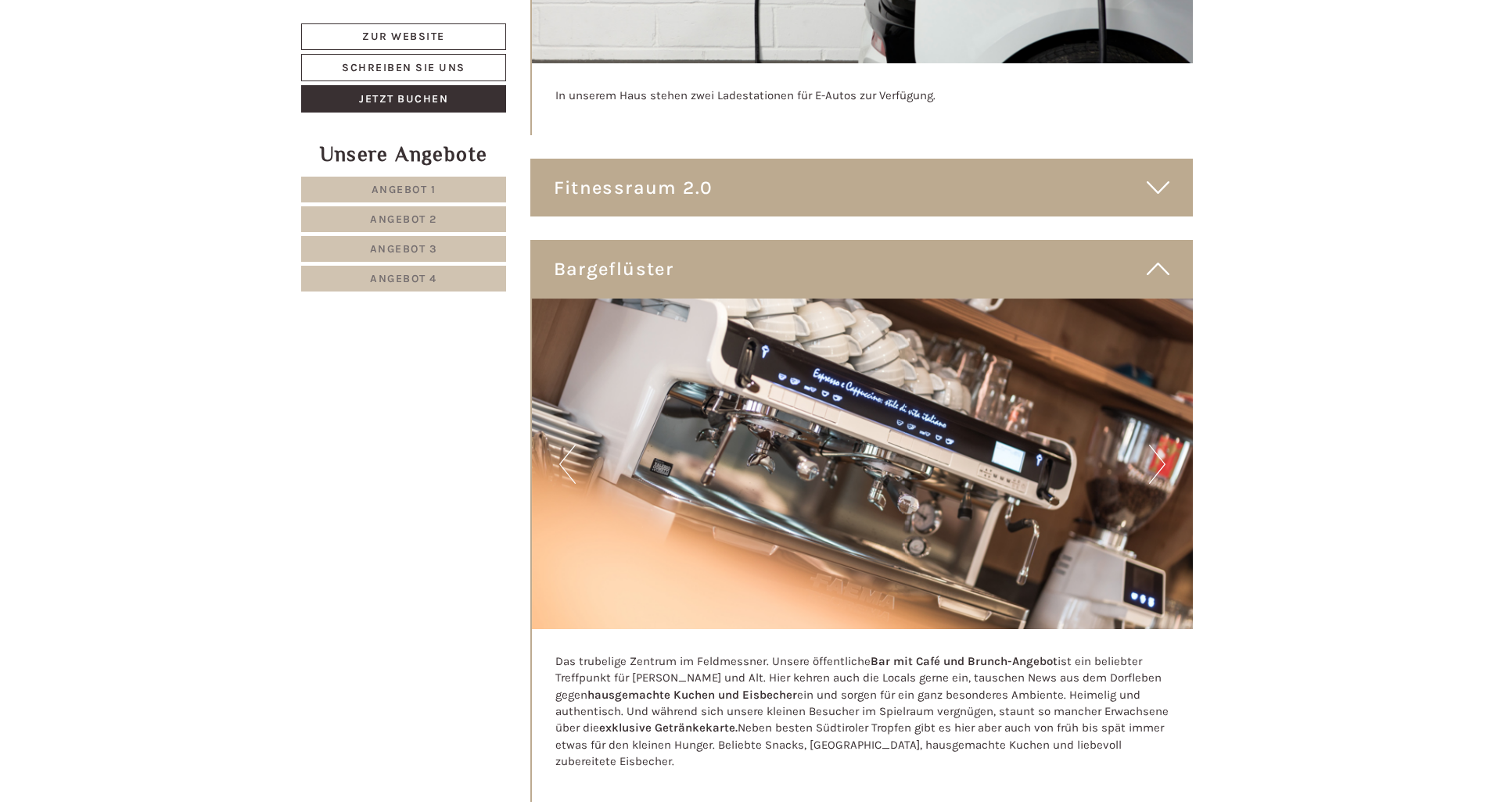
click at [1163, 445] on button "Next" at bounding box center [1156, 464] width 16 height 39
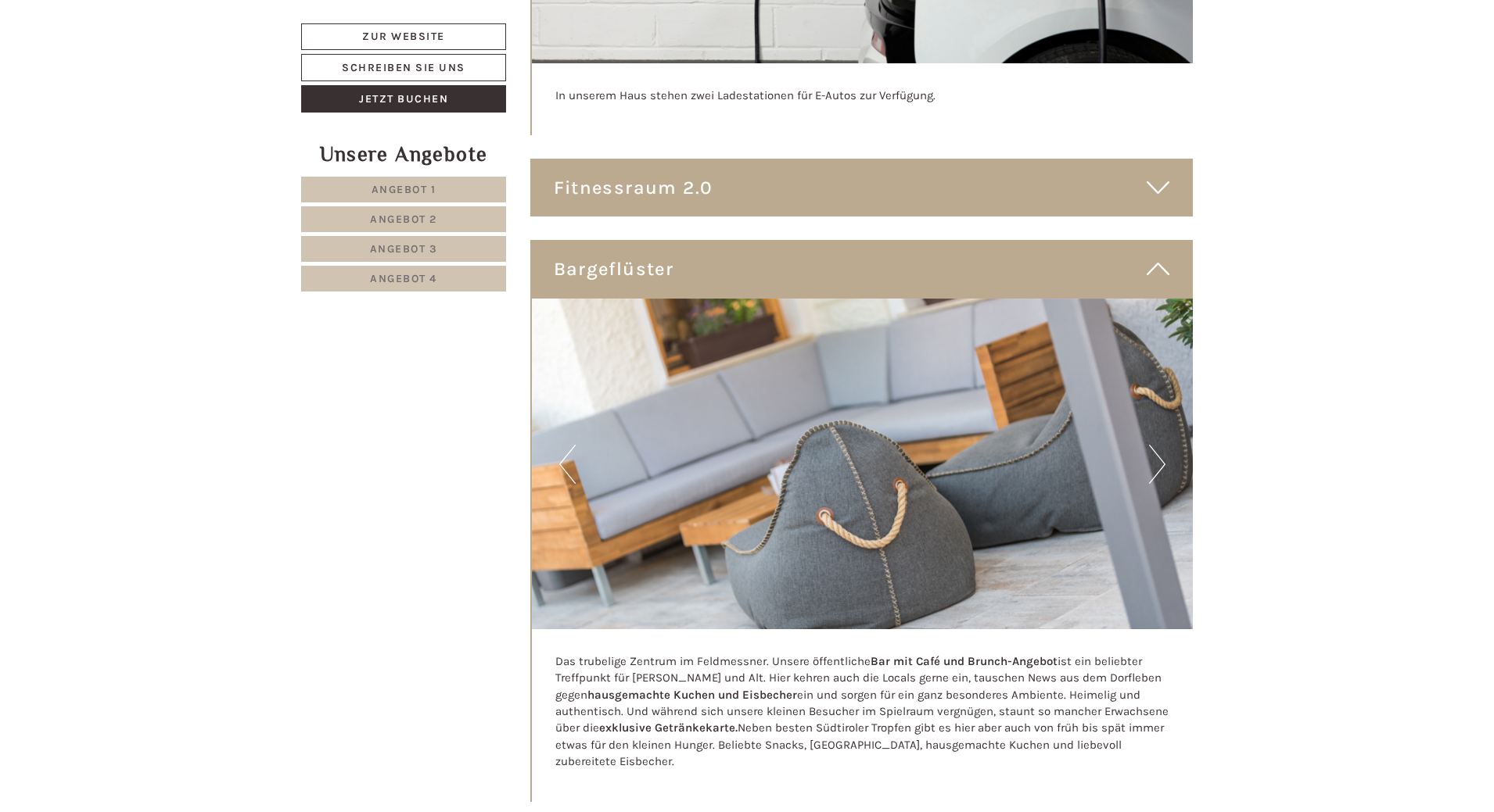
click at [1163, 445] on button "Next" at bounding box center [1156, 464] width 16 height 39
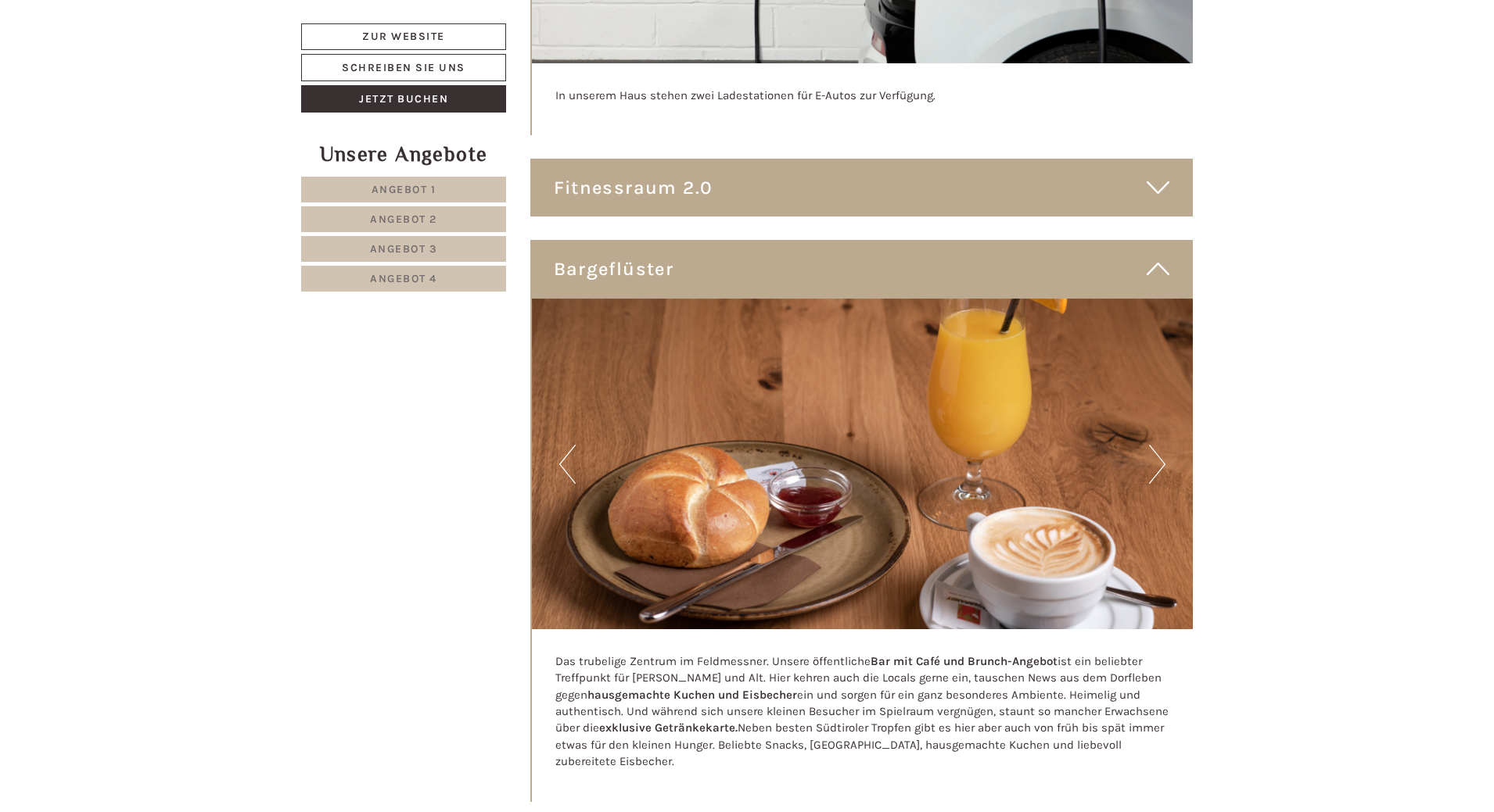
click at [1163, 445] on button "Next" at bounding box center [1156, 464] width 16 height 39
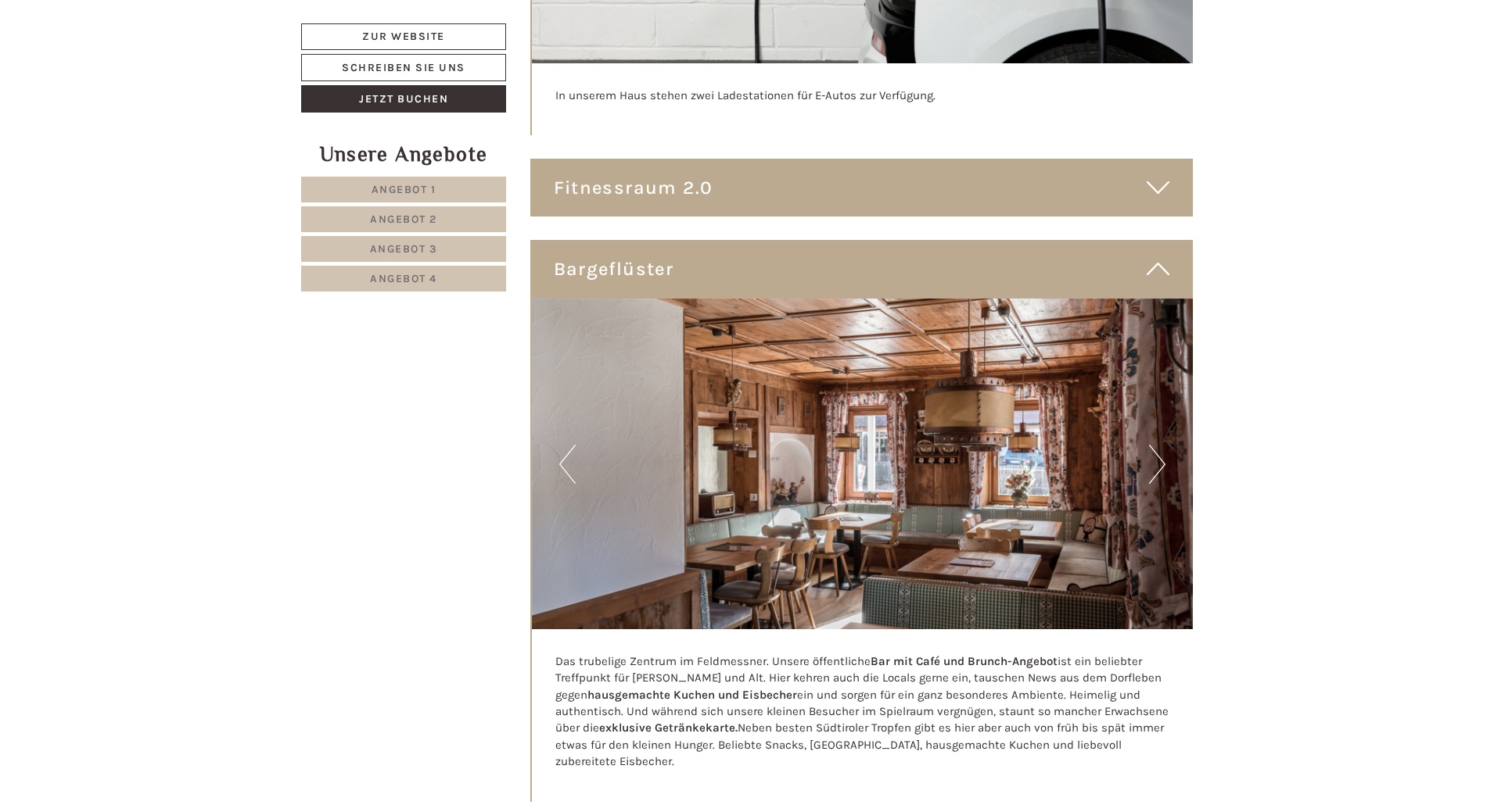
click at [1163, 445] on button "Next" at bounding box center [1156, 464] width 16 height 39
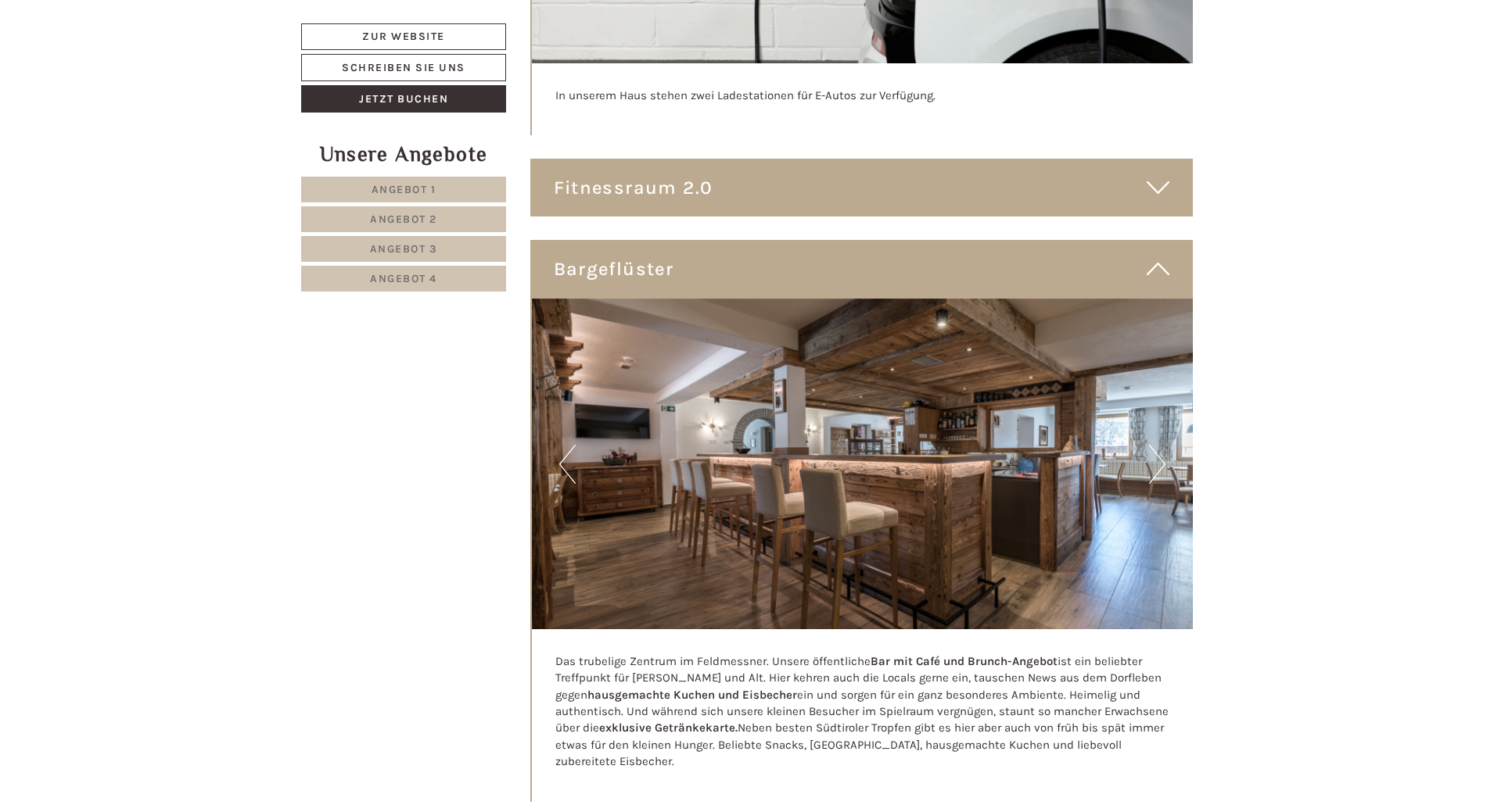
click at [1153, 256] on icon at bounding box center [1157, 269] width 23 height 26
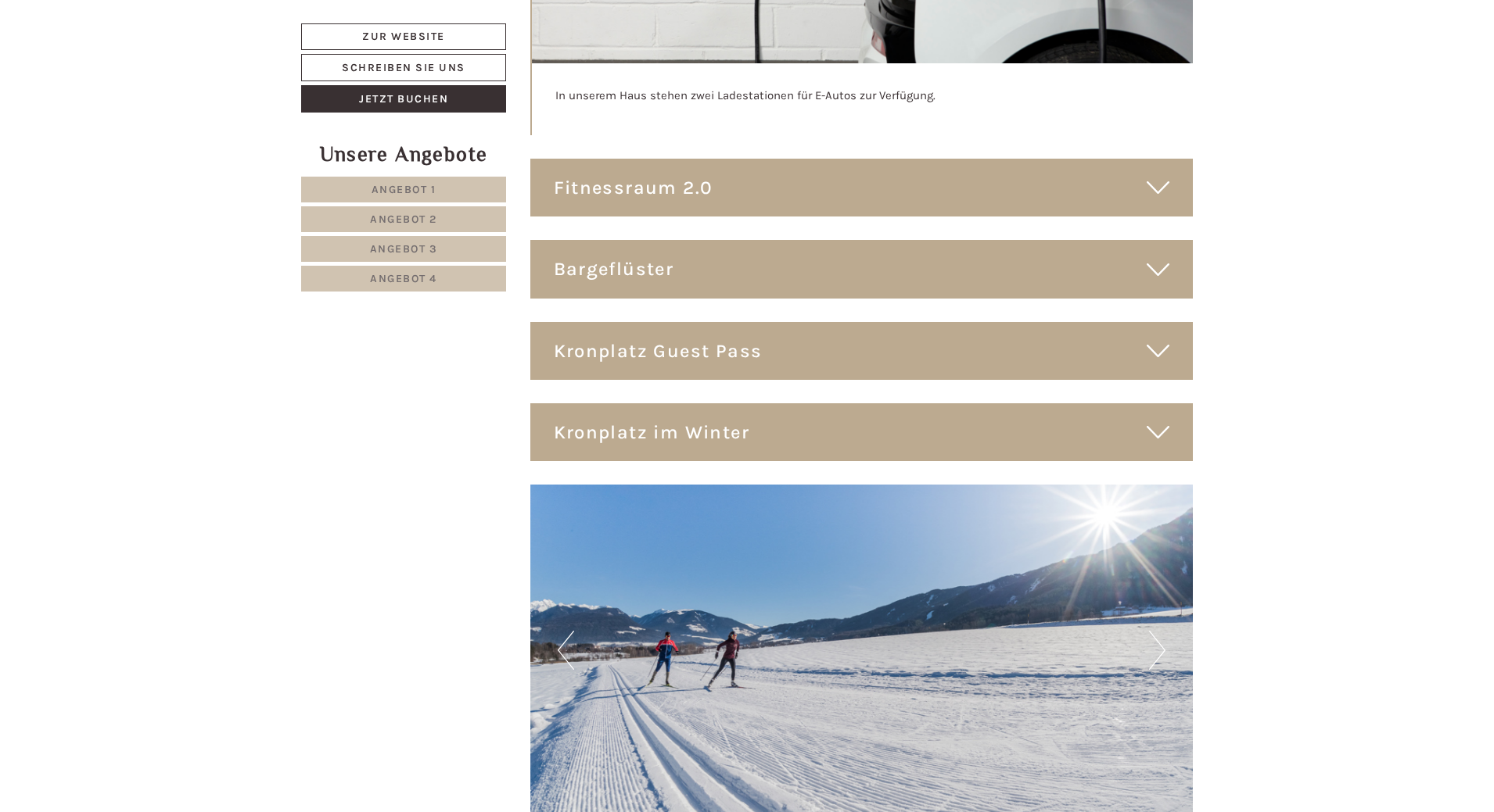
click at [1164, 337] on icon at bounding box center [1157, 351] width 23 height 26
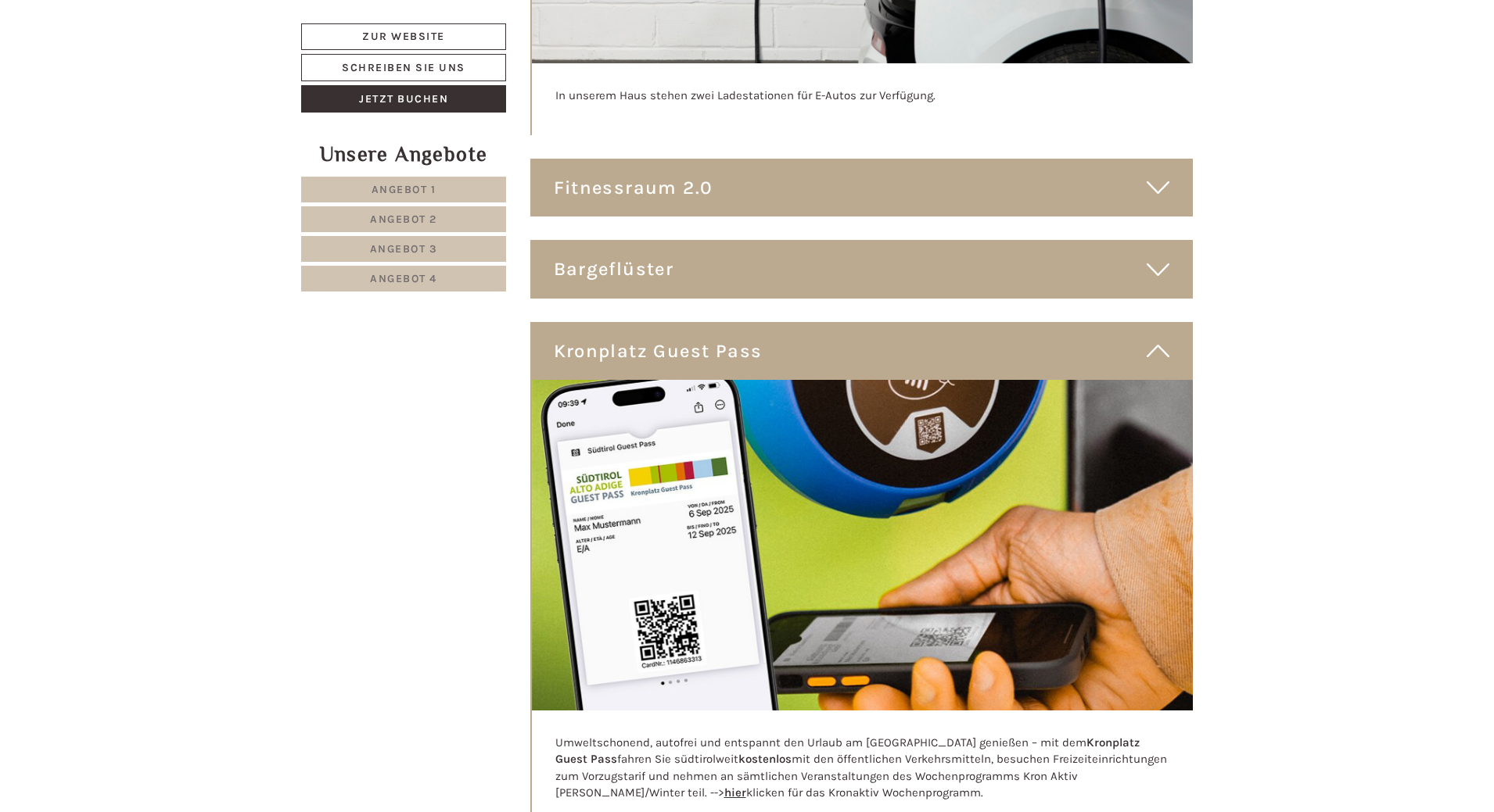
click at [1156, 337] on icon at bounding box center [1157, 351] width 23 height 26
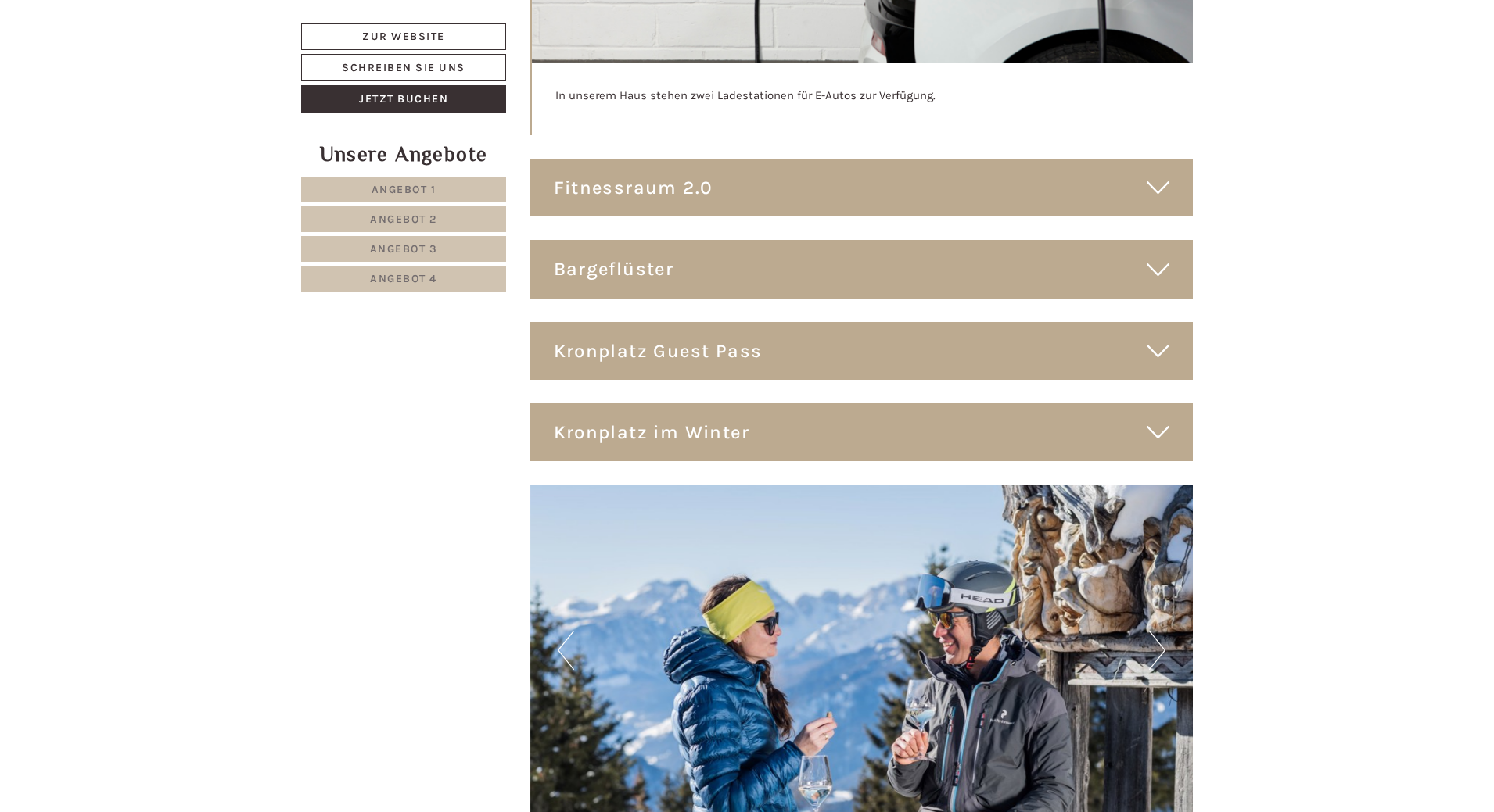
click at [1164, 419] on icon at bounding box center [1157, 432] width 23 height 26
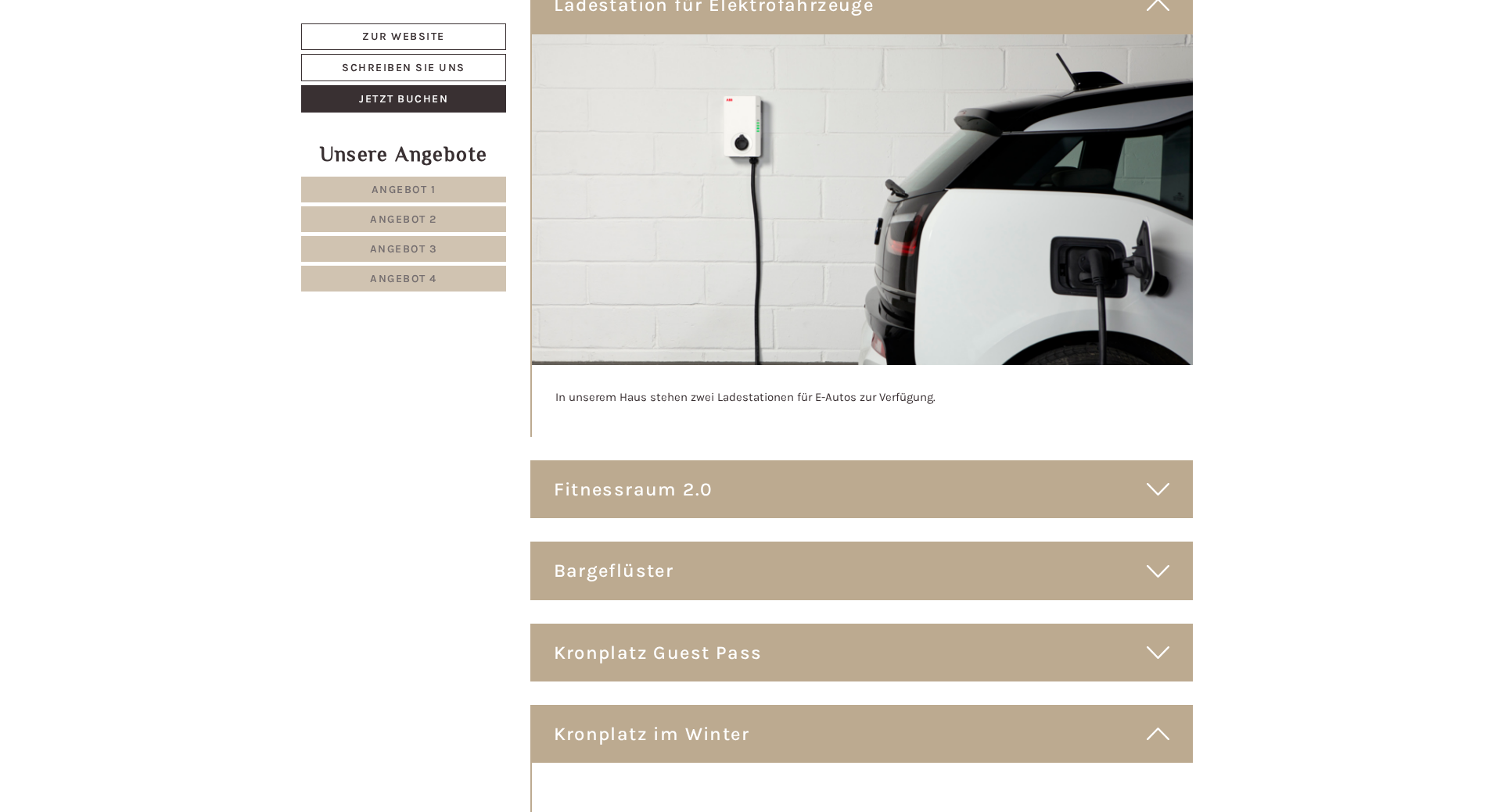
scroll to position [9922, 0]
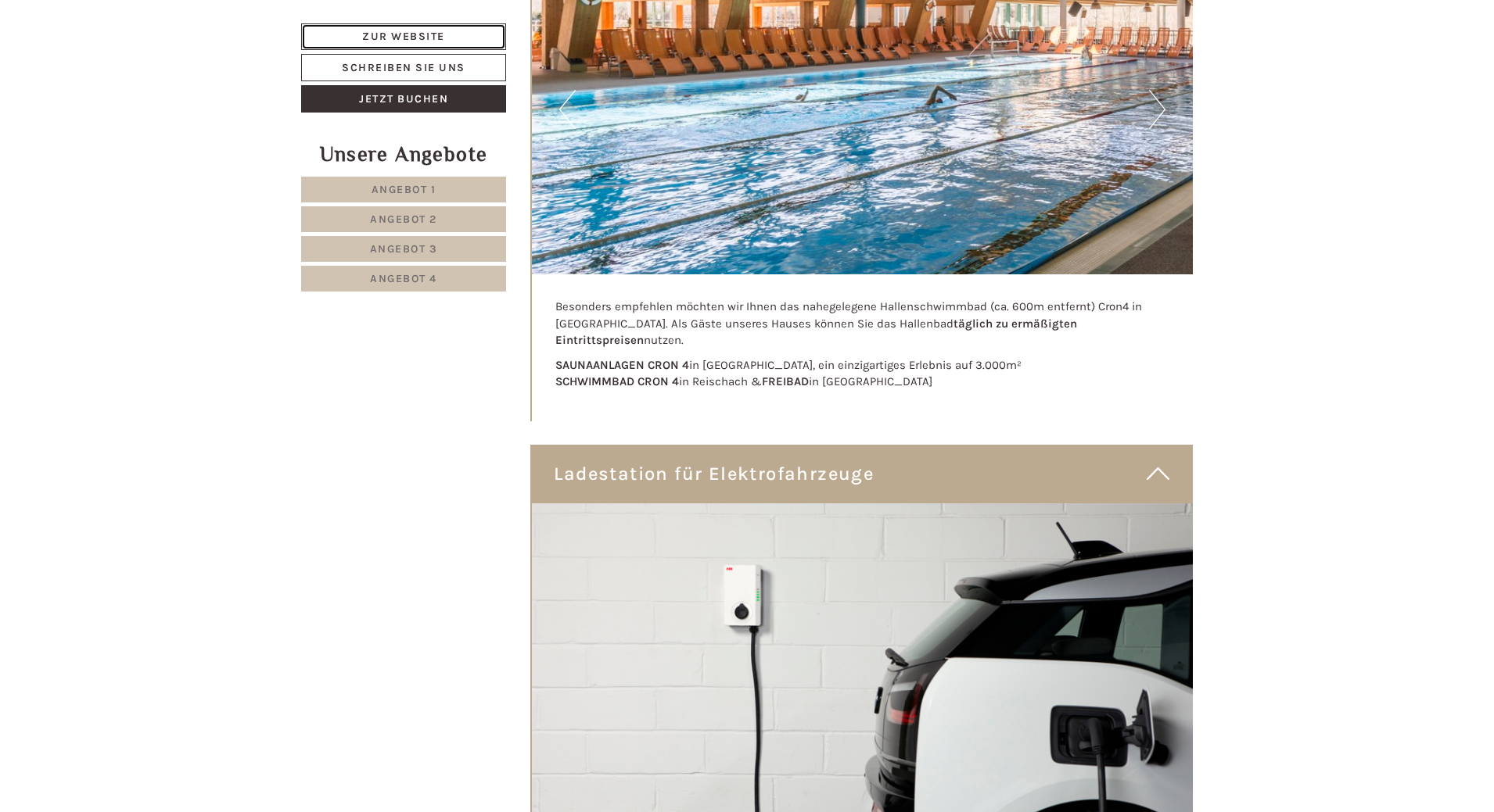
click at [413, 40] on link "Zur Website" at bounding box center [403, 37] width 205 height 26
